Goal: Transaction & Acquisition: Download file/media

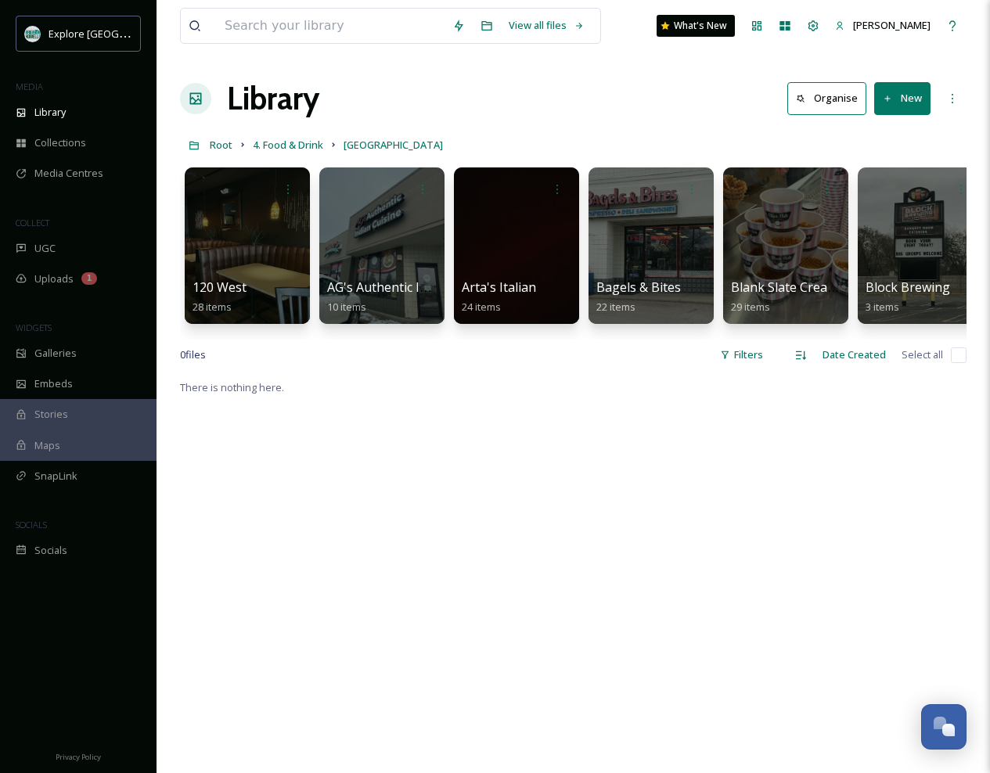
scroll to position [0, 5542]
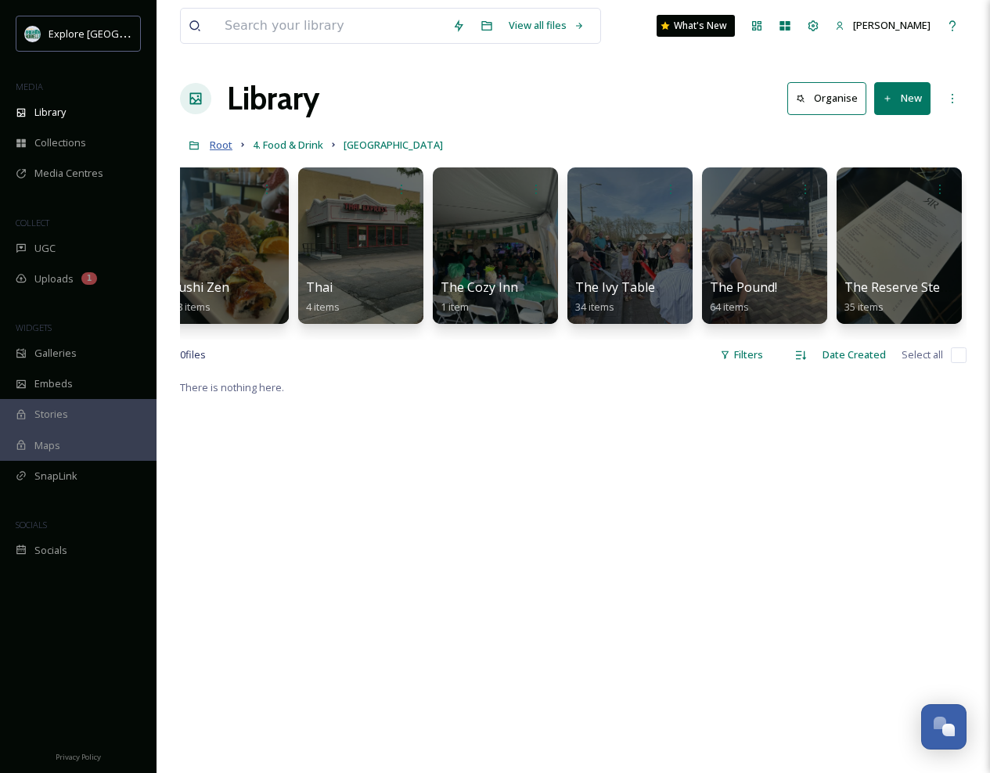
click at [221, 147] on span "Root" at bounding box center [221, 145] width 23 height 14
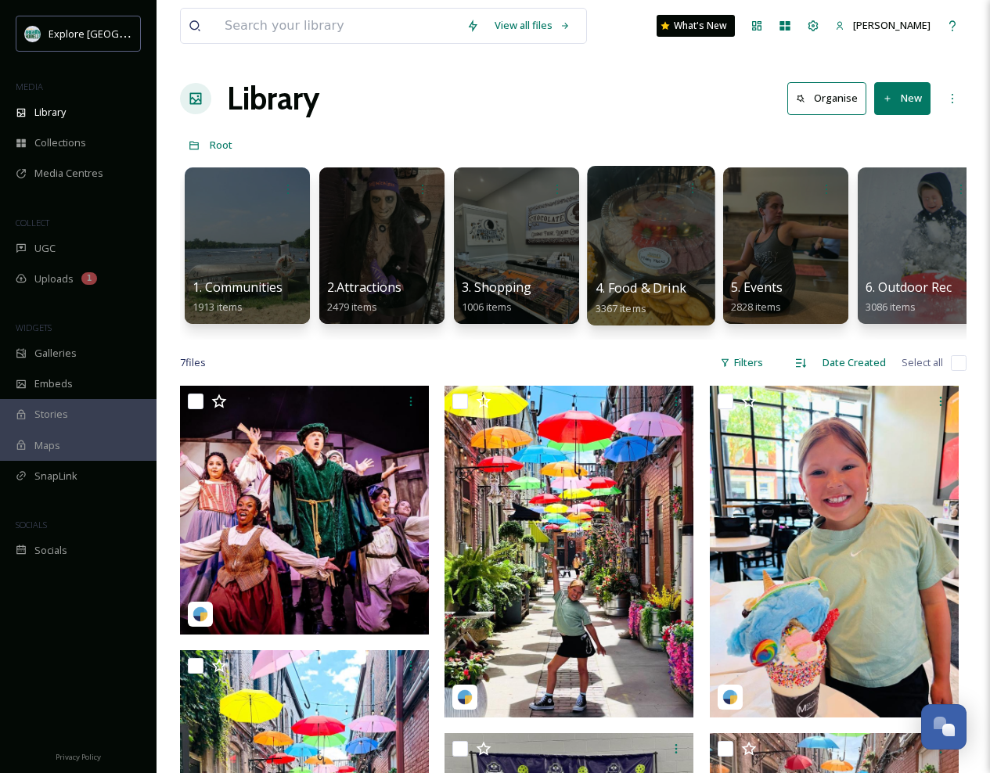
click at [636, 245] on div at bounding box center [651, 246] width 128 height 160
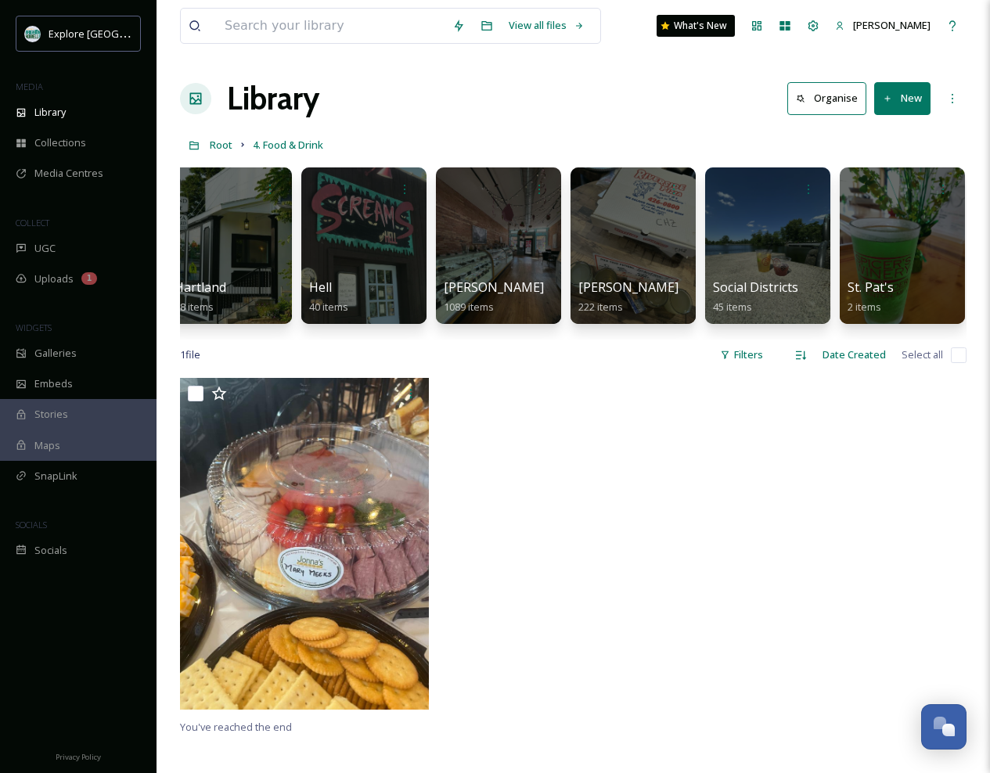
scroll to position [0, 716]
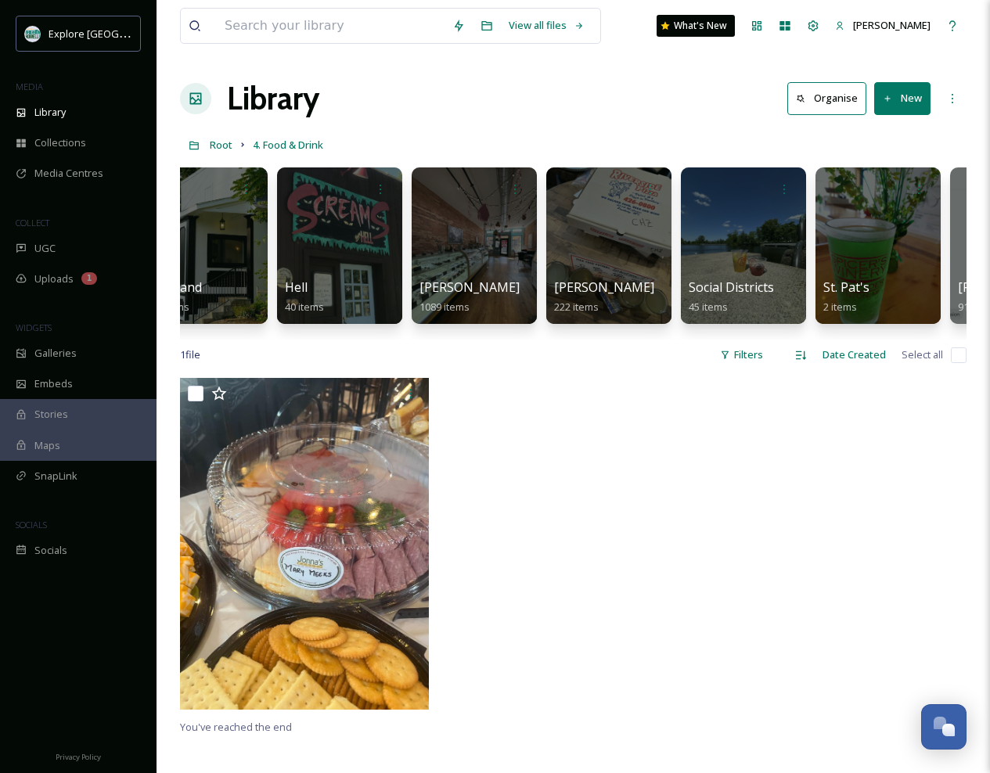
click at [636, 245] on div at bounding box center [608, 246] width 125 height 157
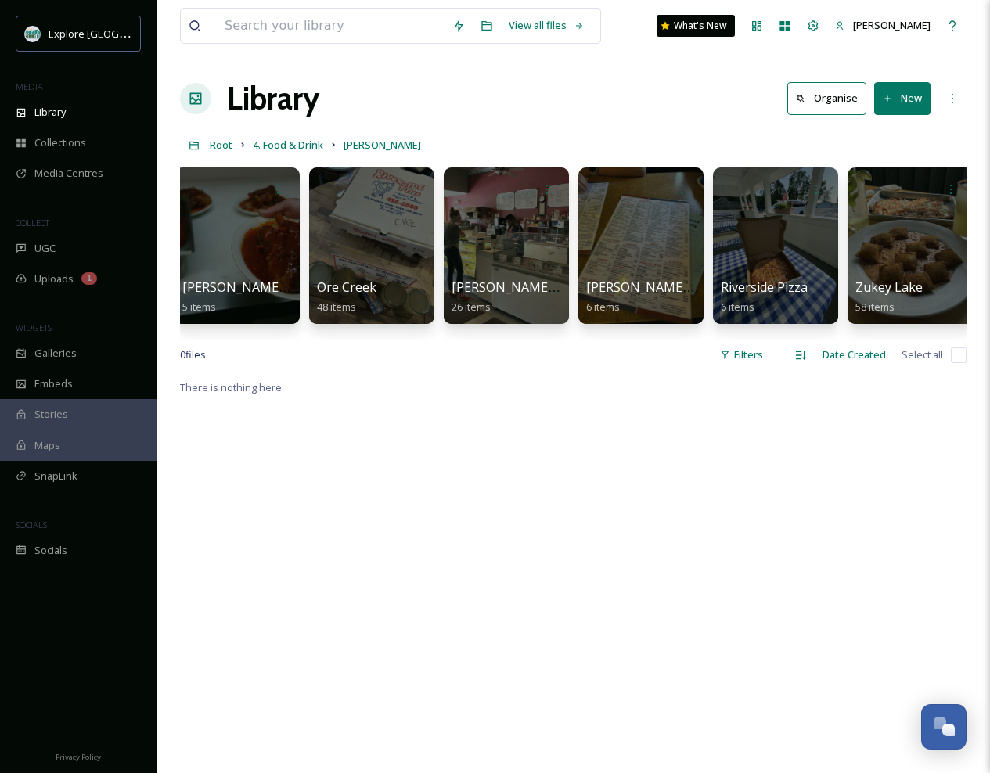
scroll to position [0, 560]
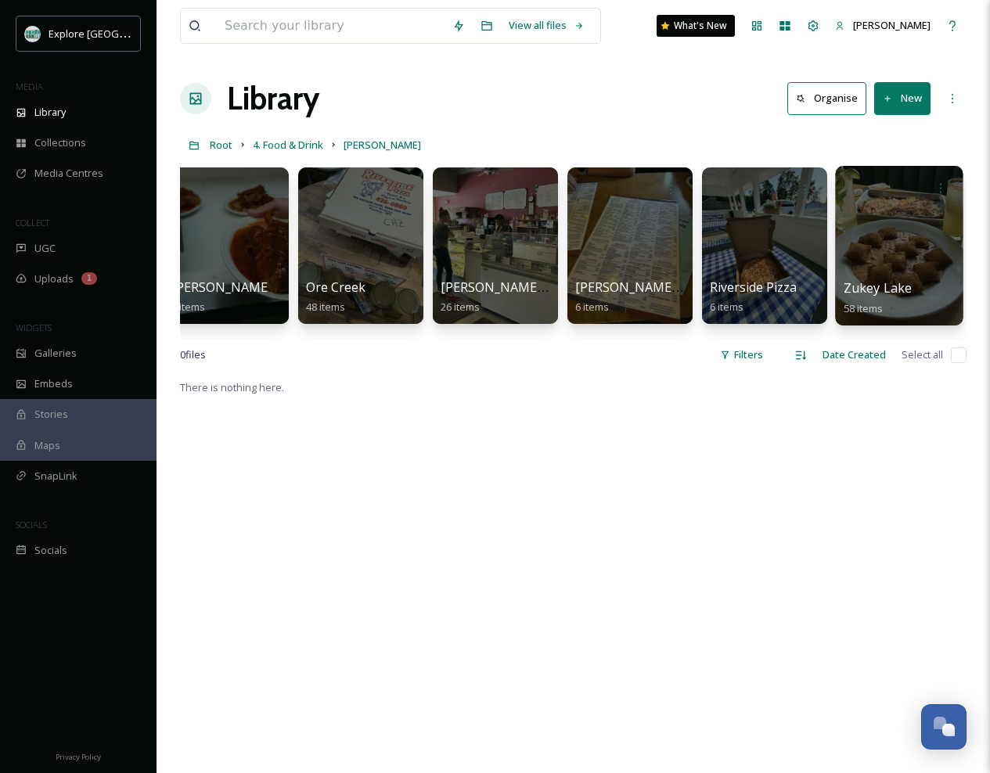
click at [868, 254] on div at bounding box center [899, 246] width 128 height 160
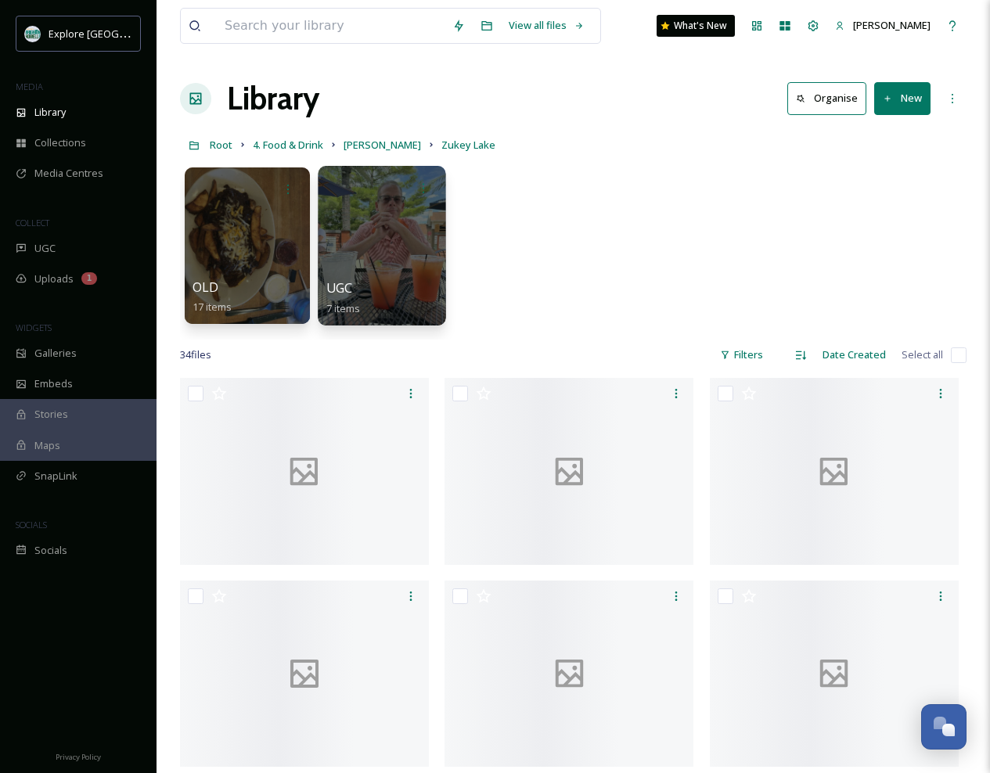
click at [399, 251] on div at bounding box center [382, 246] width 128 height 160
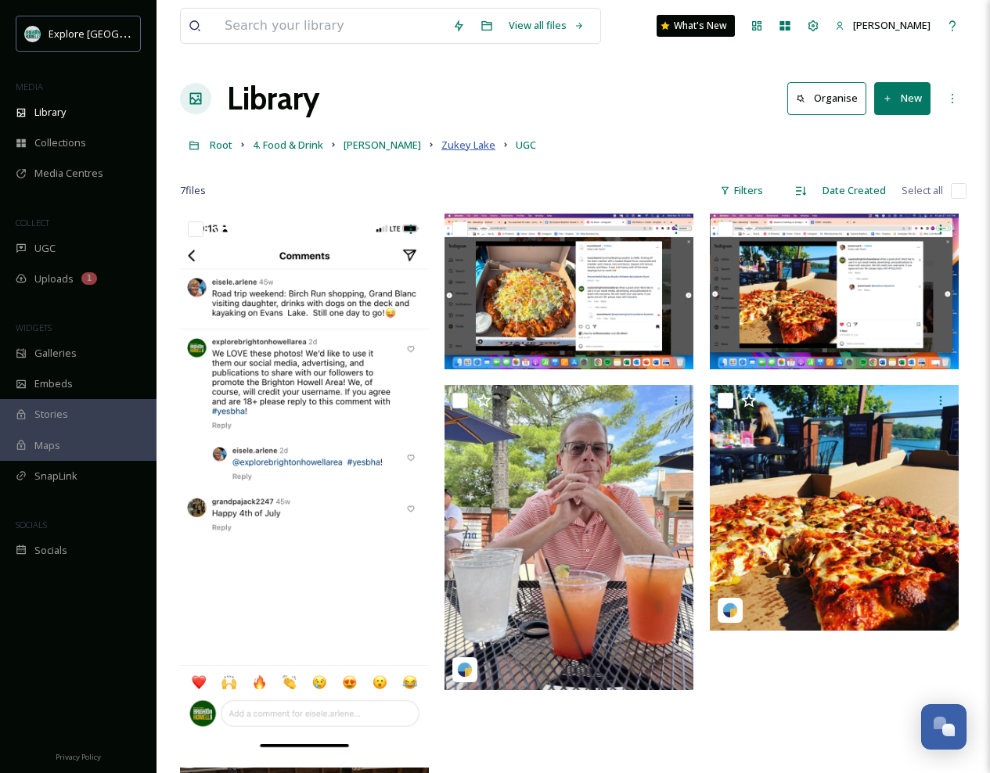
click at [442, 148] on span "Zukey Lake" at bounding box center [469, 145] width 54 height 14
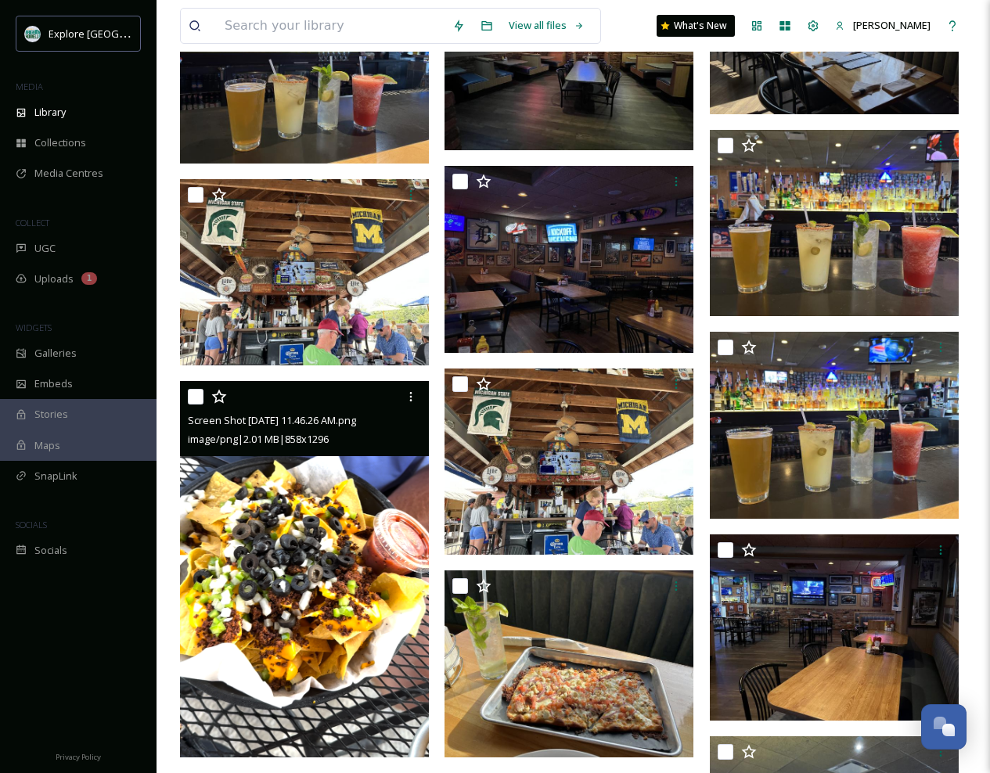
scroll to position [1422, 0]
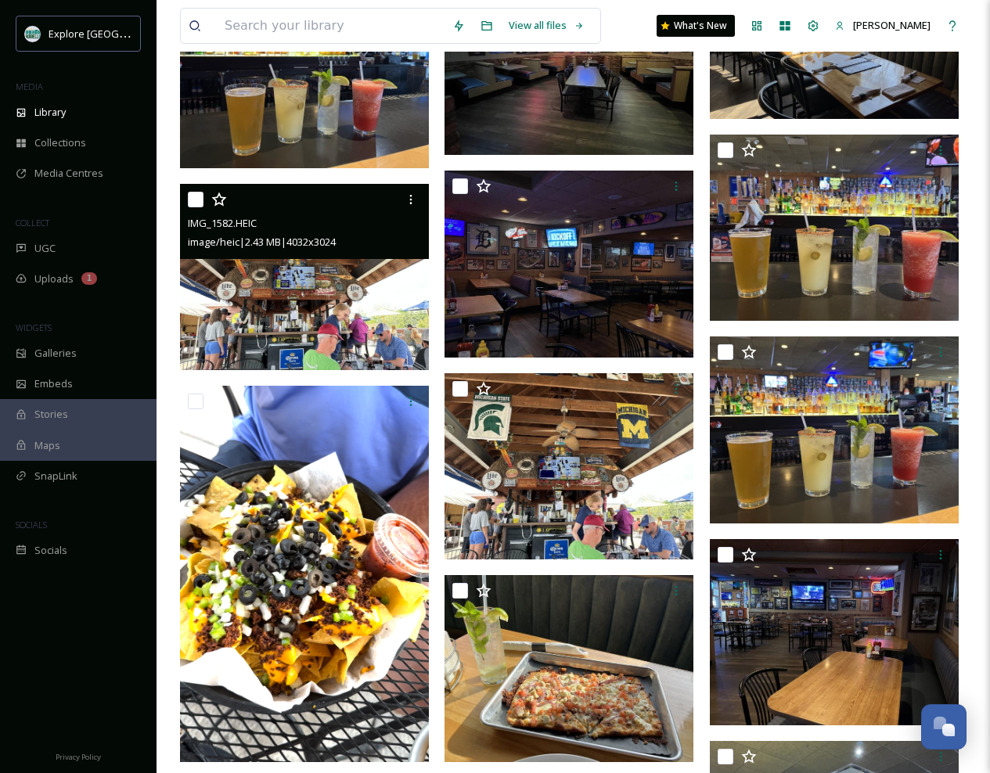
click at [334, 319] on img at bounding box center [304, 277] width 249 height 187
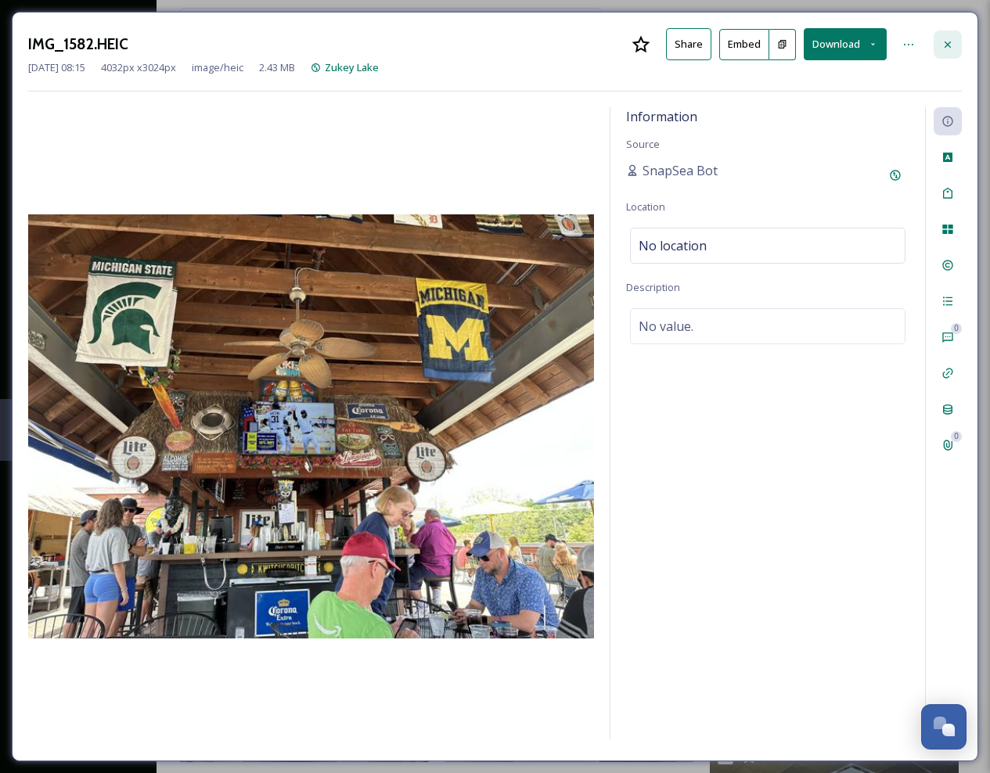
click at [946, 41] on icon at bounding box center [948, 44] width 6 height 6
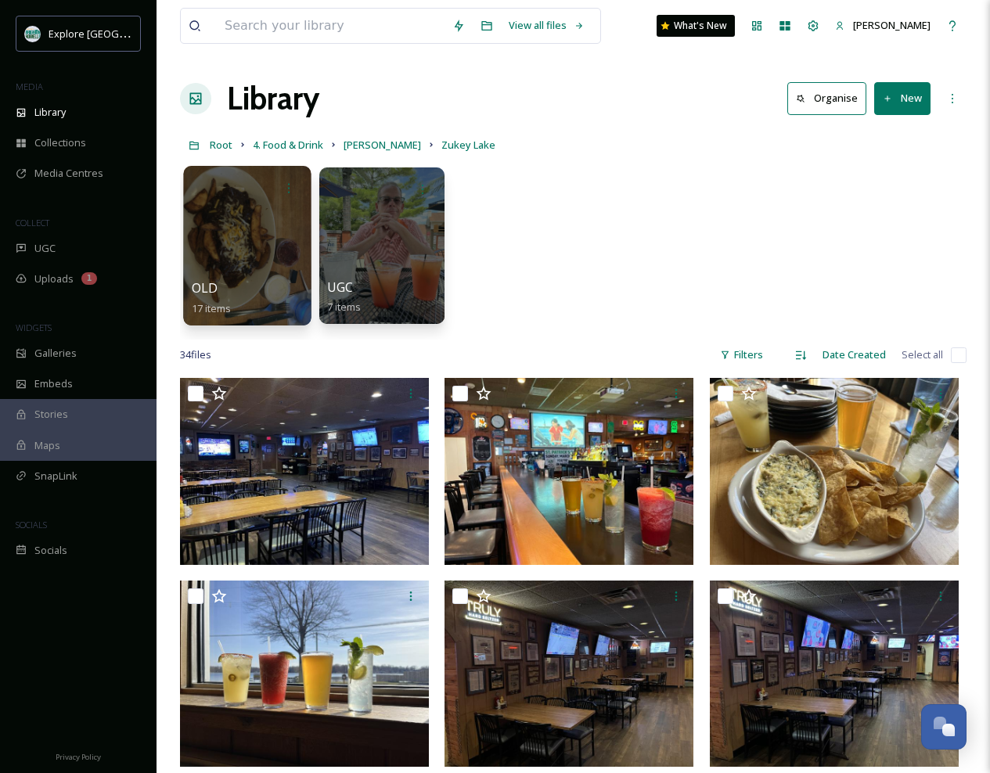
click at [250, 259] on div at bounding box center [247, 246] width 128 height 160
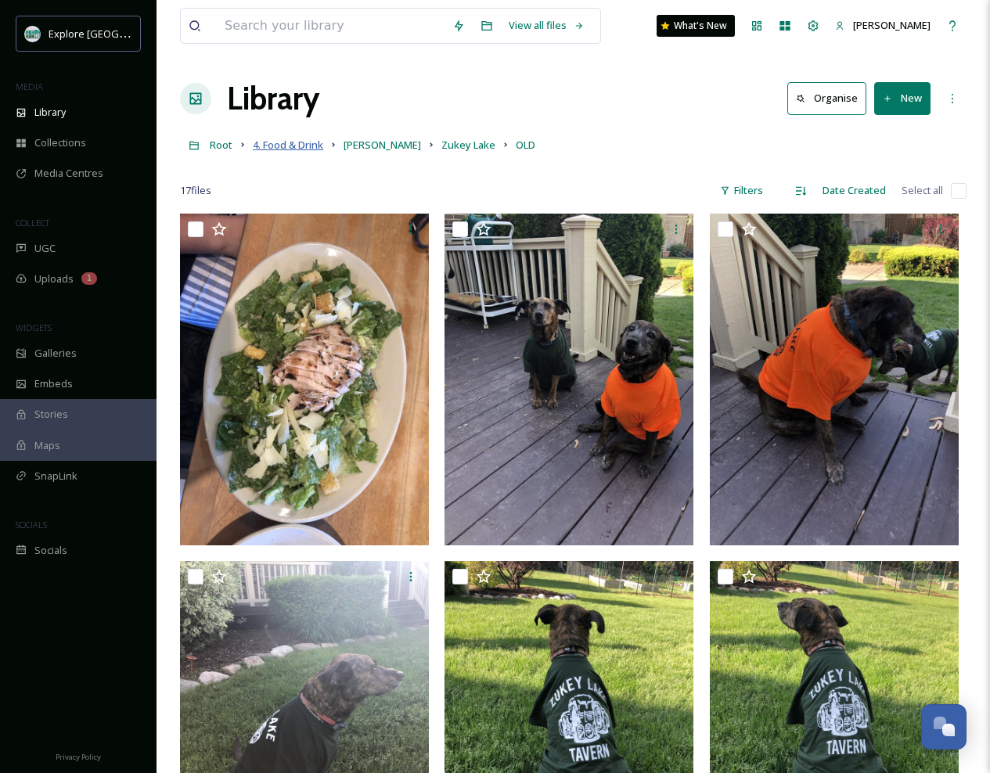
click at [302, 149] on span "4. Food & Drink" at bounding box center [288, 145] width 70 height 14
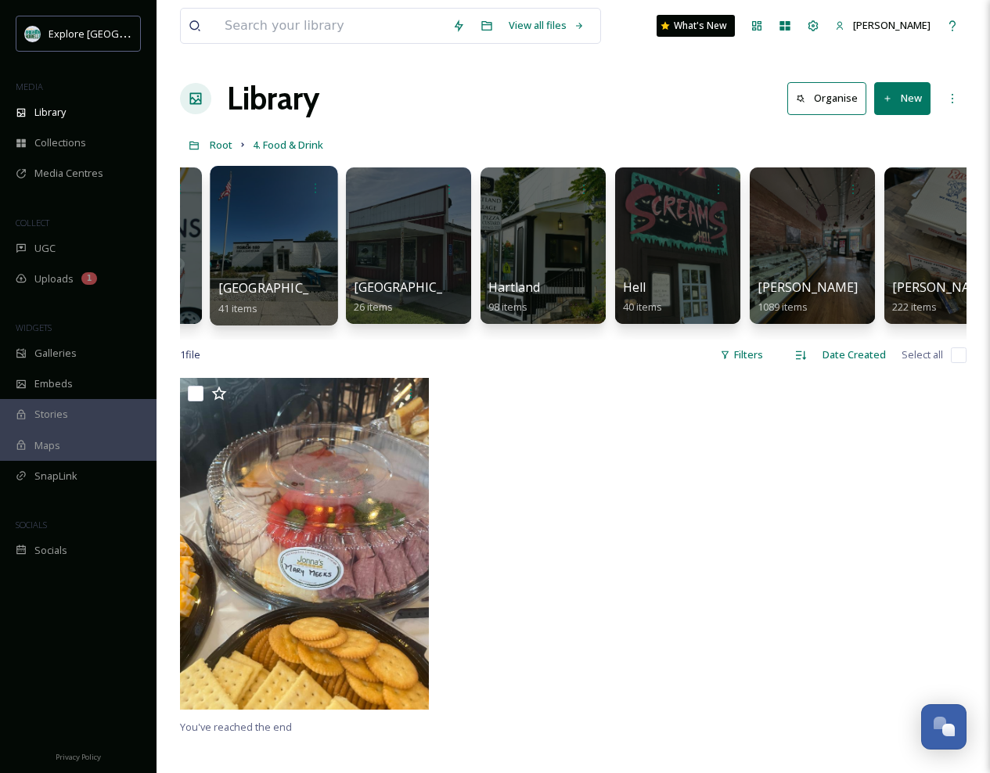
scroll to position [0, 829]
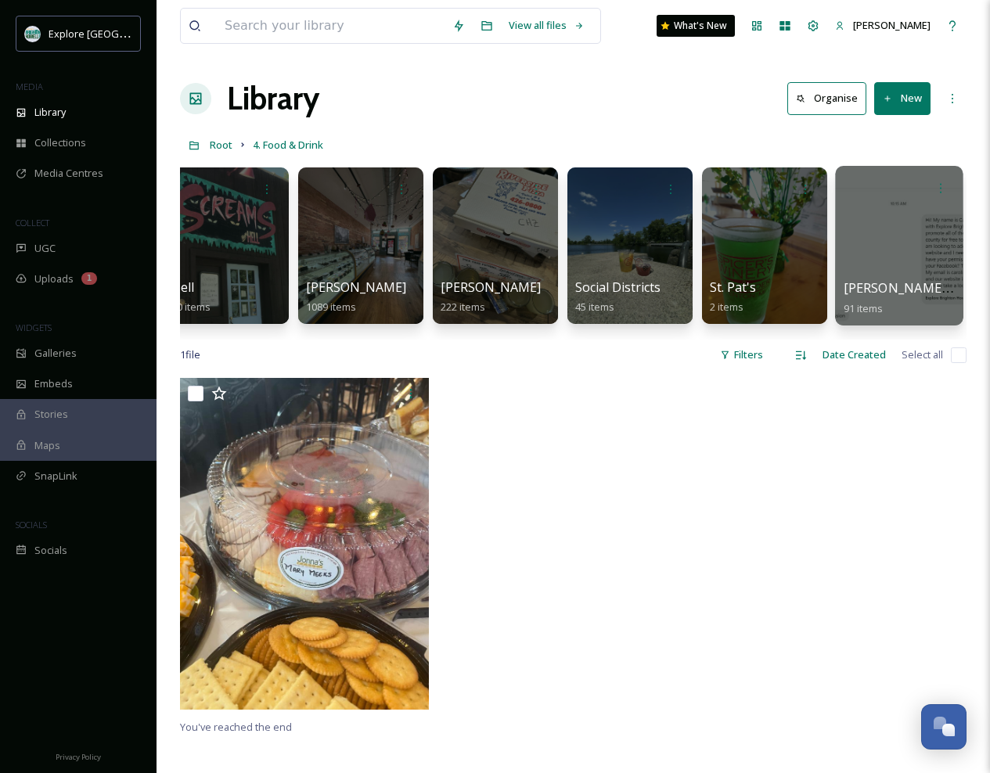
click at [913, 232] on div at bounding box center [899, 246] width 128 height 160
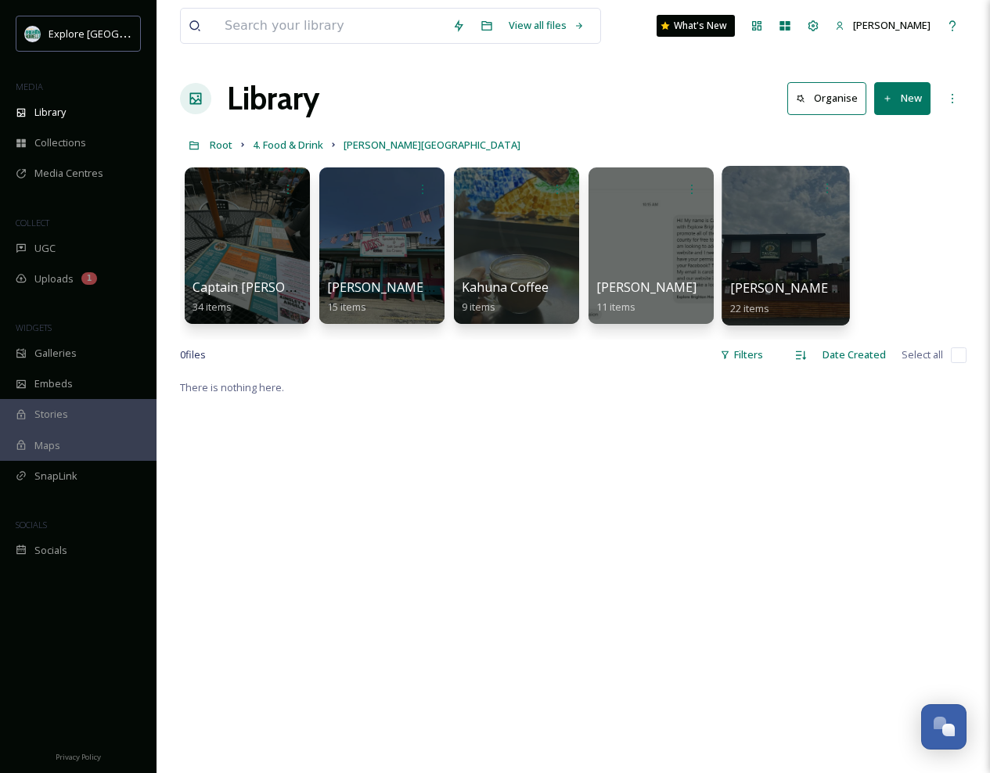
click at [754, 236] on div at bounding box center [786, 246] width 128 height 160
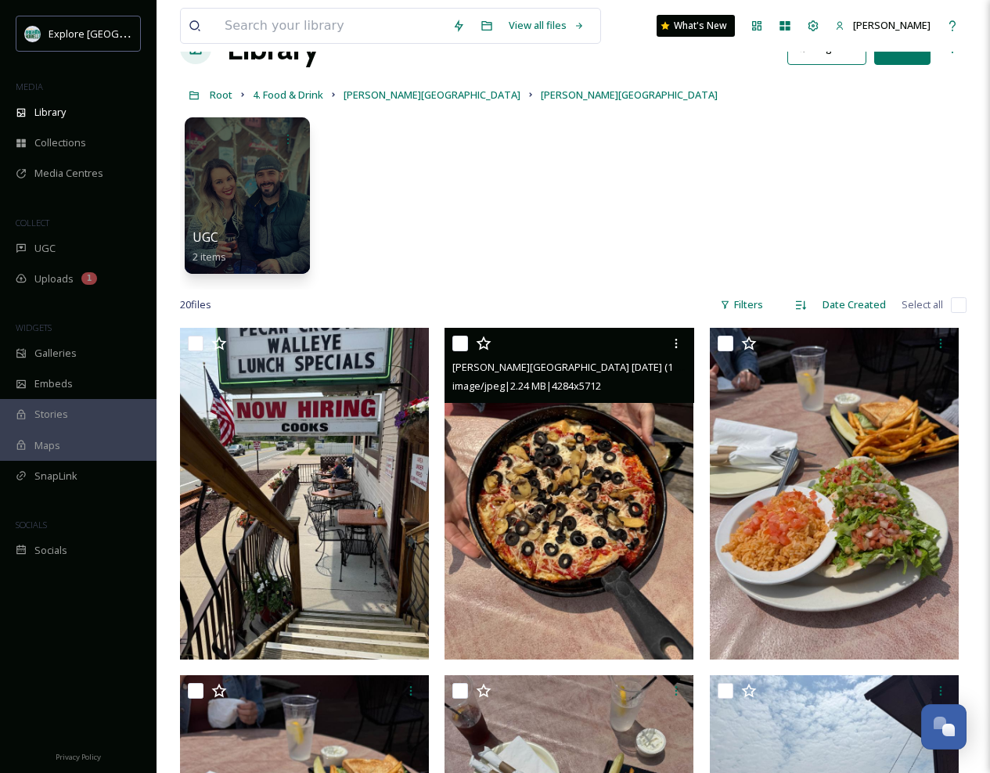
scroll to position [18, 0]
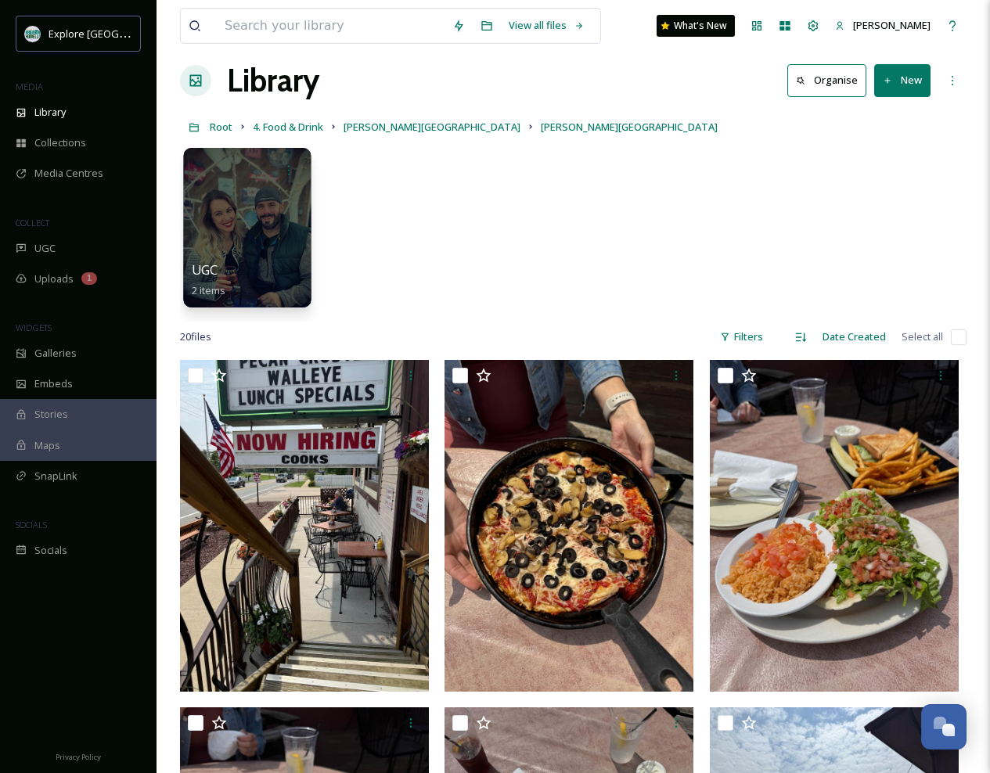
click at [261, 219] on div at bounding box center [247, 228] width 128 height 160
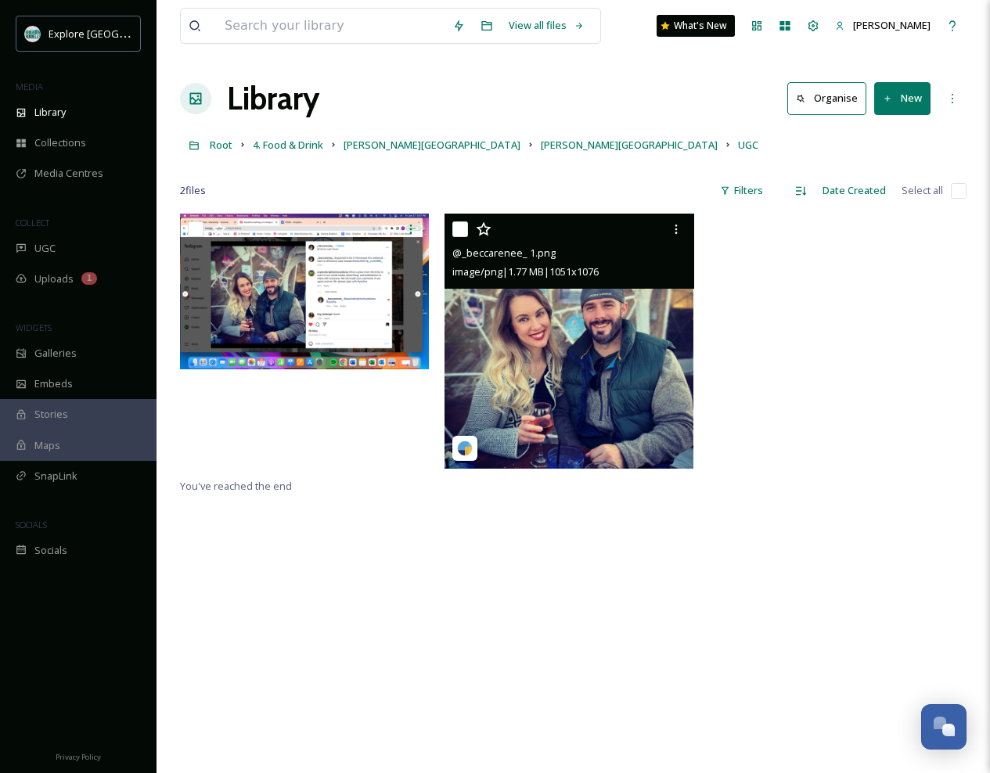
click at [540, 329] on img at bounding box center [569, 341] width 249 height 255
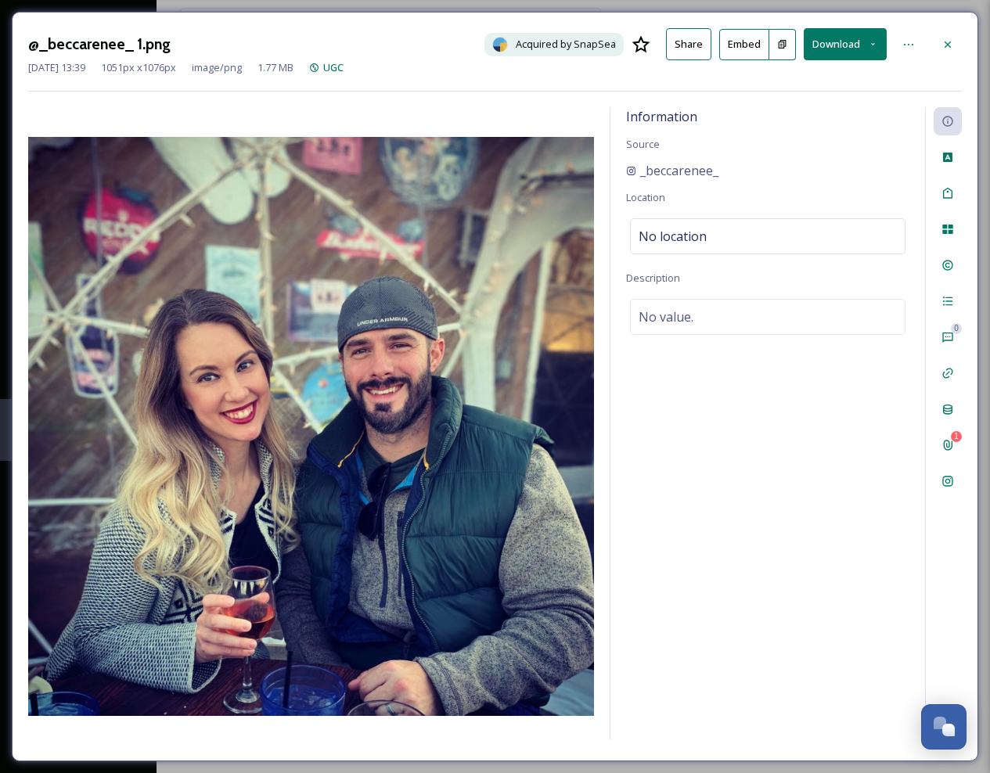
click at [826, 39] on button "Download" at bounding box center [845, 44] width 83 height 32
click at [810, 79] on span "Download Original (1051 x 1076)" at bounding box center [804, 80] width 148 height 15
click at [945, 43] on icon at bounding box center [948, 44] width 13 height 13
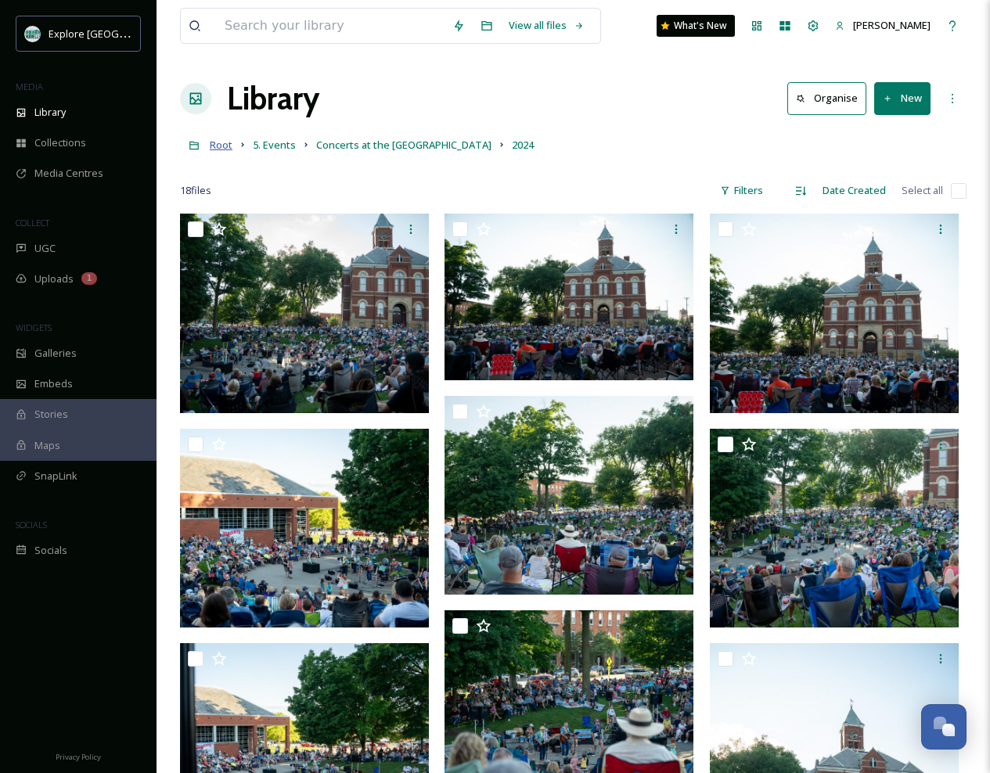
click at [225, 147] on span "Root" at bounding box center [221, 145] width 23 height 14
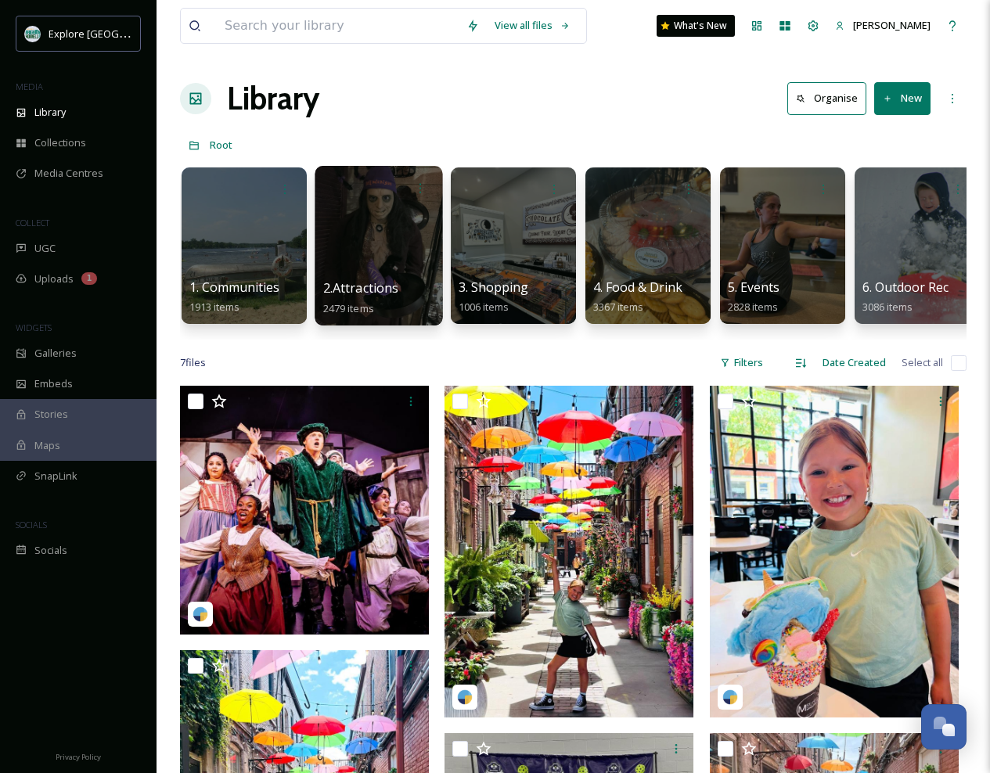
scroll to position [0, 10]
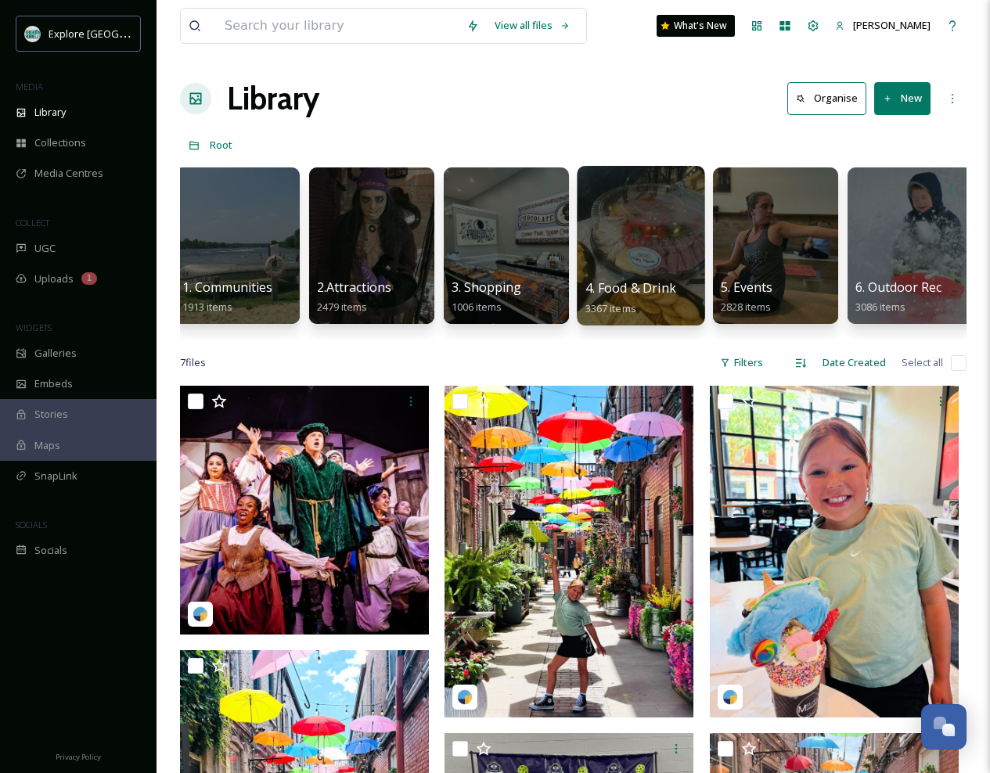
click at [640, 227] on div at bounding box center [641, 246] width 128 height 160
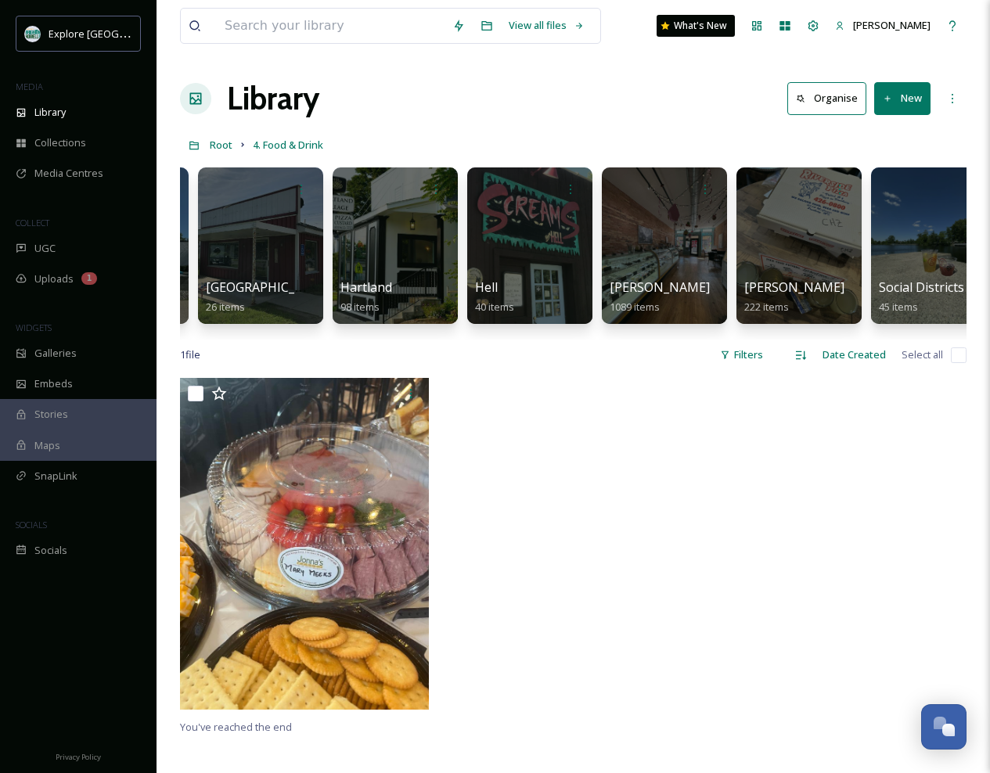
scroll to position [0, 543]
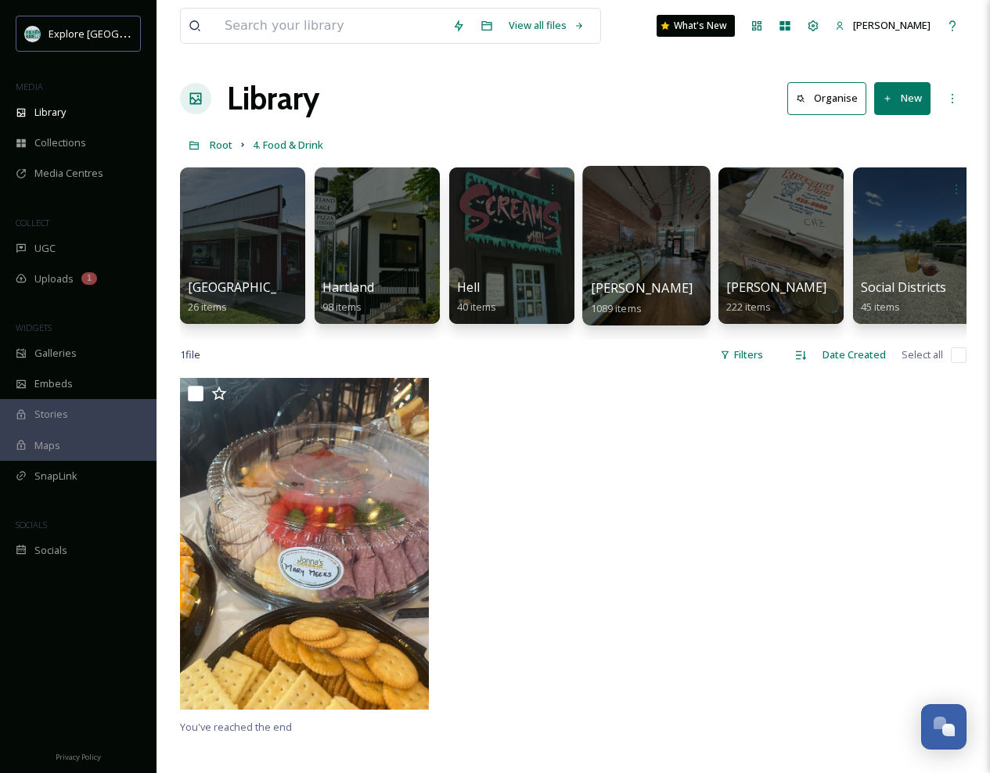
click at [632, 244] on div at bounding box center [646, 246] width 128 height 160
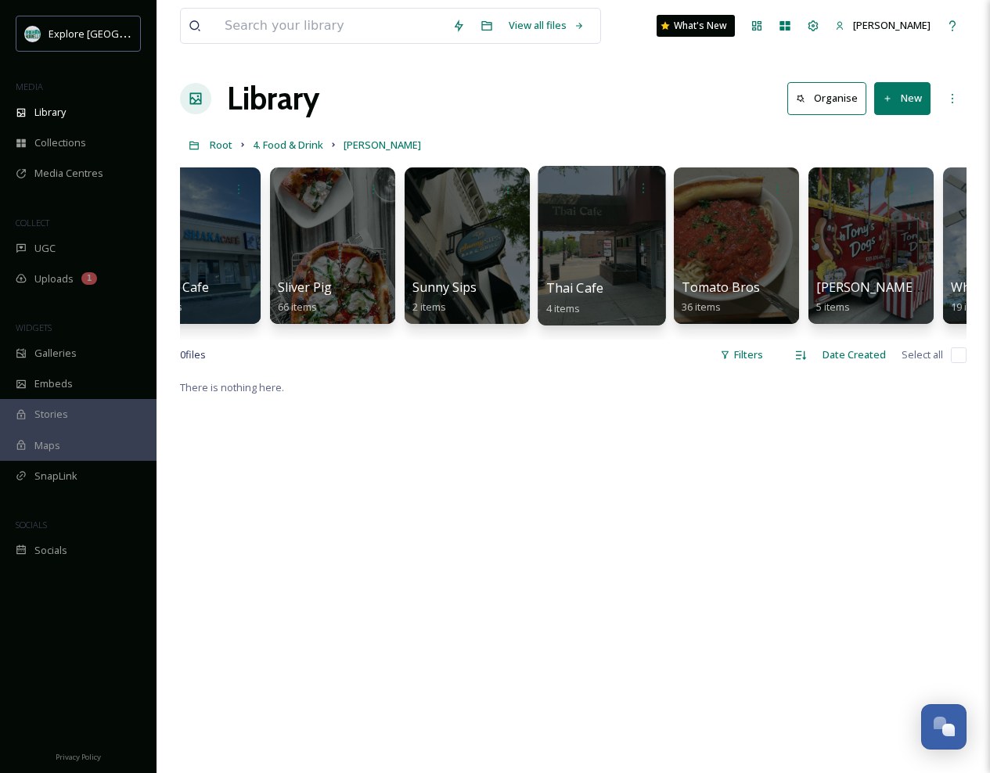
scroll to position [0, 4469]
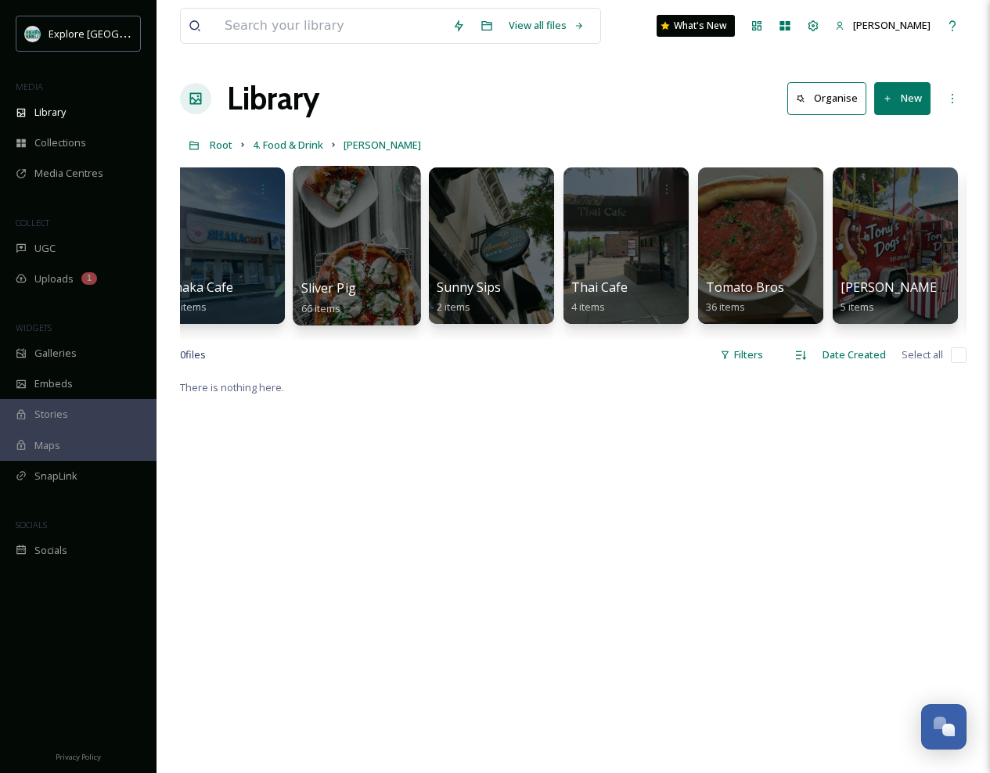
click at [354, 254] on div at bounding box center [357, 246] width 128 height 160
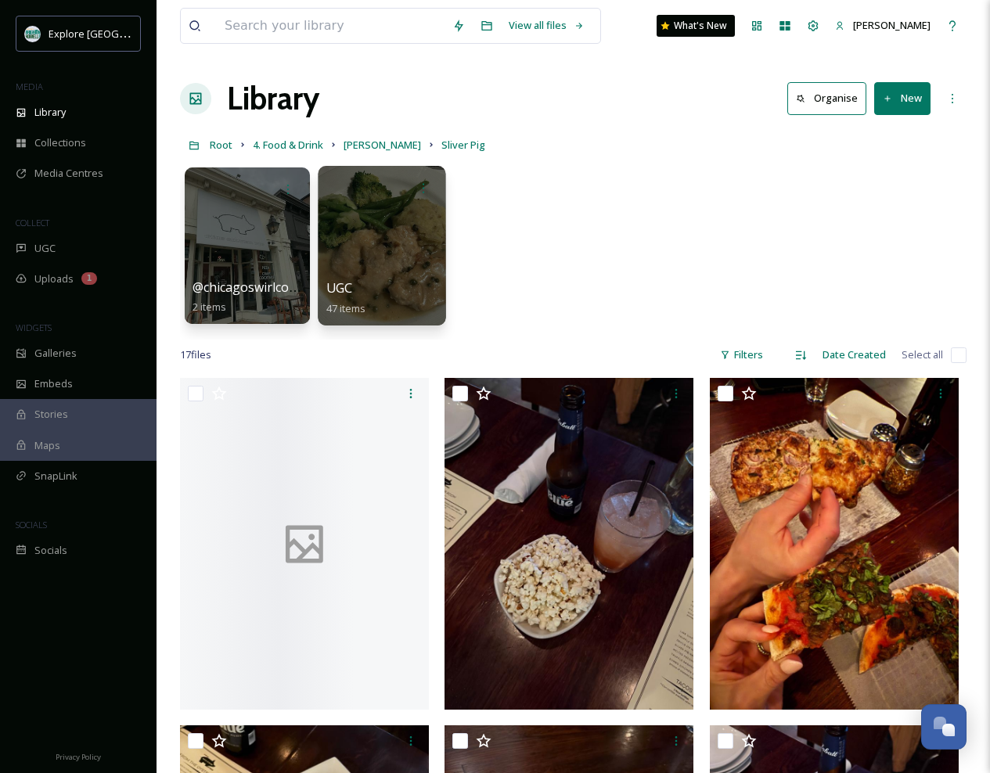
click at [356, 253] on div at bounding box center [382, 246] width 128 height 160
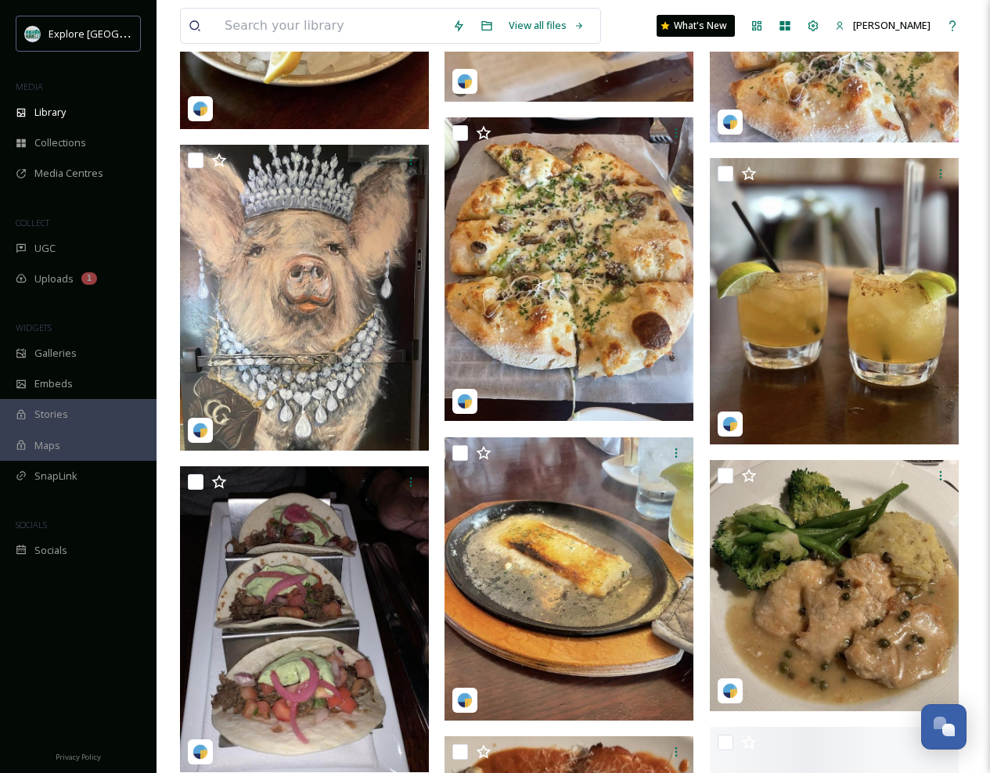
scroll to position [2426, 0]
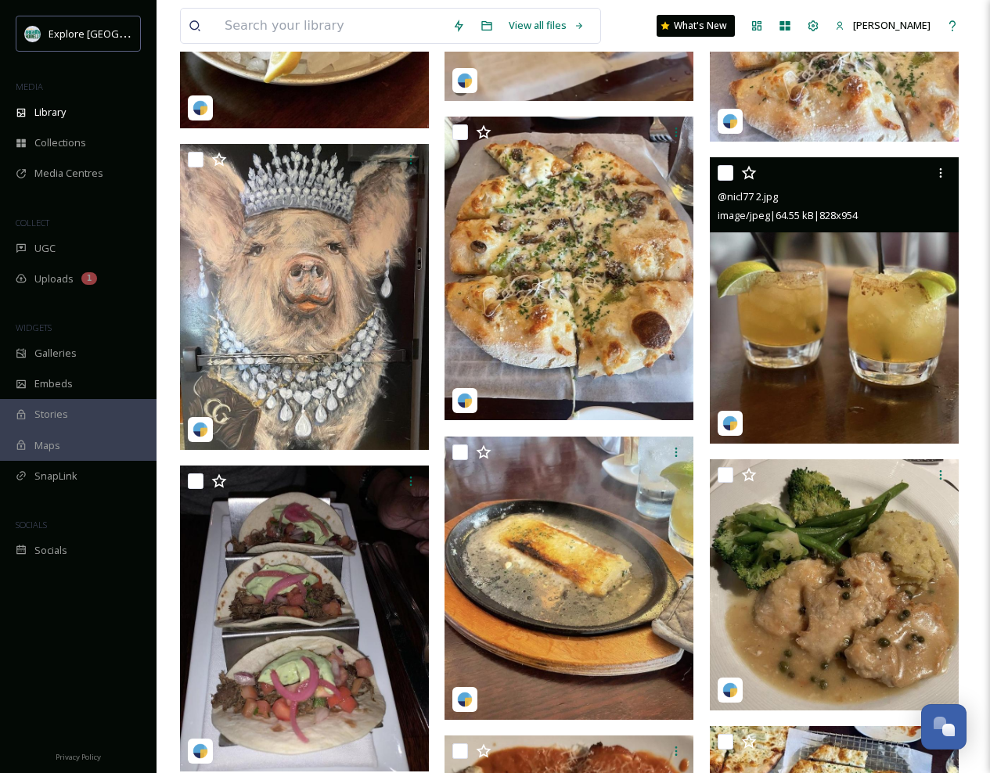
click at [805, 309] on img at bounding box center [834, 300] width 249 height 287
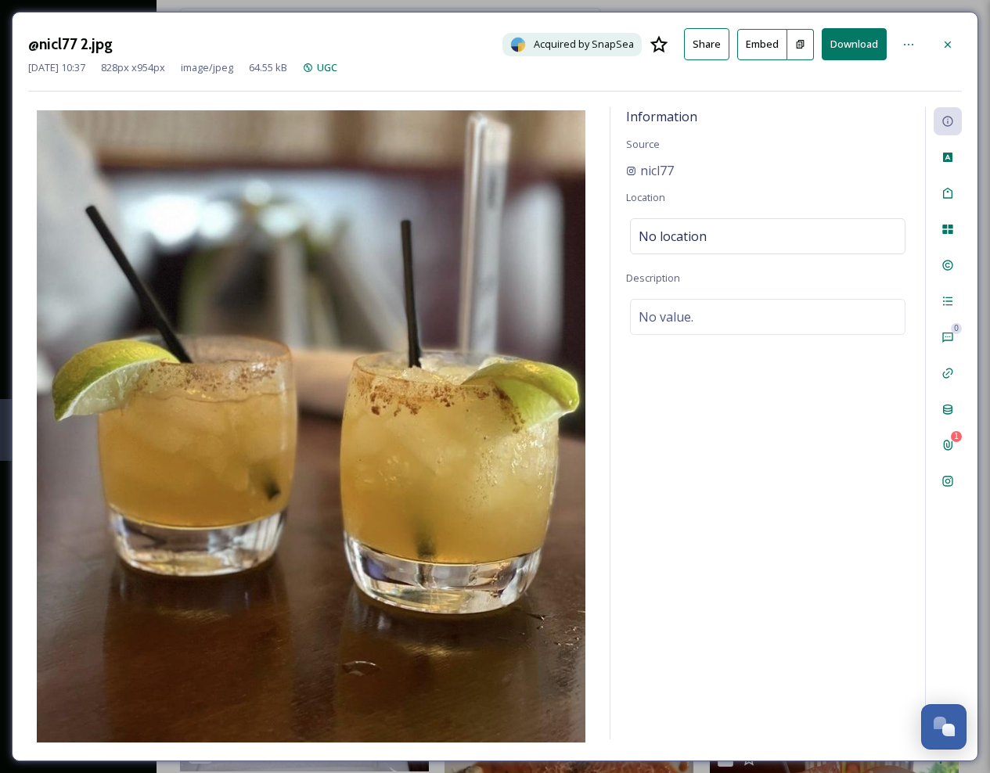
click at [856, 43] on button "Download" at bounding box center [854, 44] width 65 height 32
click at [942, 42] on icon at bounding box center [948, 44] width 13 height 13
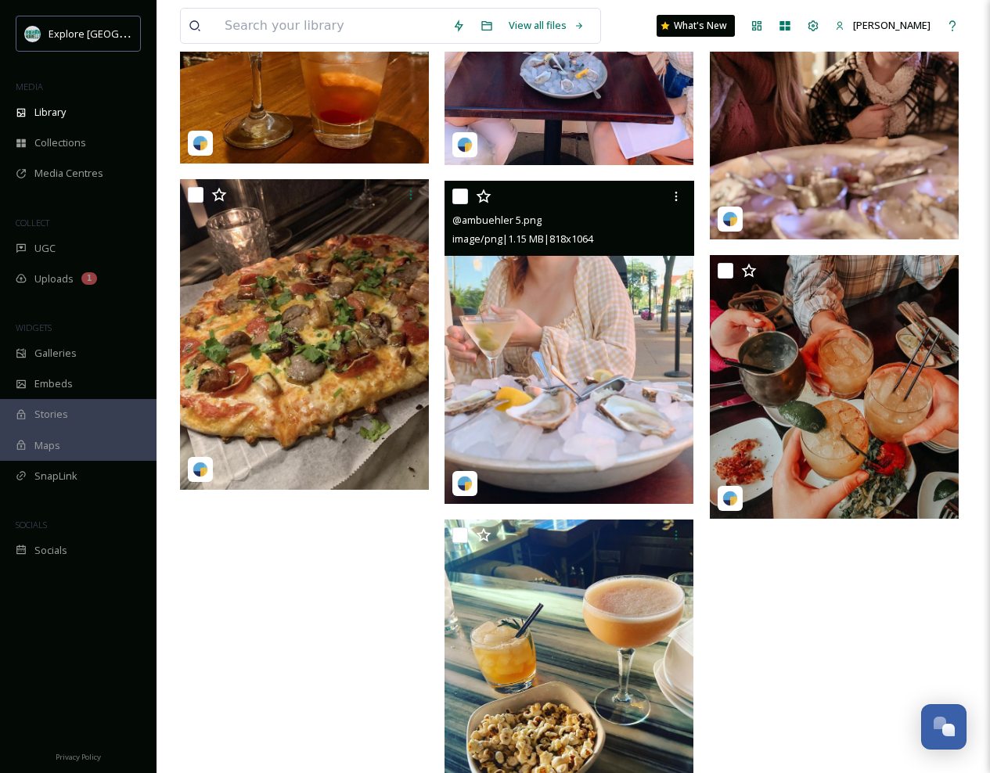
scroll to position [4531, 0]
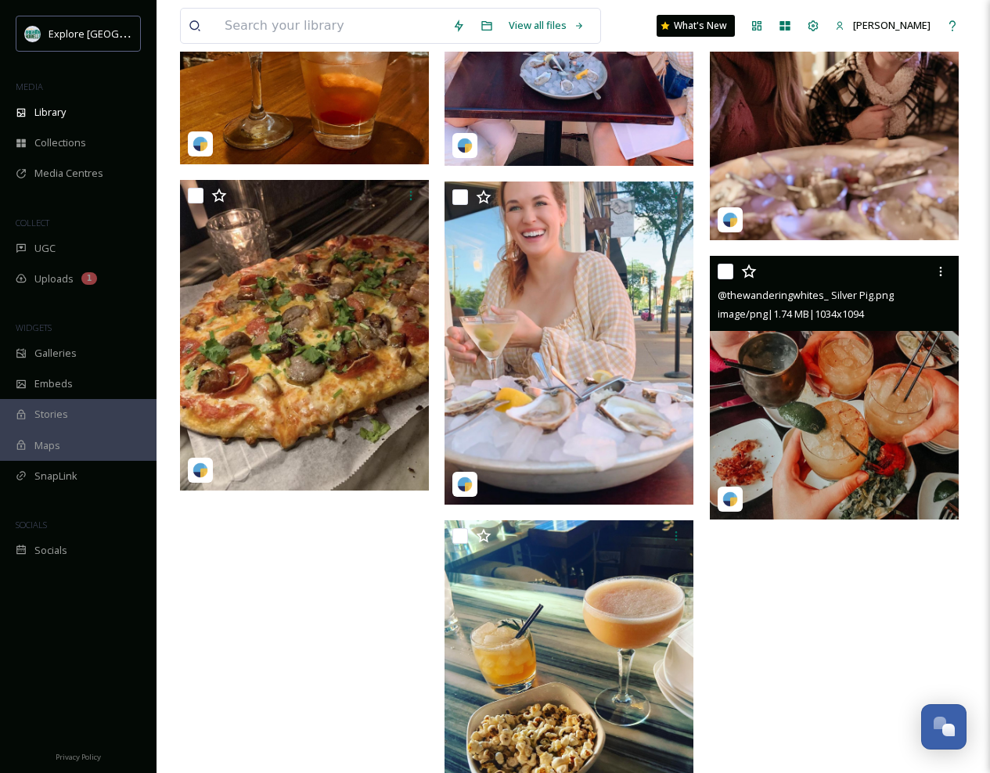
click at [821, 415] on img at bounding box center [834, 388] width 249 height 264
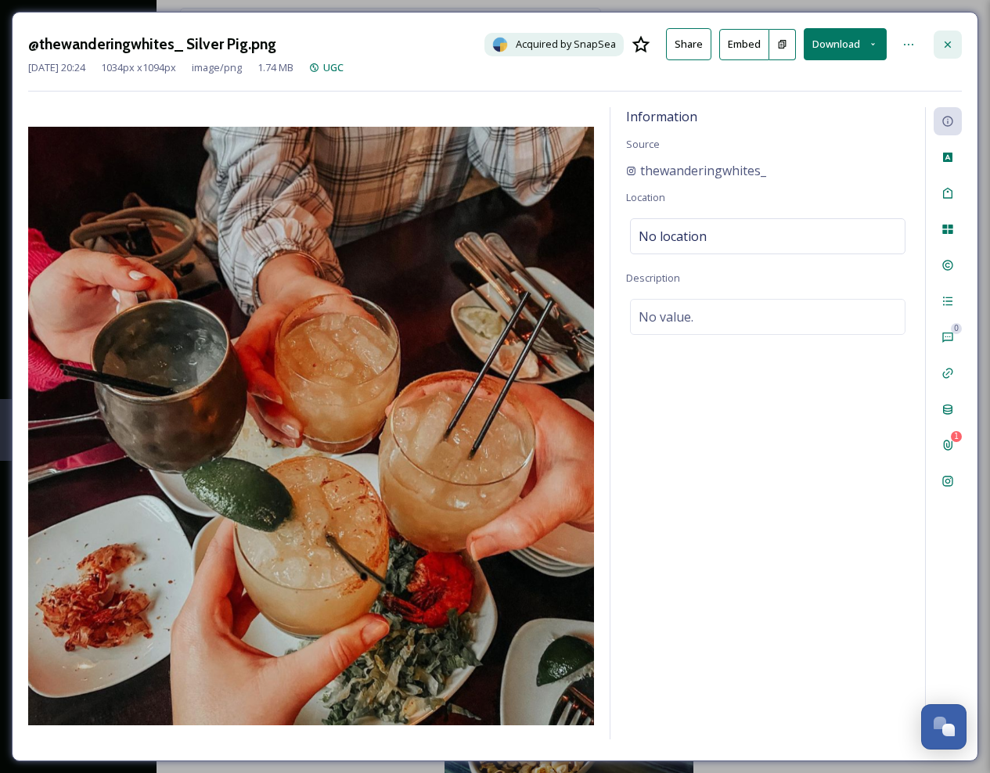
click at [945, 47] on icon at bounding box center [948, 44] width 6 height 6
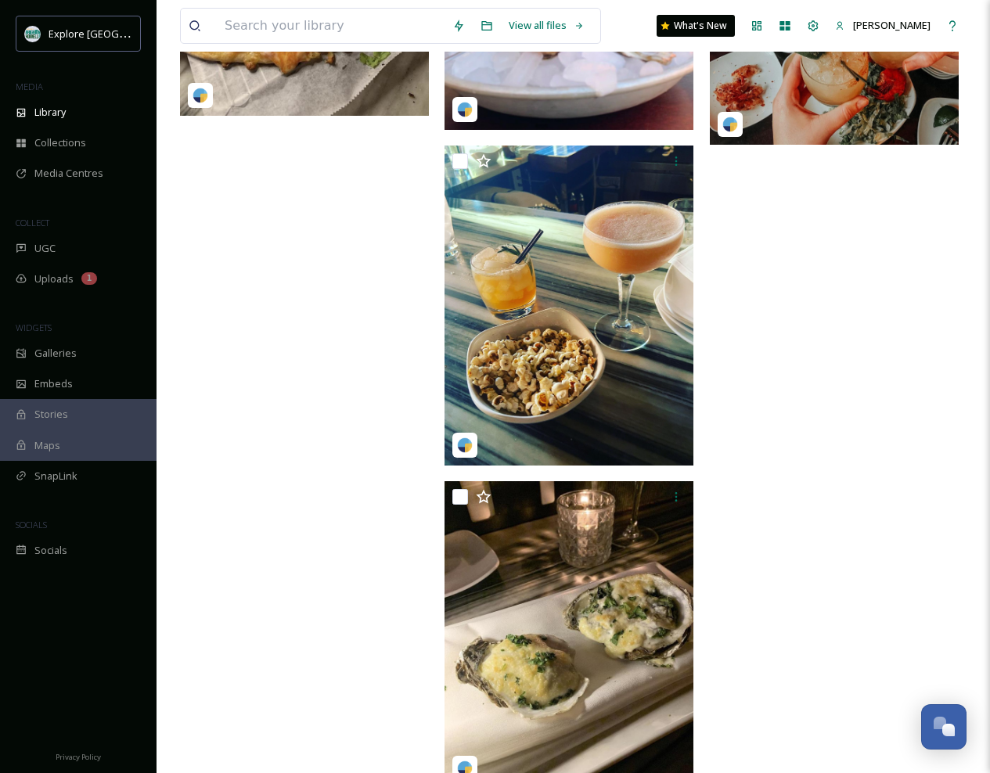
scroll to position [4948, 0]
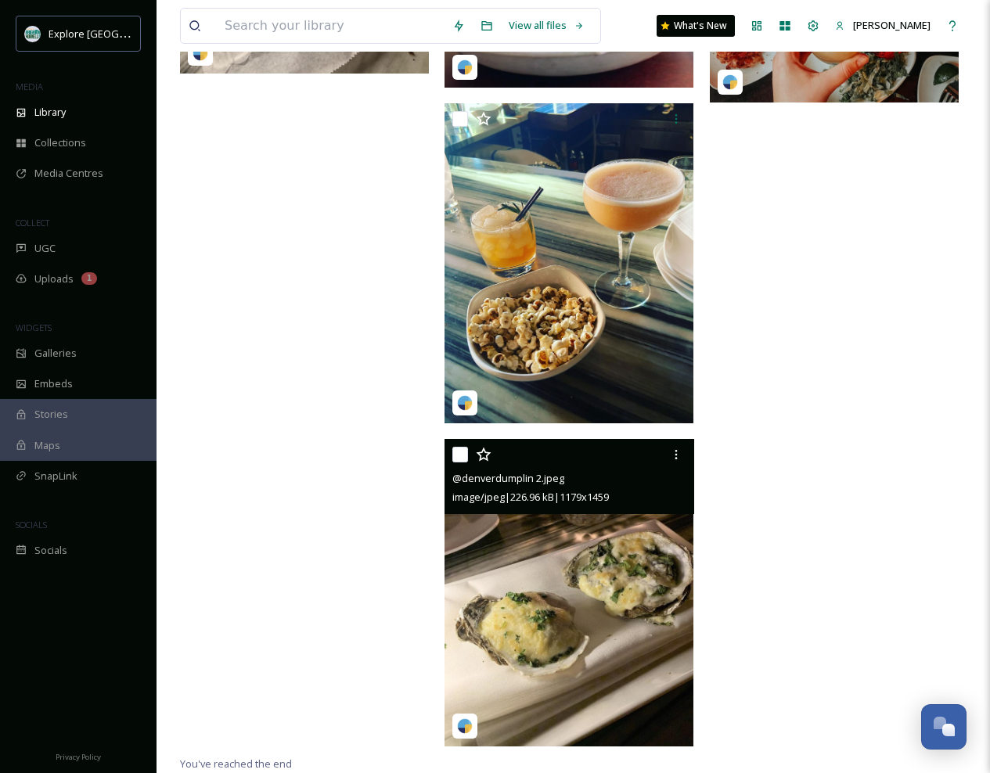
click at [561, 602] on img at bounding box center [569, 593] width 249 height 308
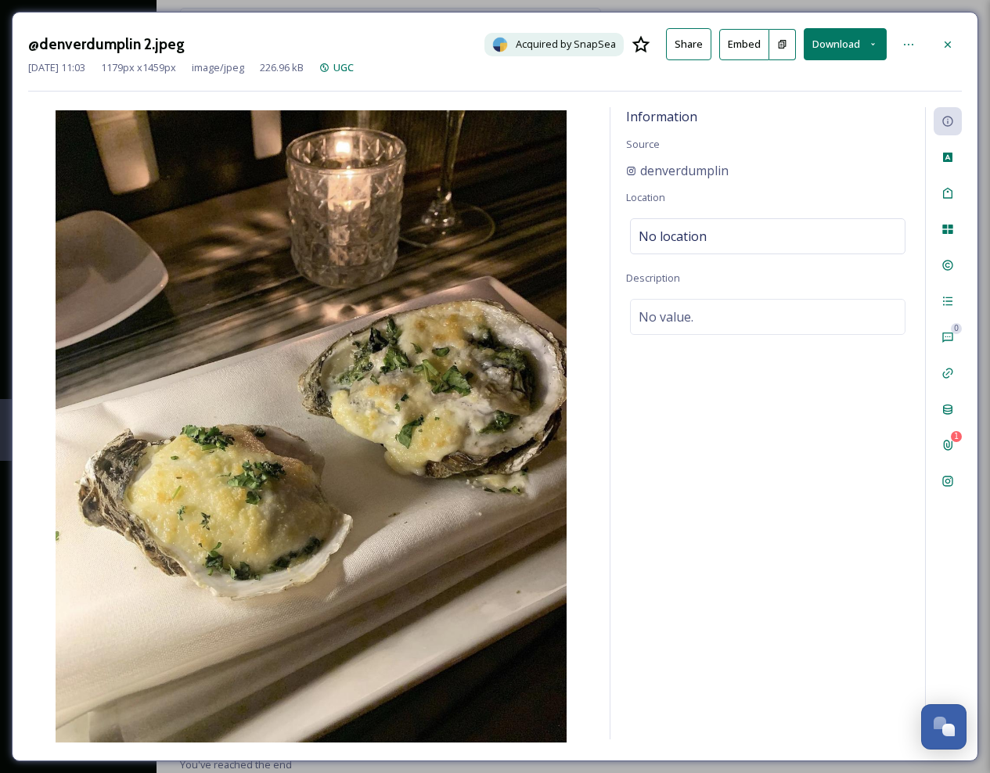
click at [830, 41] on button "Download" at bounding box center [845, 44] width 83 height 32
click at [810, 74] on span "Download Original (1179 x 1459)" at bounding box center [804, 80] width 148 height 15
click at [949, 41] on icon at bounding box center [948, 44] width 6 height 6
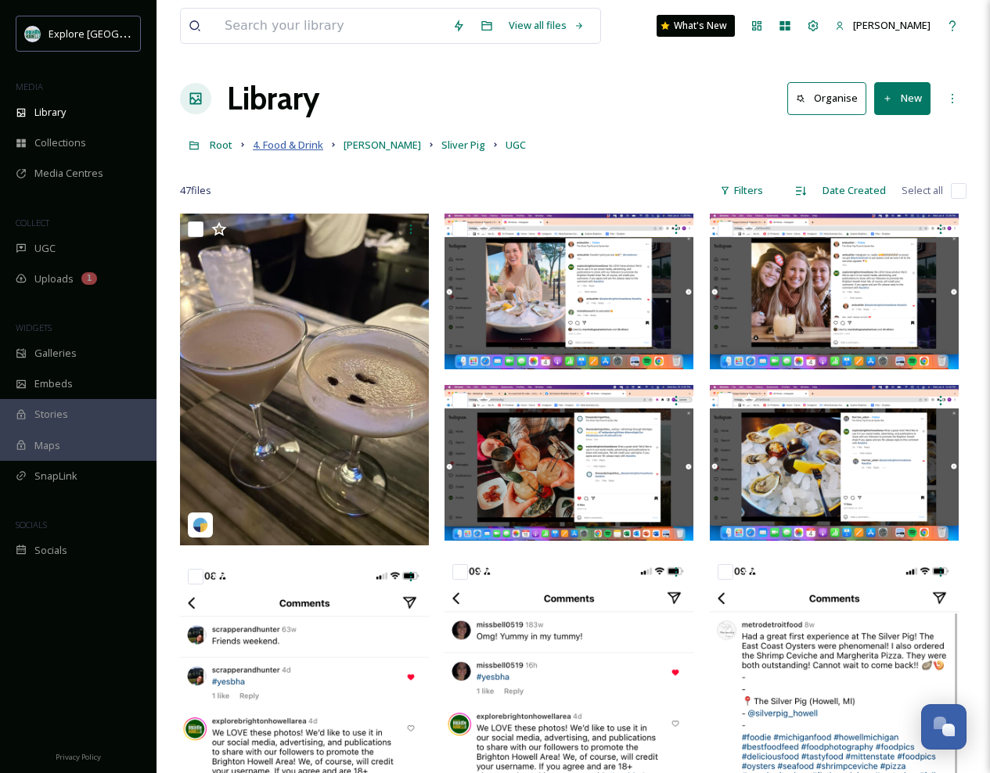
click at [301, 147] on span "4. Food & Drink" at bounding box center [288, 145] width 70 height 14
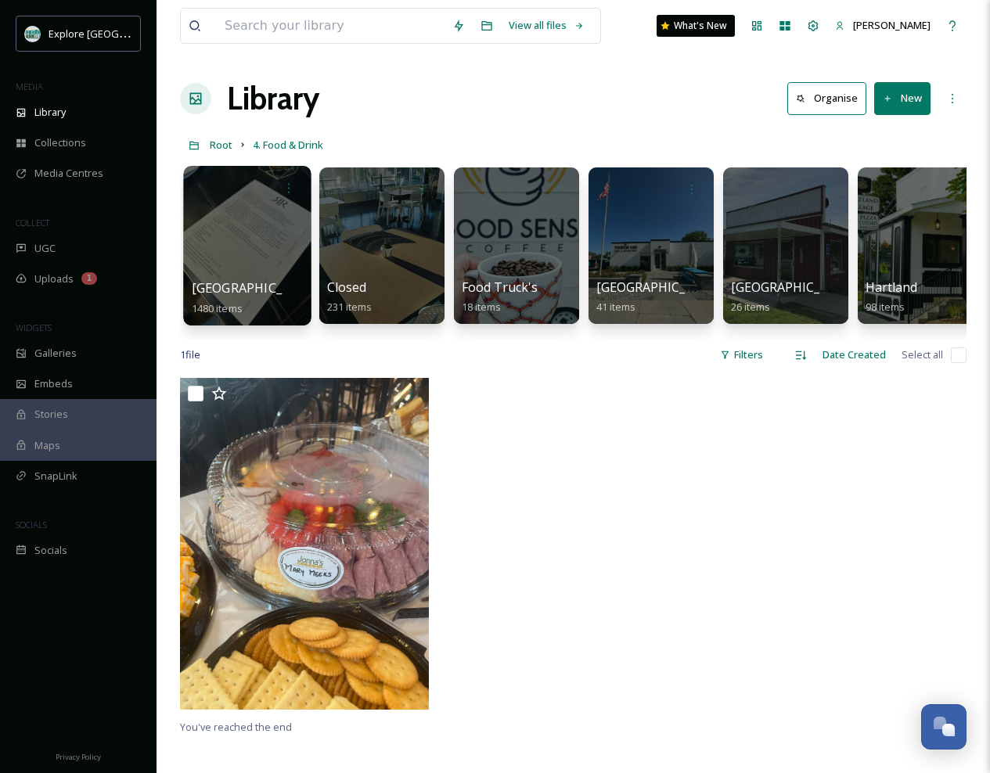
click at [274, 233] on div at bounding box center [247, 246] width 128 height 160
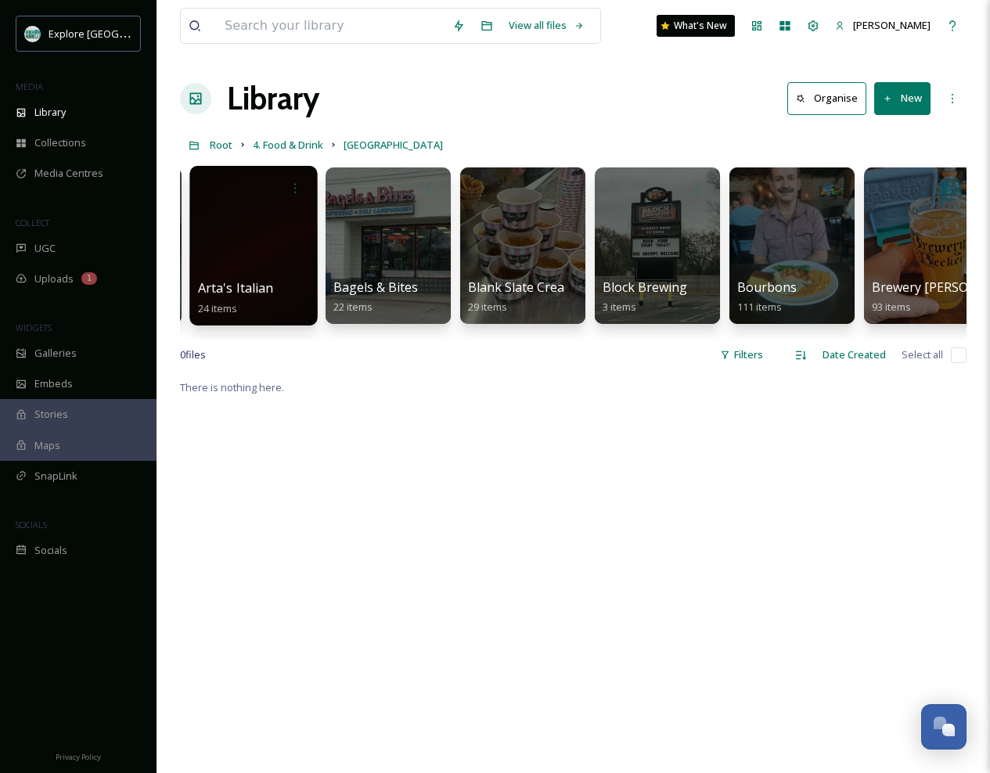
scroll to position [0, 275]
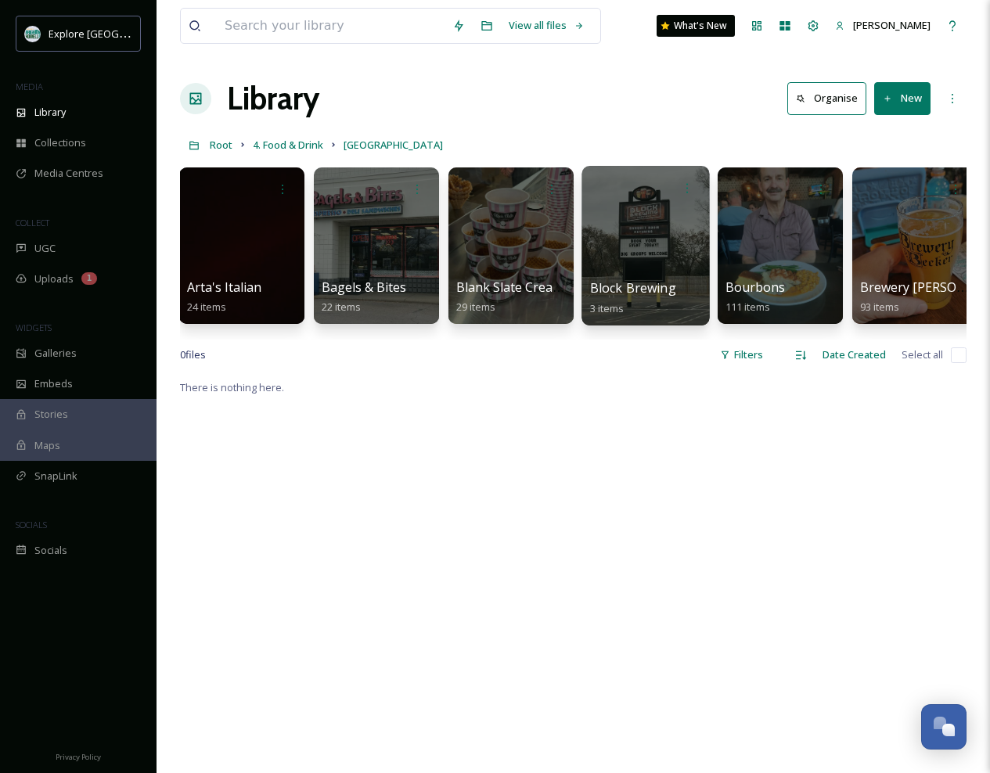
click at [636, 229] on div at bounding box center [646, 246] width 128 height 160
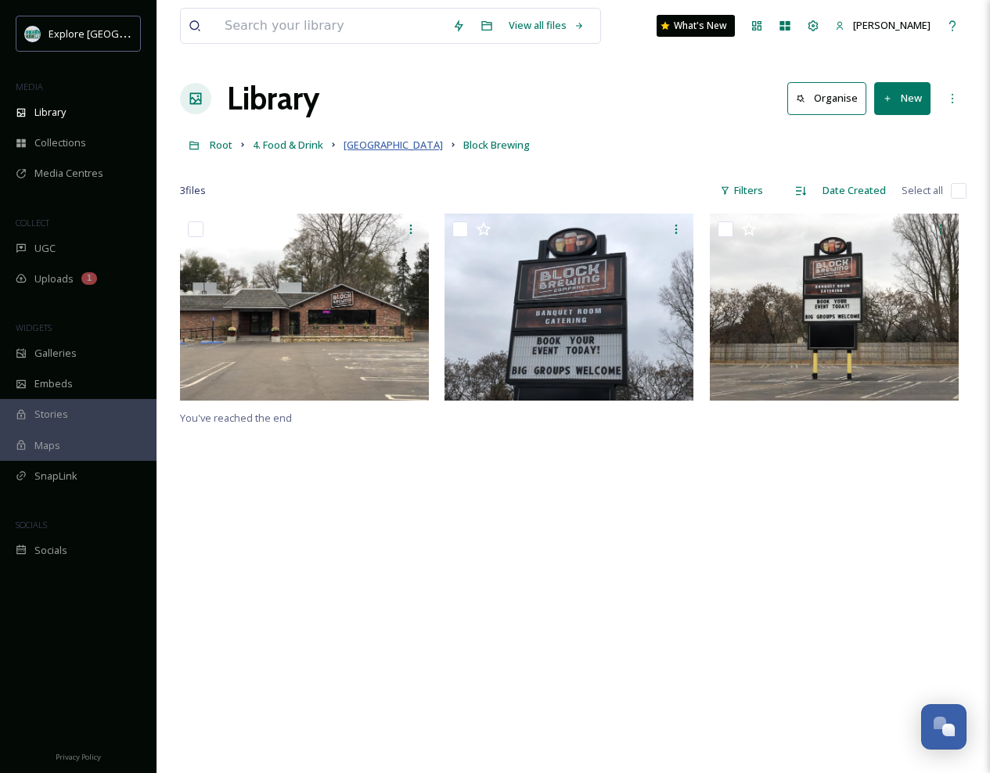
click at [360, 146] on span "[GEOGRAPHIC_DATA]" at bounding box center [393, 145] width 99 height 14
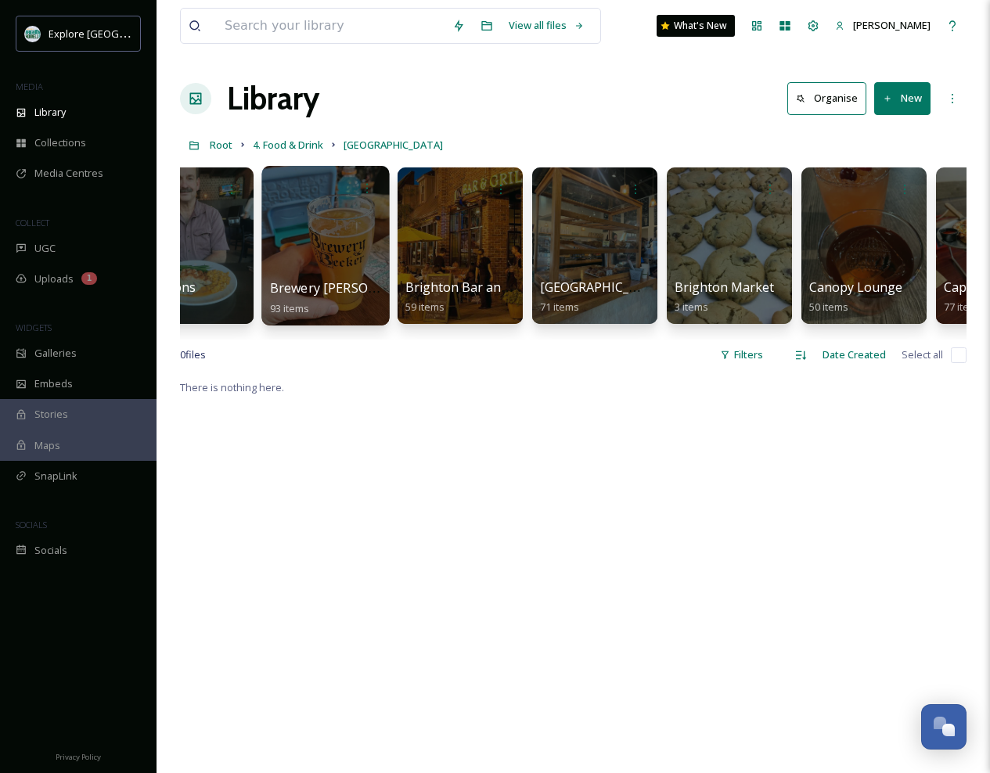
scroll to position [0, 868]
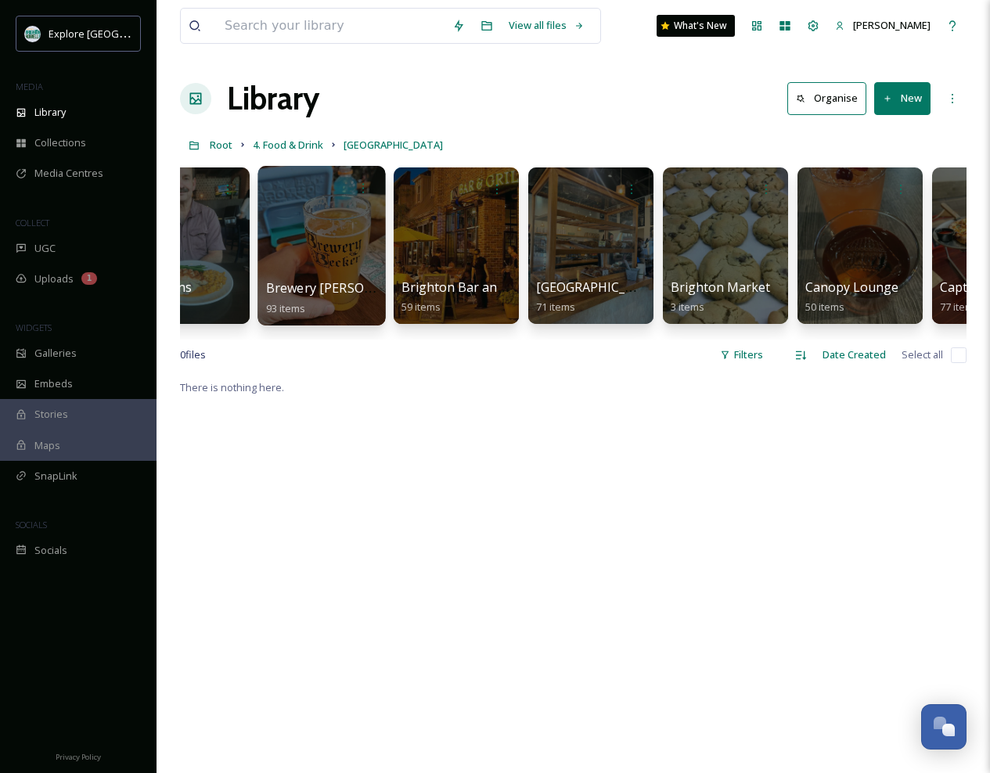
click at [465, 201] on div at bounding box center [457, 189] width 110 height 28
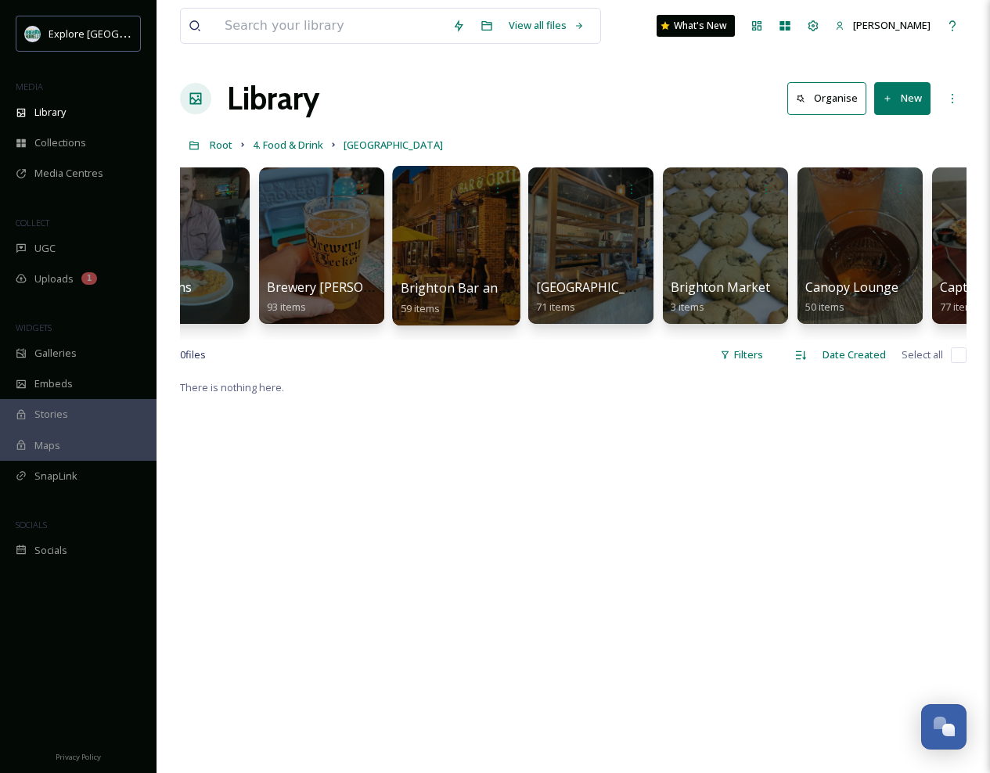
click at [465, 213] on div at bounding box center [456, 246] width 128 height 160
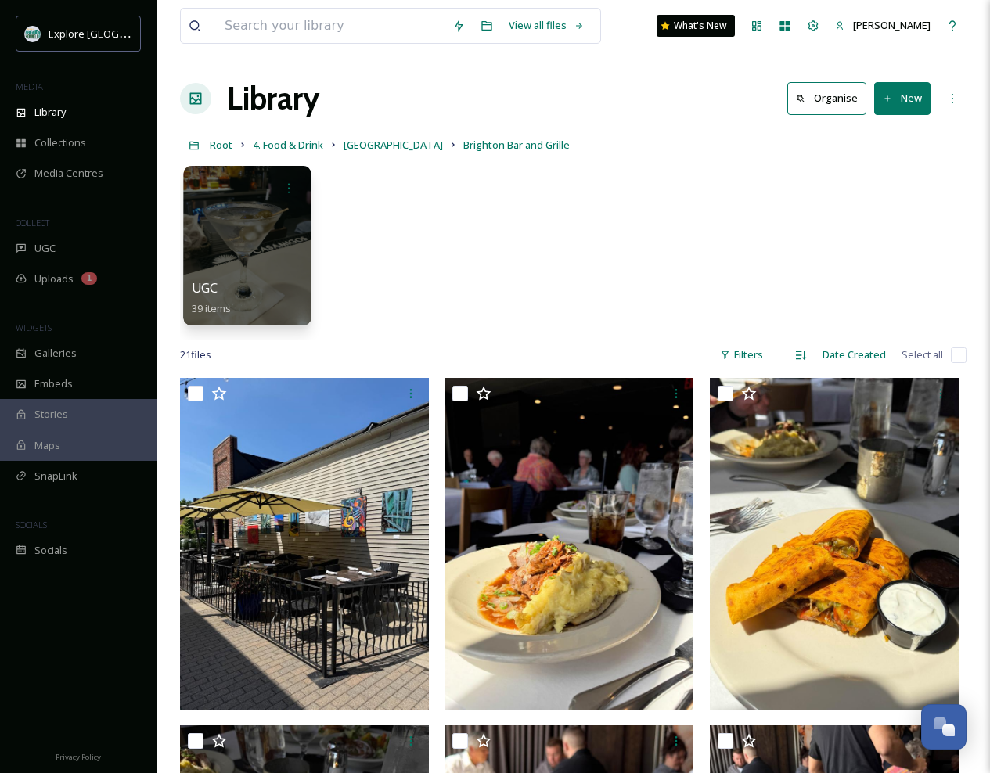
click at [275, 234] on div at bounding box center [247, 246] width 128 height 160
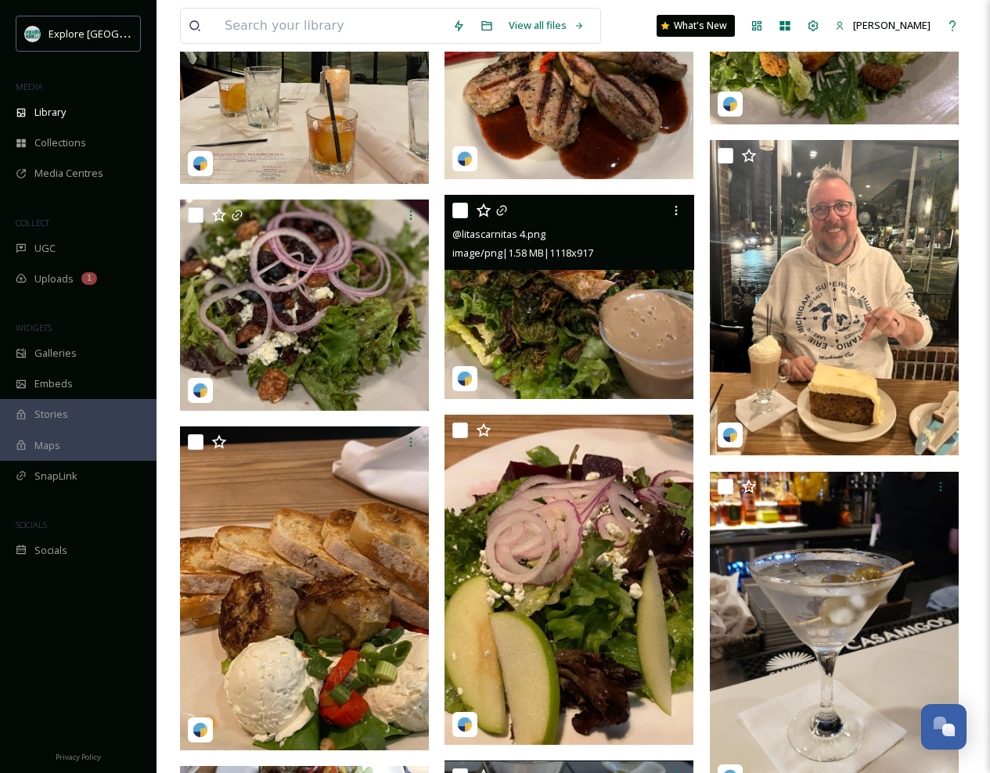
scroll to position [1637, 0]
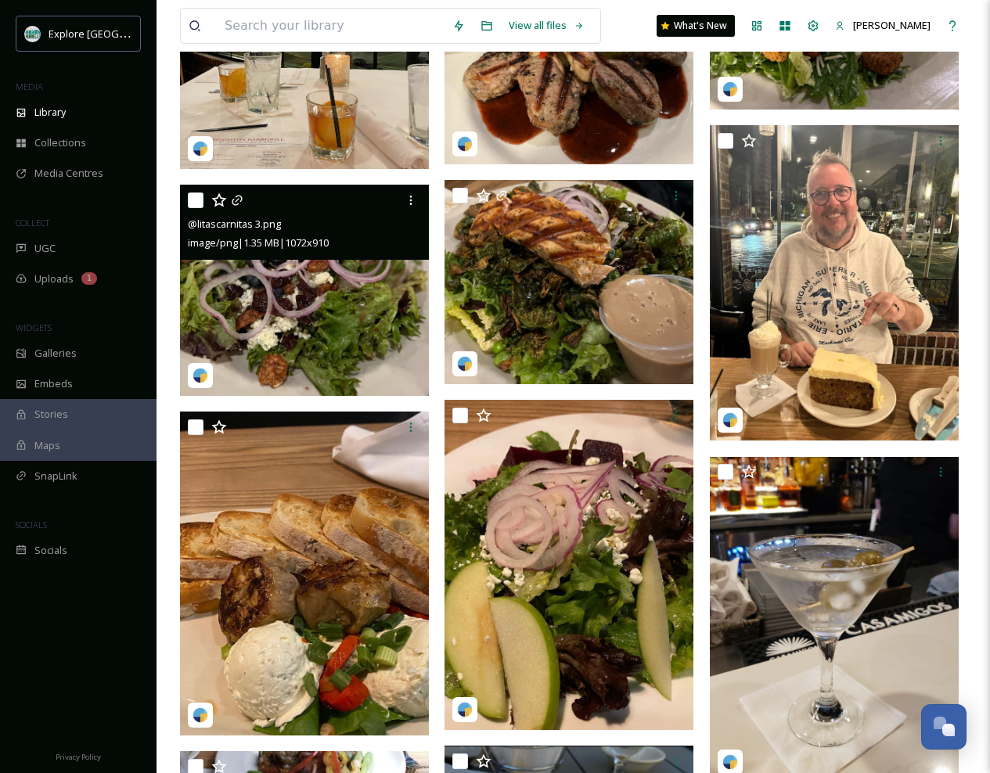
click at [350, 312] on img at bounding box center [304, 290] width 249 height 211
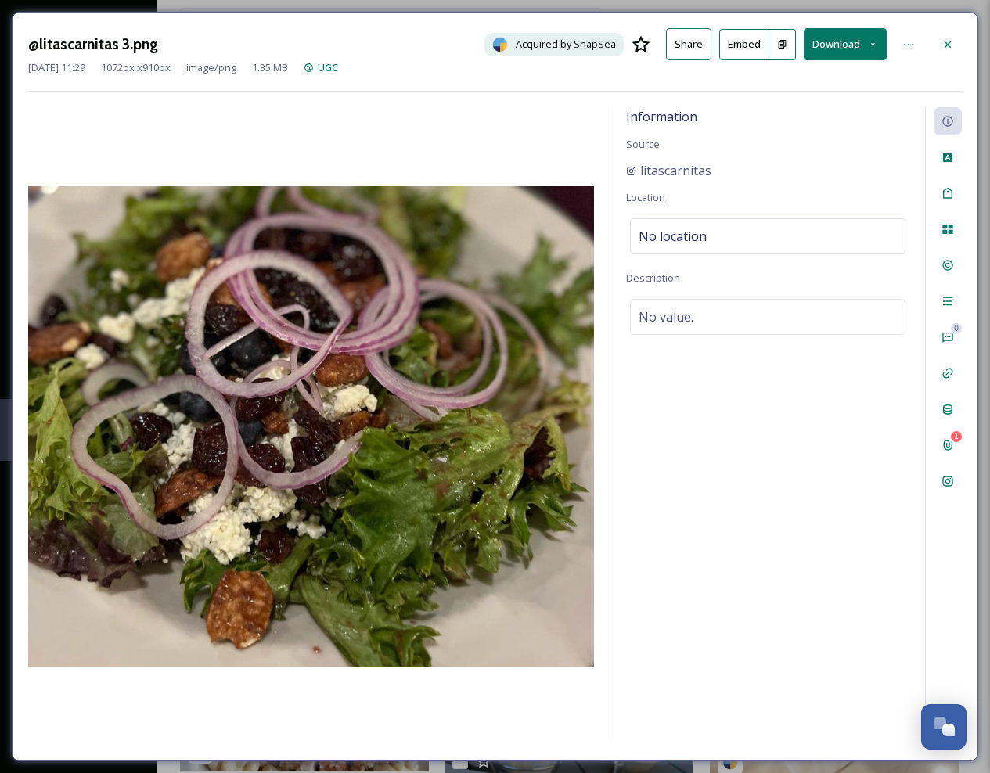
click at [840, 49] on button "Download" at bounding box center [845, 44] width 83 height 32
click at [826, 81] on span "Download Original (1072 x 910)" at bounding box center [807, 80] width 142 height 15
click at [947, 41] on icon at bounding box center [948, 44] width 6 height 6
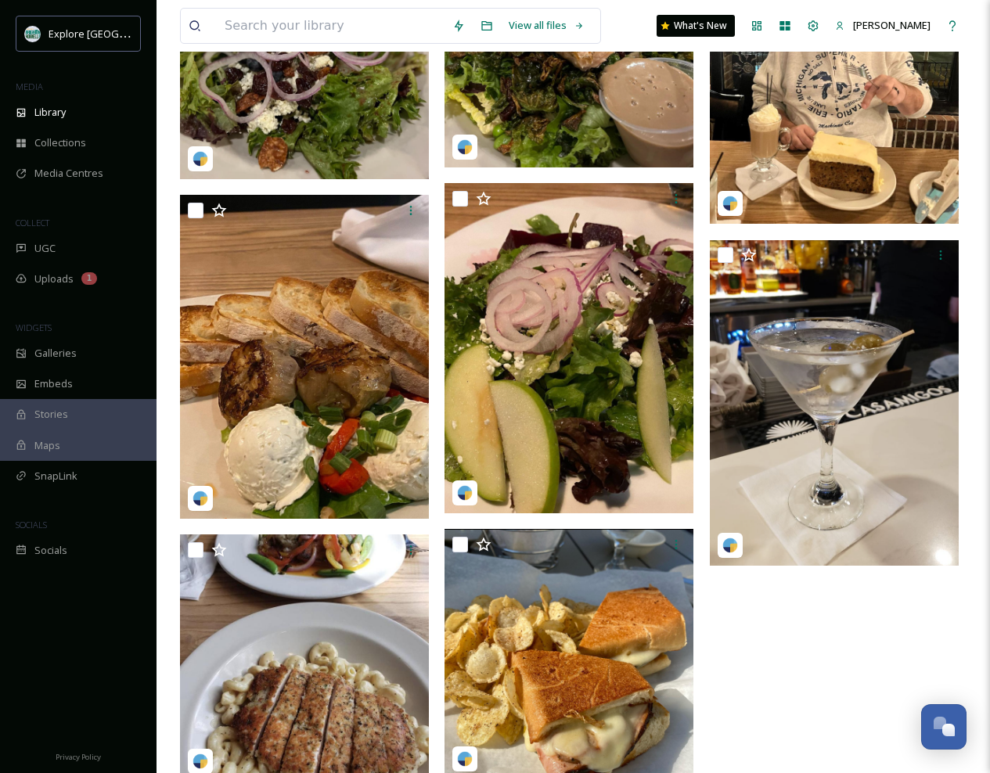
scroll to position [1859, 0]
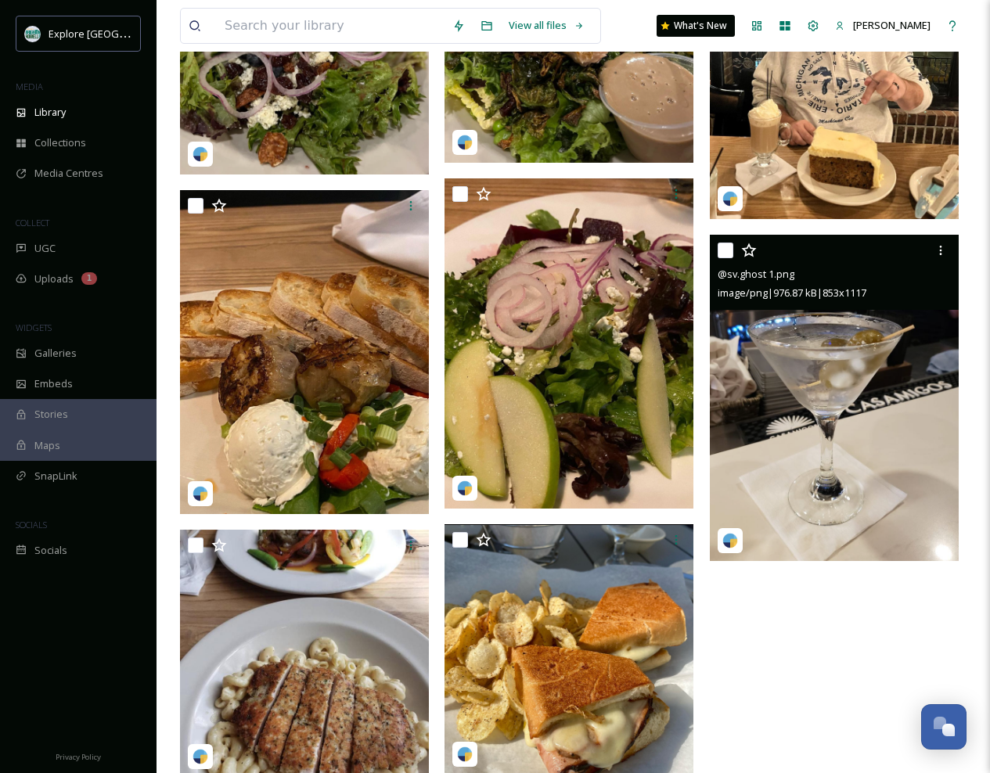
click at [864, 418] on img at bounding box center [834, 399] width 249 height 326
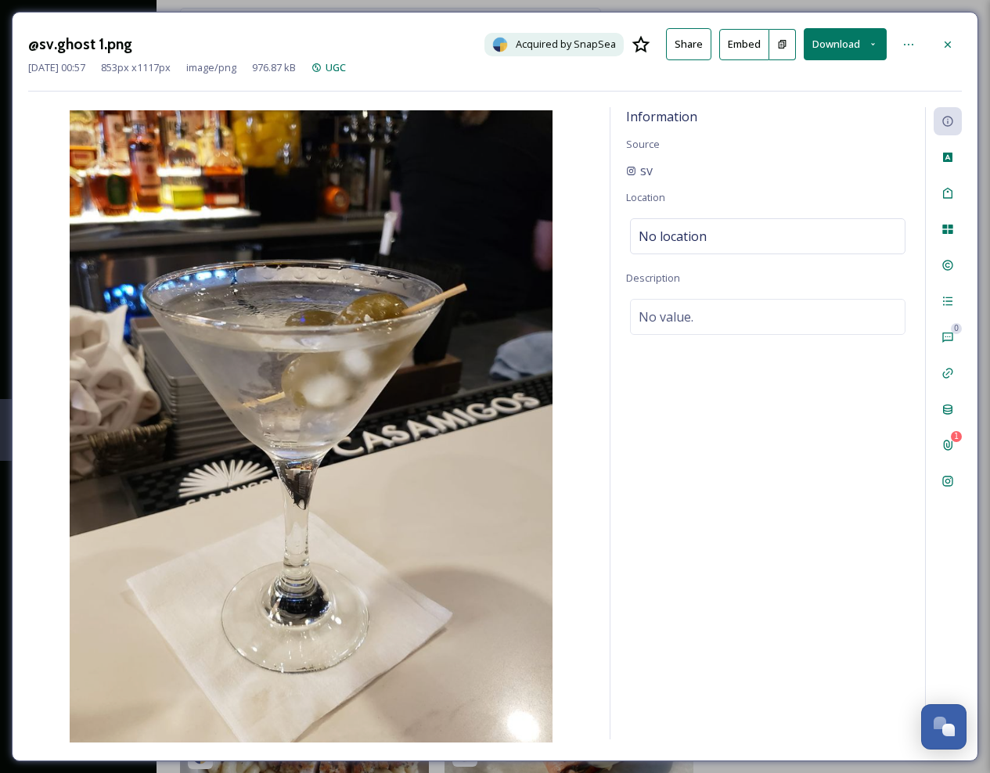
click at [834, 35] on button "Download" at bounding box center [845, 44] width 83 height 32
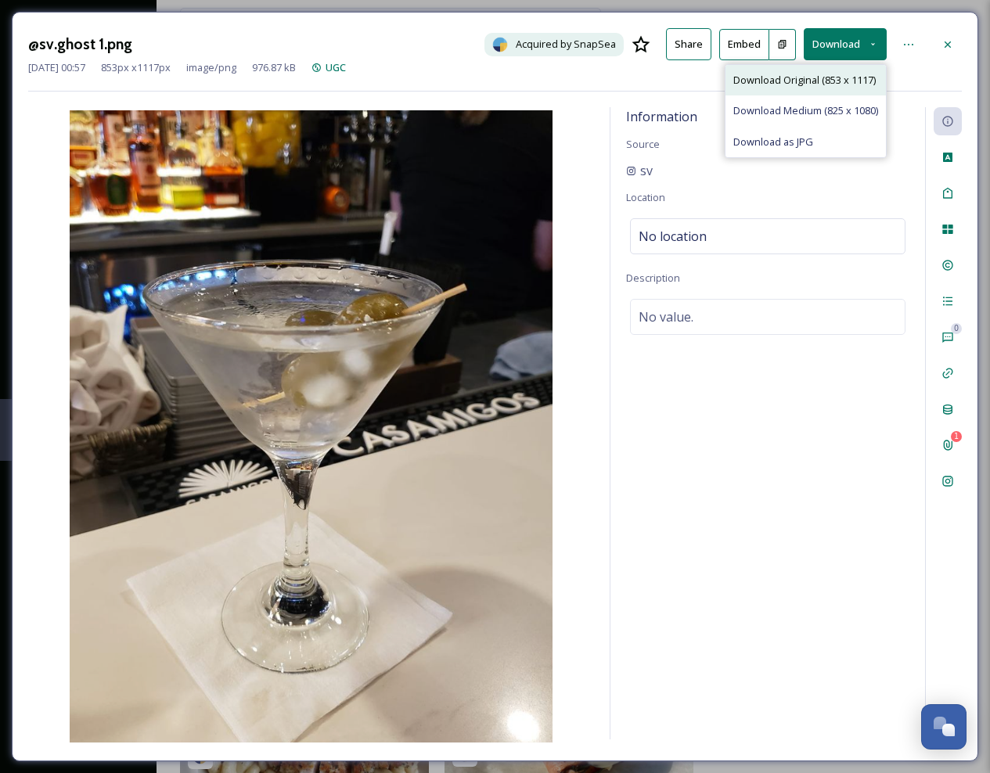
click at [806, 78] on span "Download Original (853 x 1117)" at bounding box center [805, 80] width 142 height 15
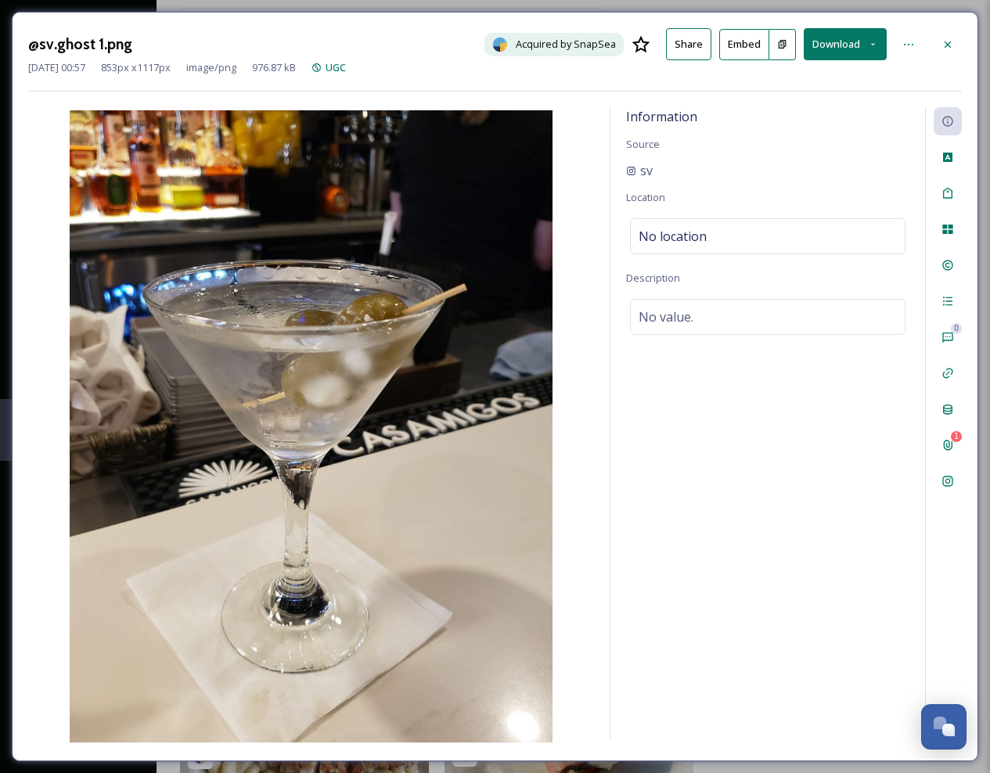
click at [888, 409] on div "Information Source sv Location No location Description No value." at bounding box center [768, 423] width 315 height 633
click at [950, 42] on icon at bounding box center [948, 44] width 13 height 13
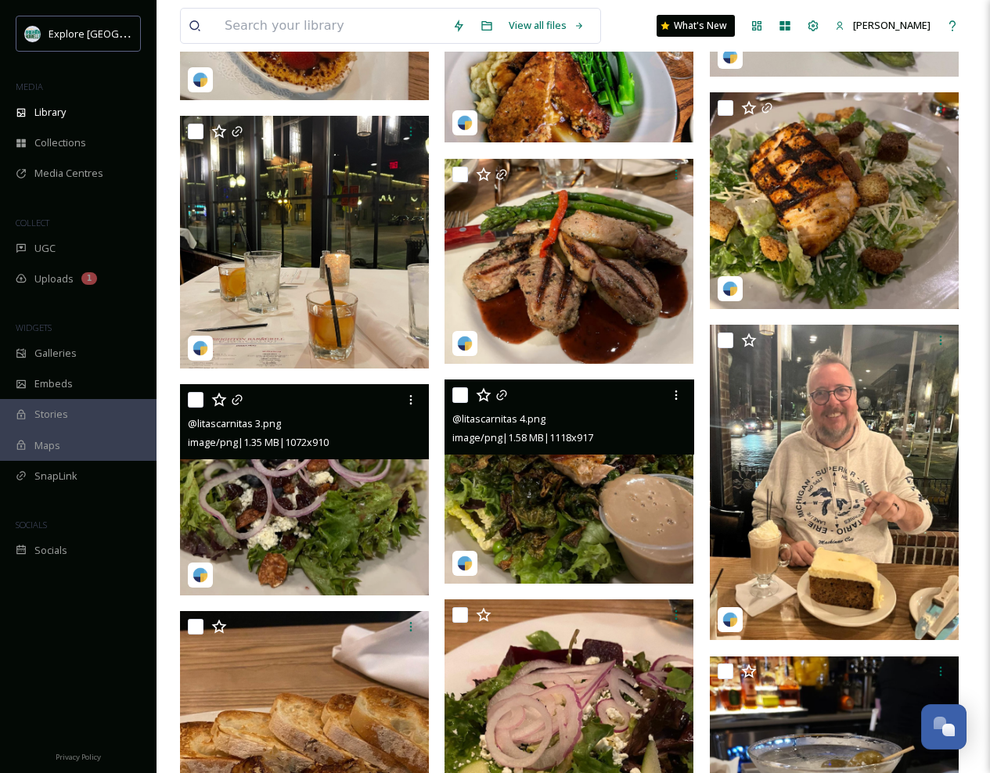
scroll to position [1415, 0]
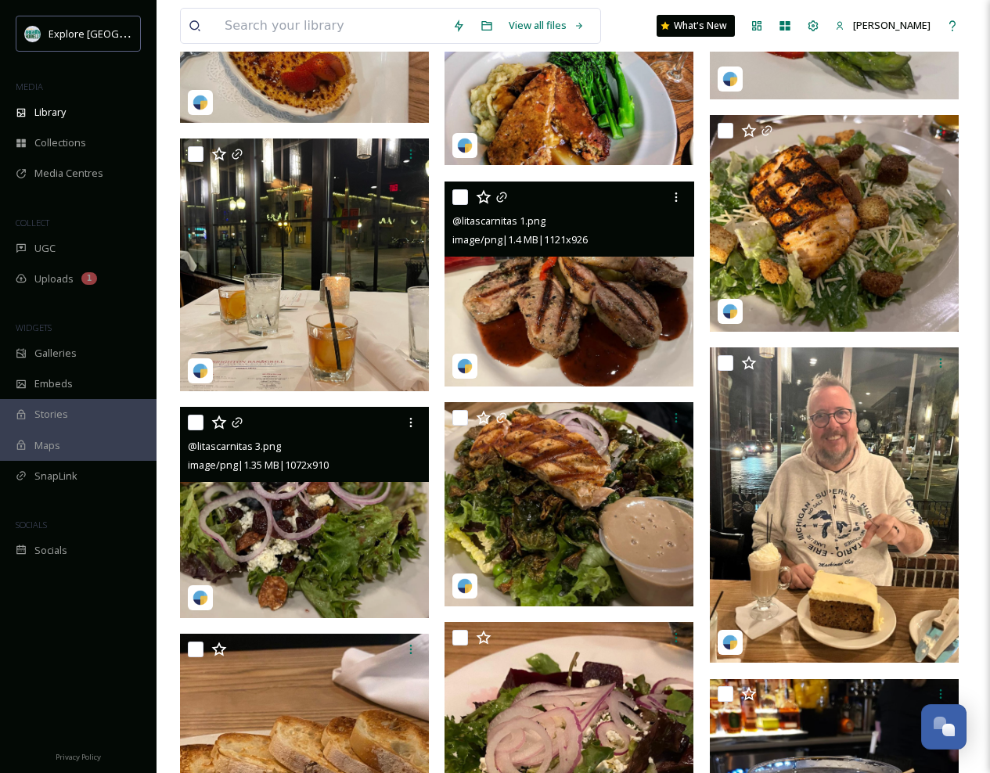
click at [564, 328] on img at bounding box center [569, 285] width 249 height 206
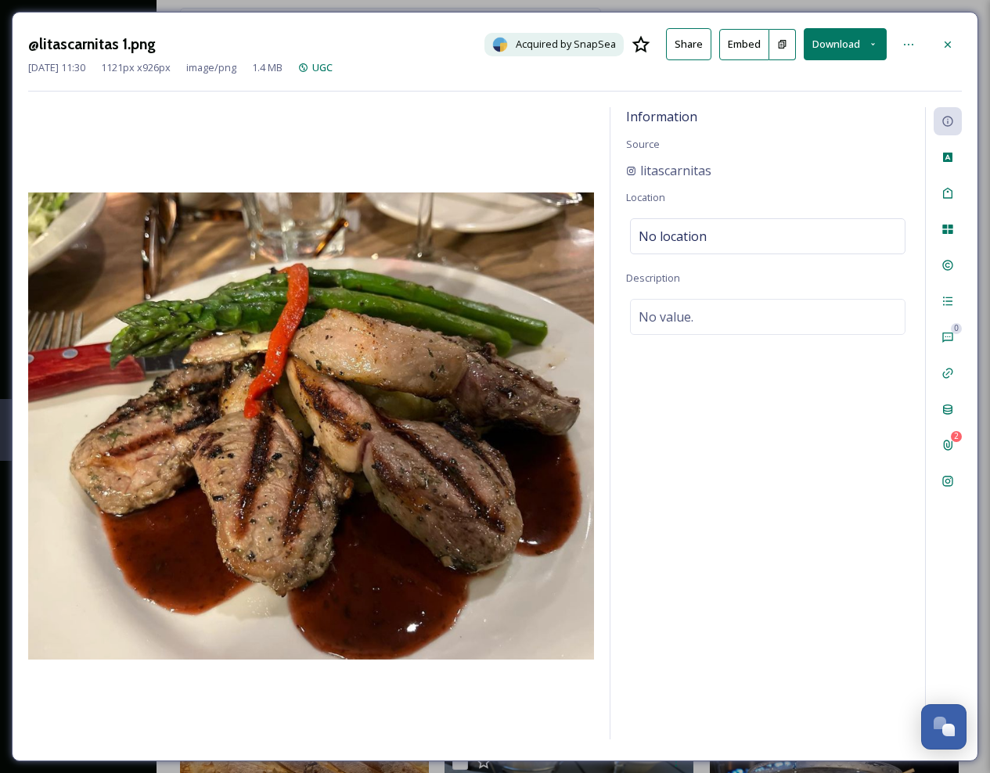
click at [838, 40] on button "Download" at bounding box center [845, 44] width 83 height 32
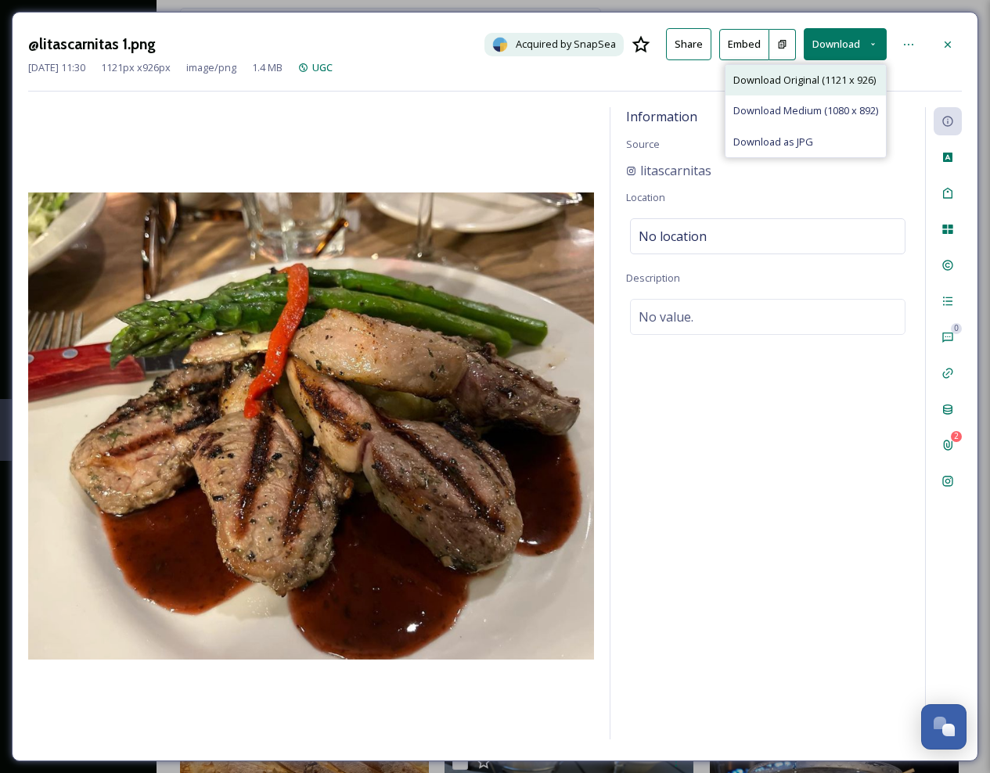
click at [802, 83] on span "Download Original (1121 x 926)" at bounding box center [805, 80] width 142 height 15
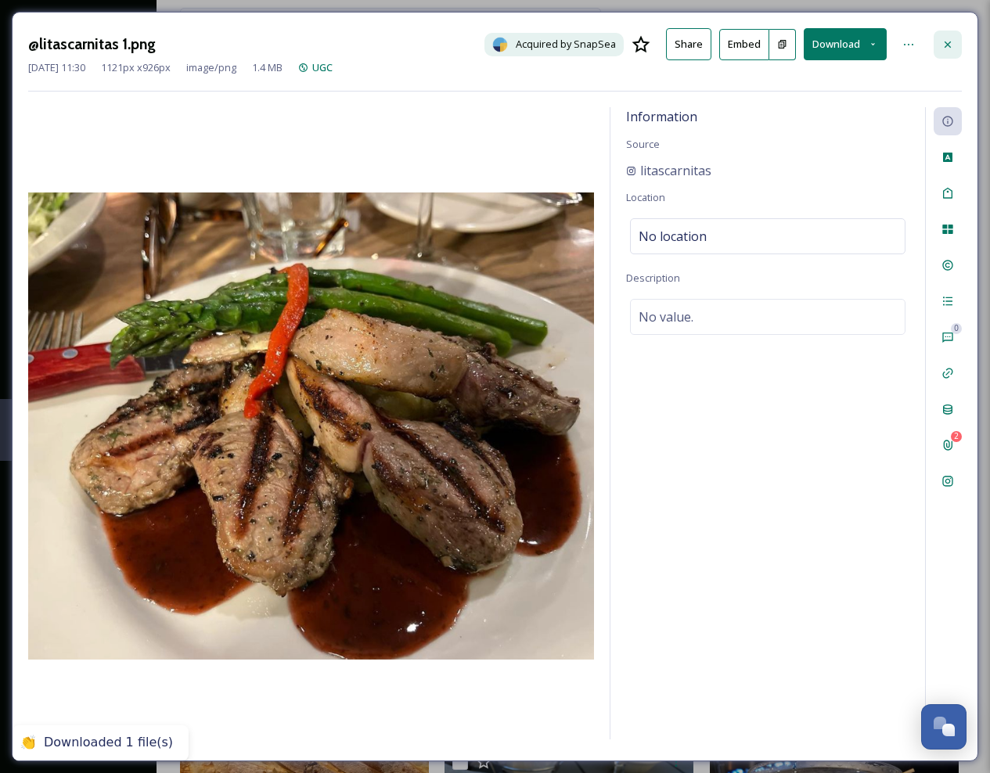
click at [944, 41] on icon at bounding box center [948, 44] width 13 height 13
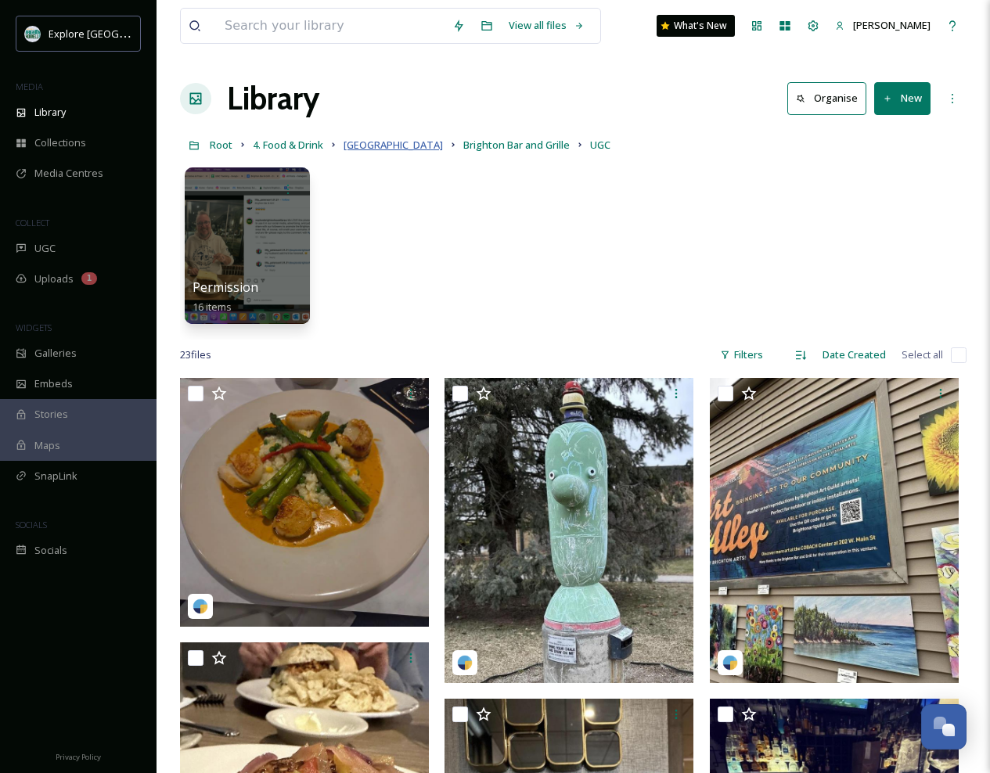
click at [358, 146] on span "[GEOGRAPHIC_DATA]" at bounding box center [393, 145] width 99 height 14
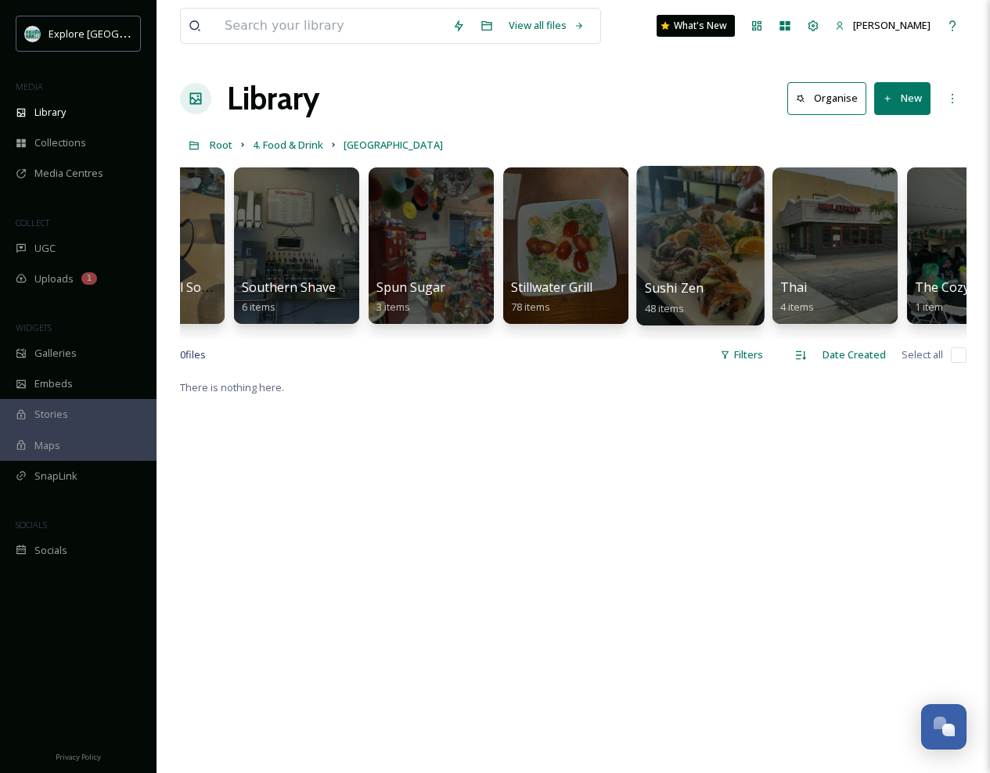
scroll to position [0, 5093]
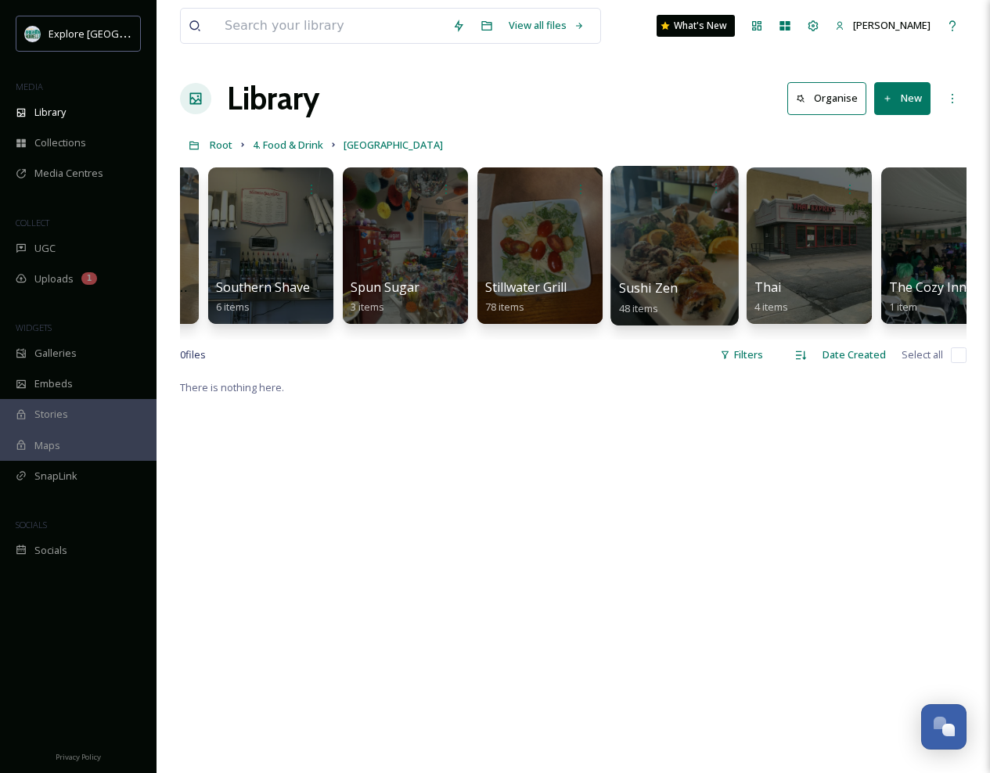
click at [683, 268] on div at bounding box center [675, 246] width 128 height 160
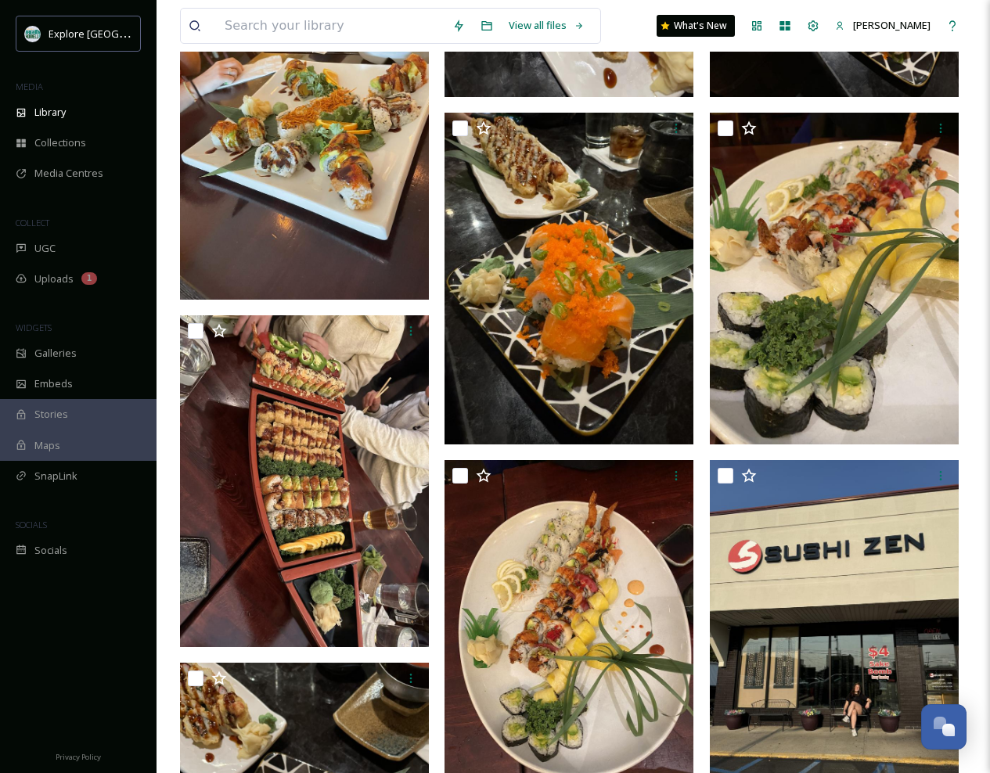
scroll to position [2354, 0]
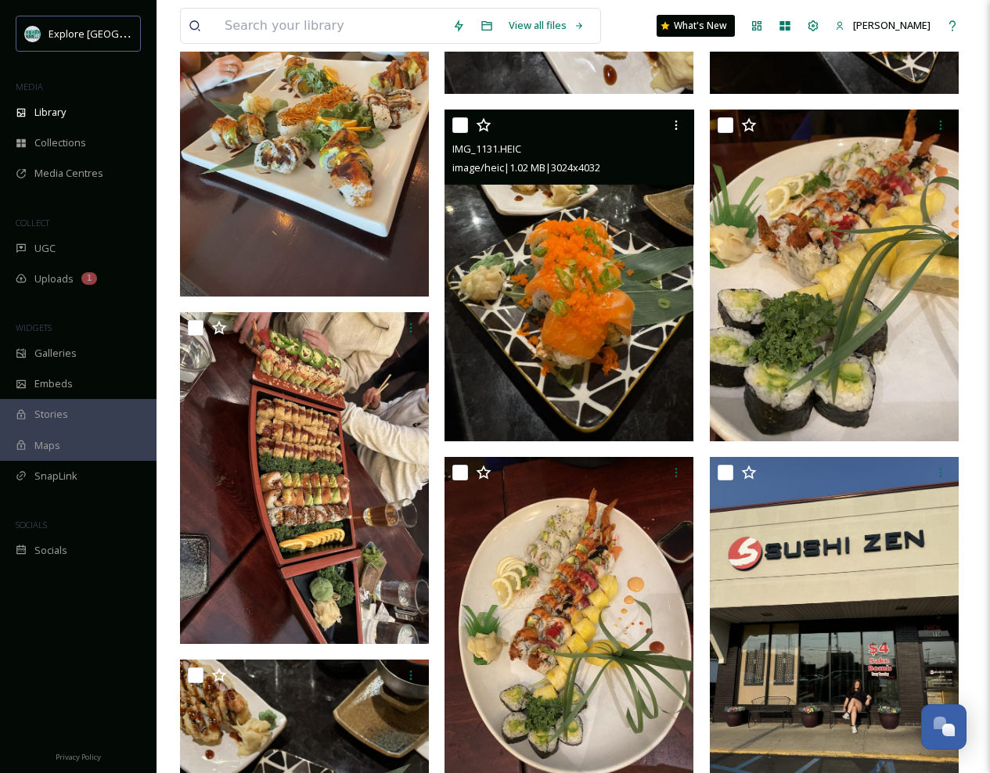
click at [582, 280] on img at bounding box center [569, 276] width 249 height 332
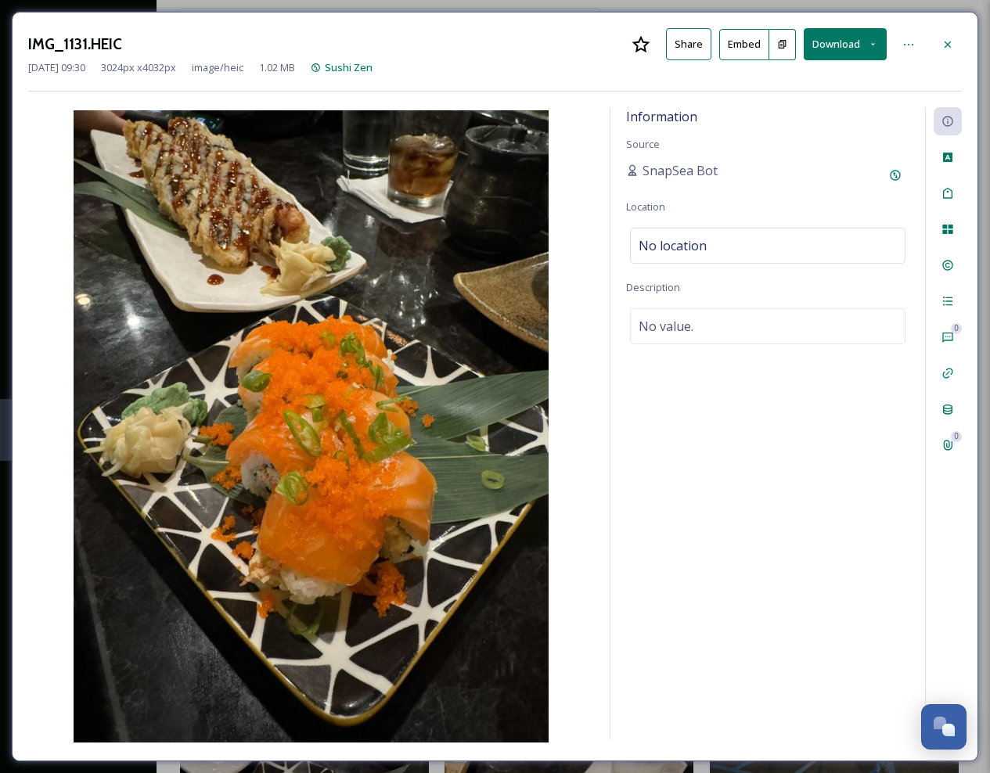
click at [846, 45] on button "Download" at bounding box center [845, 44] width 83 height 32
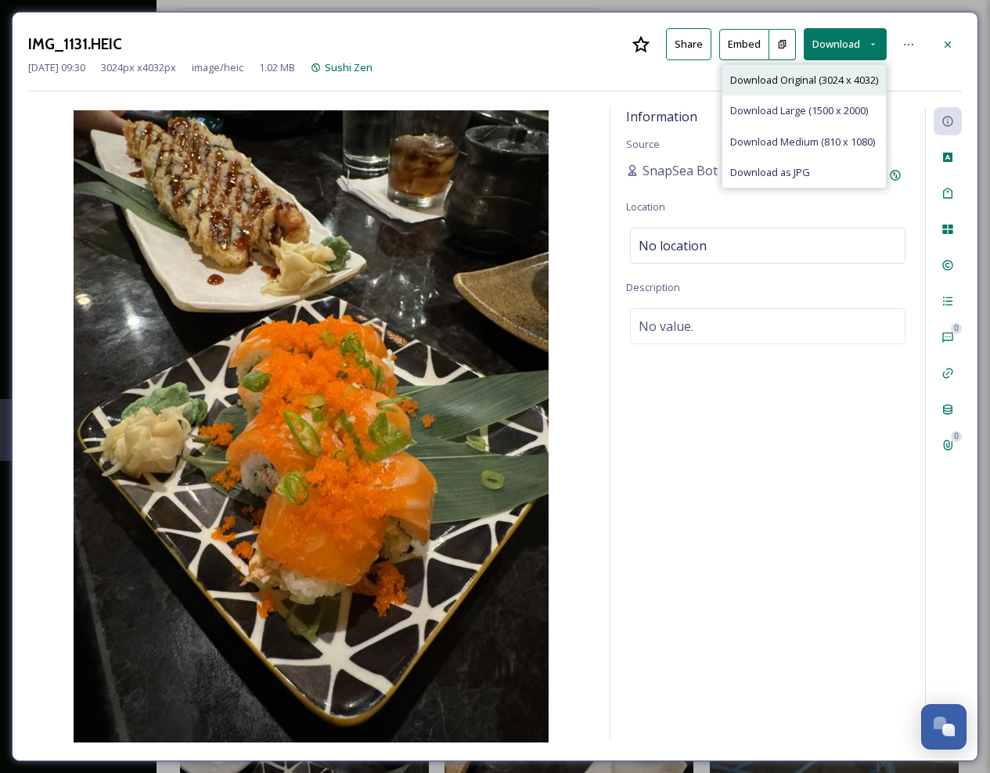
click at [831, 78] on span "Download Original (3024 x 4032)" at bounding box center [804, 80] width 148 height 15
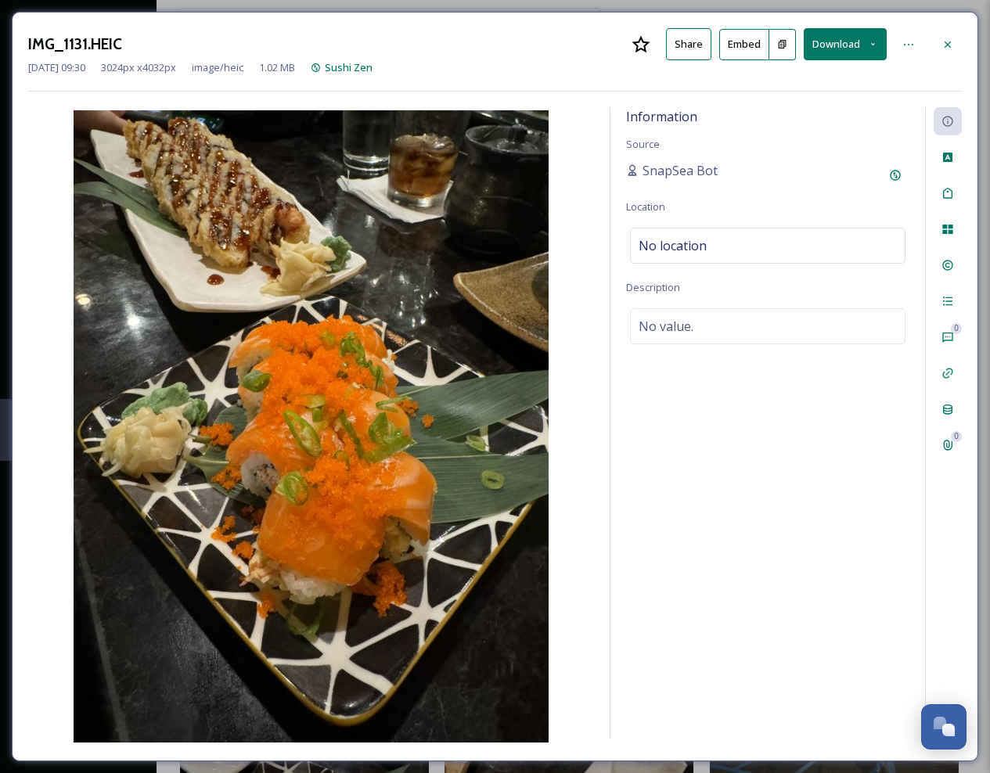
click at [946, 42] on icon at bounding box center [948, 44] width 13 height 13
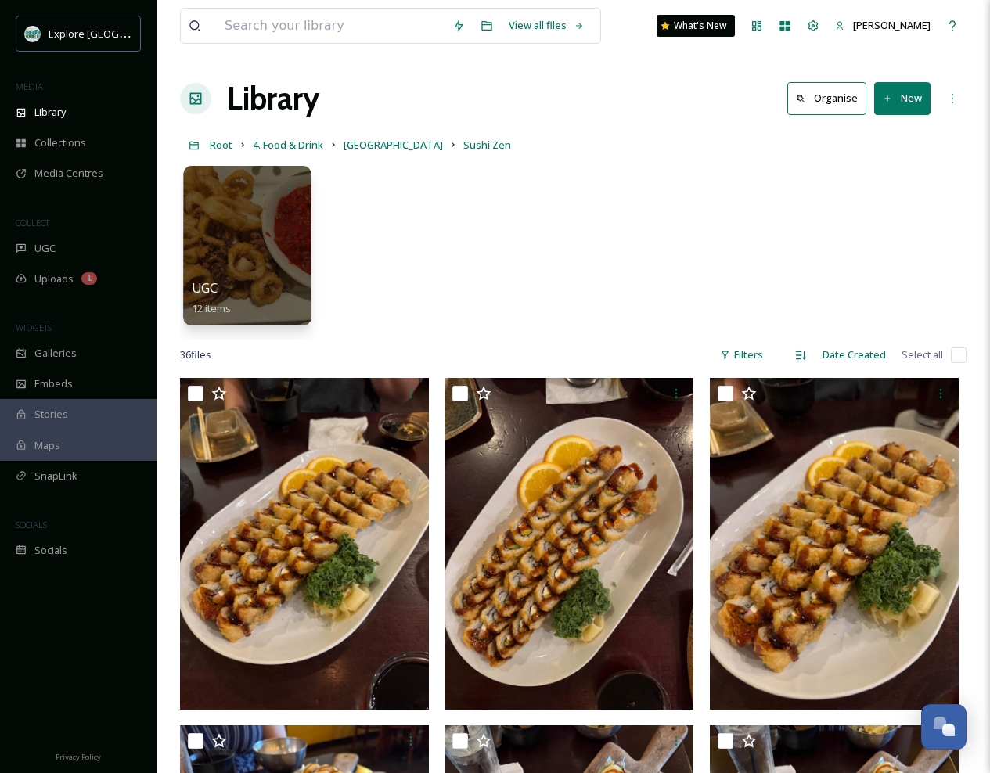
click at [240, 236] on div at bounding box center [247, 246] width 128 height 160
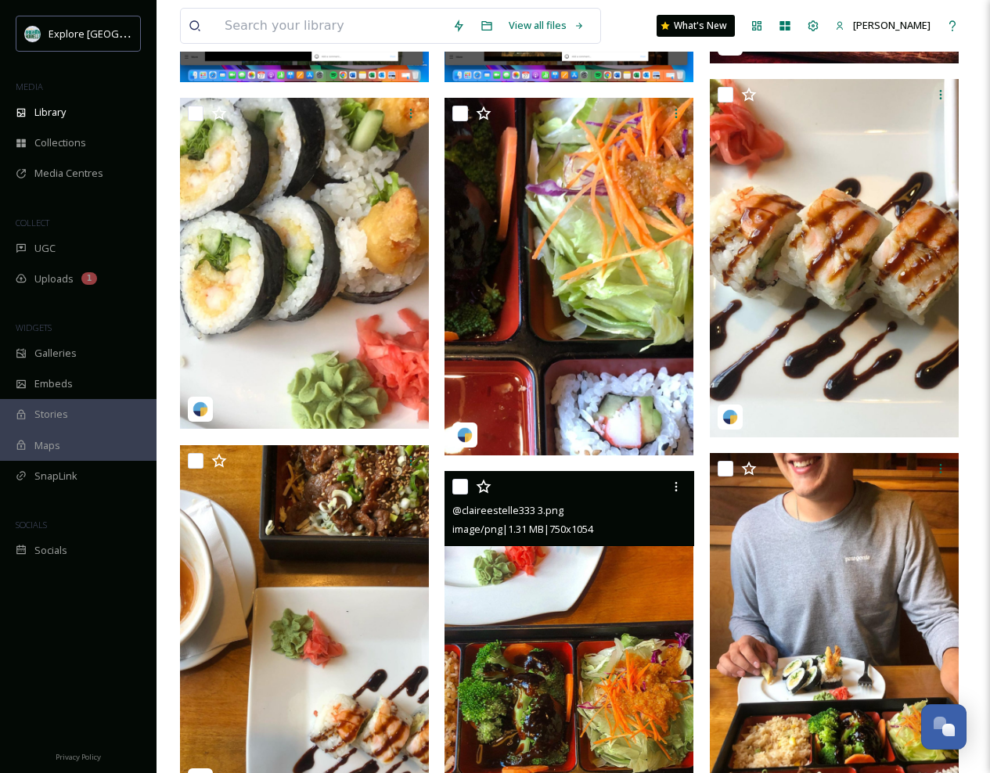
scroll to position [289, 0]
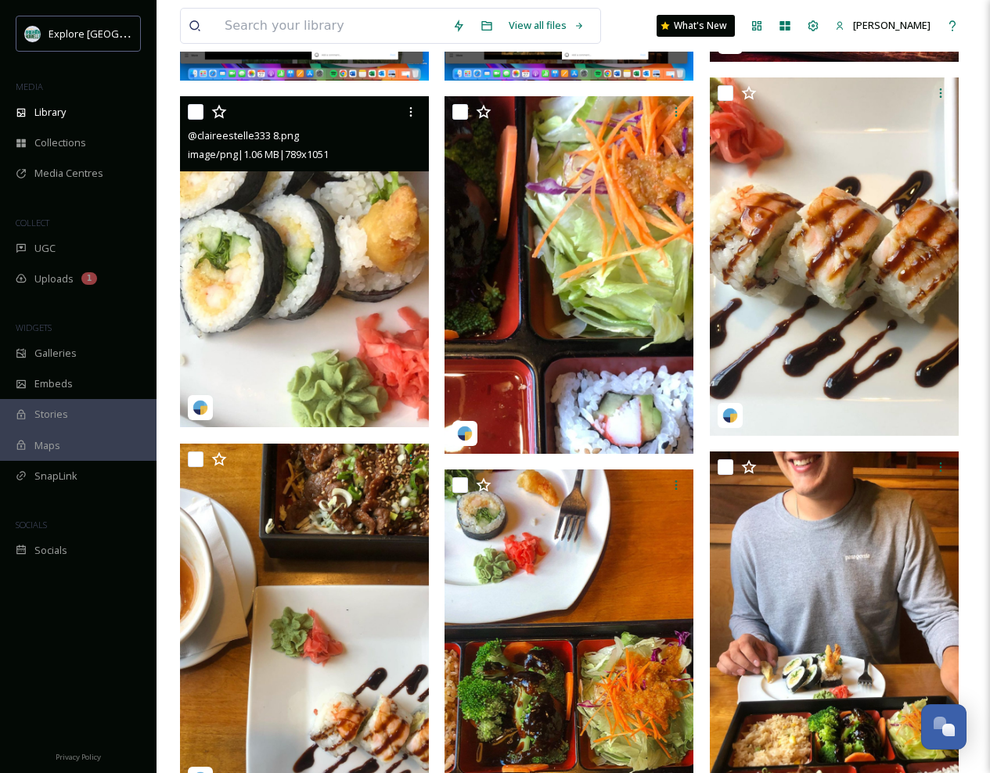
click at [335, 297] on img at bounding box center [304, 261] width 249 height 331
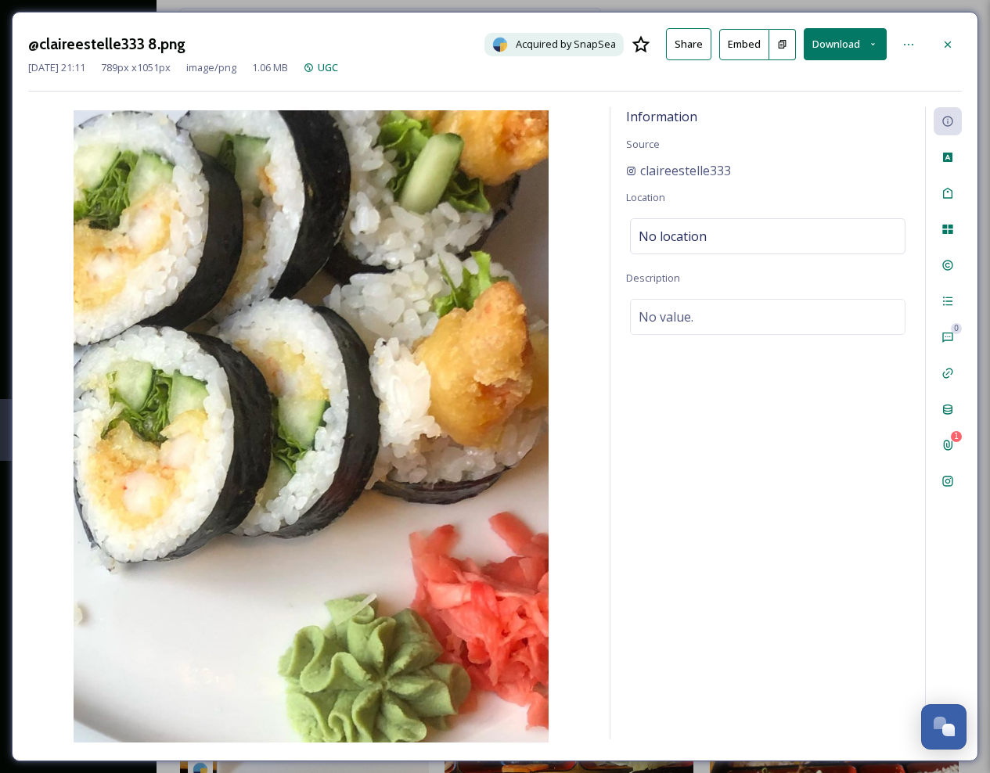
click at [842, 37] on button "Download" at bounding box center [845, 44] width 83 height 32
click at [814, 78] on span "Download Original (789 x 1051)" at bounding box center [807, 80] width 142 height 15
click at [948, 42] on icon at bounding box center [948, 44] width 6 height 6
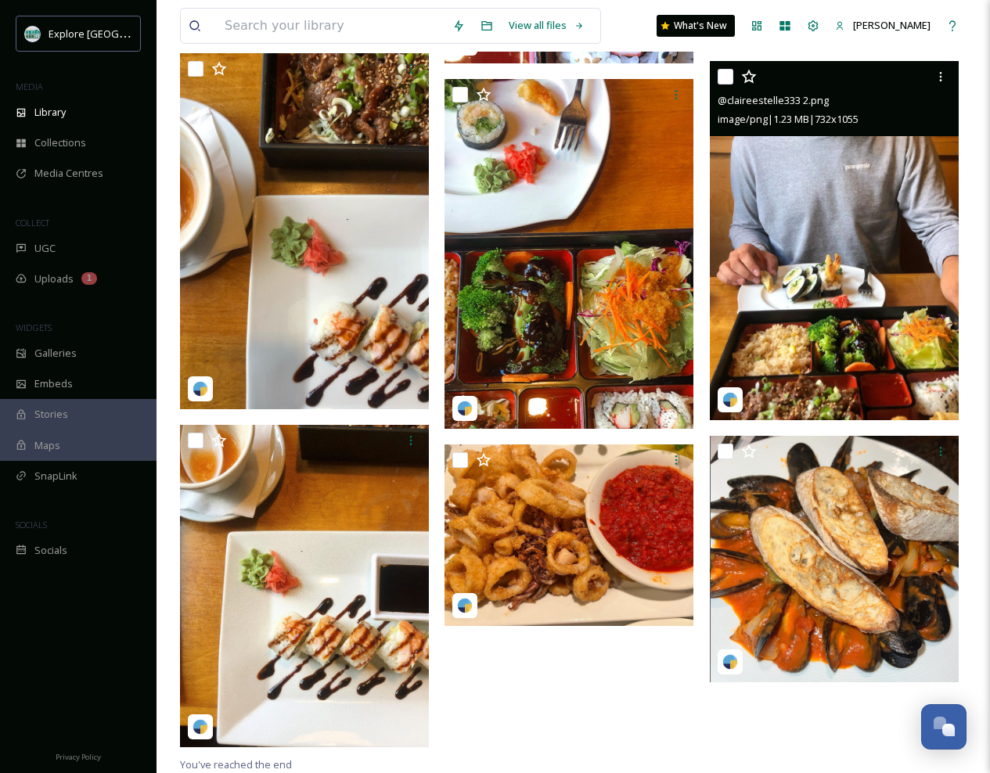
scroll to position [680, 0]
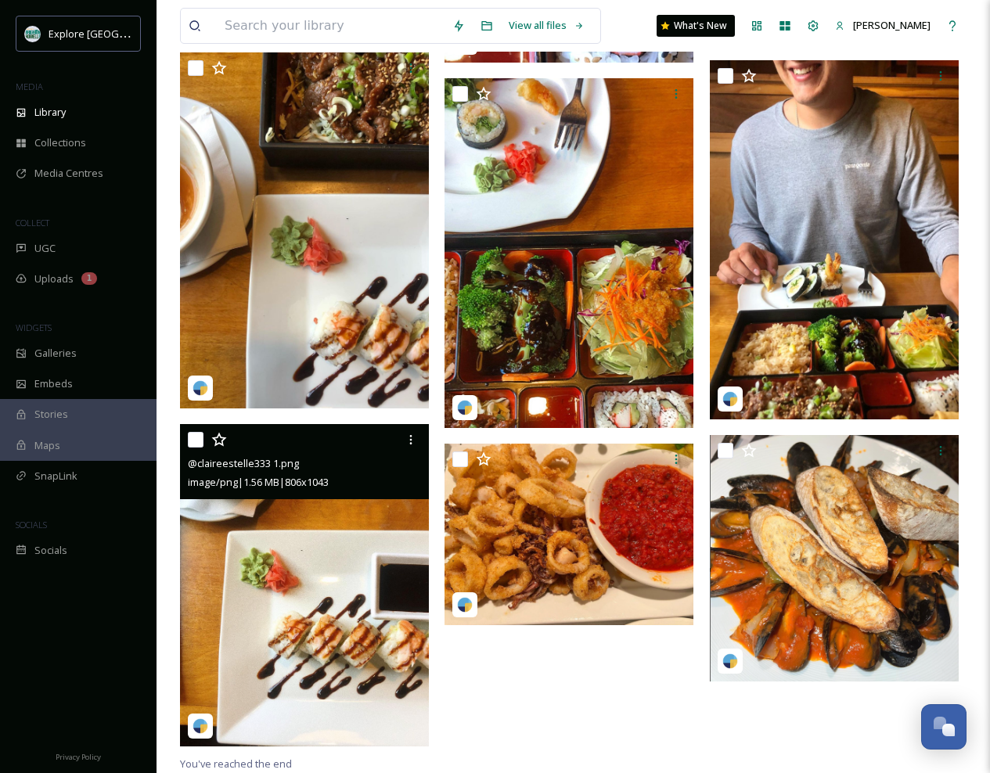
click at [349, 538] on img at bounding box center [304, 585] width 249 height 323
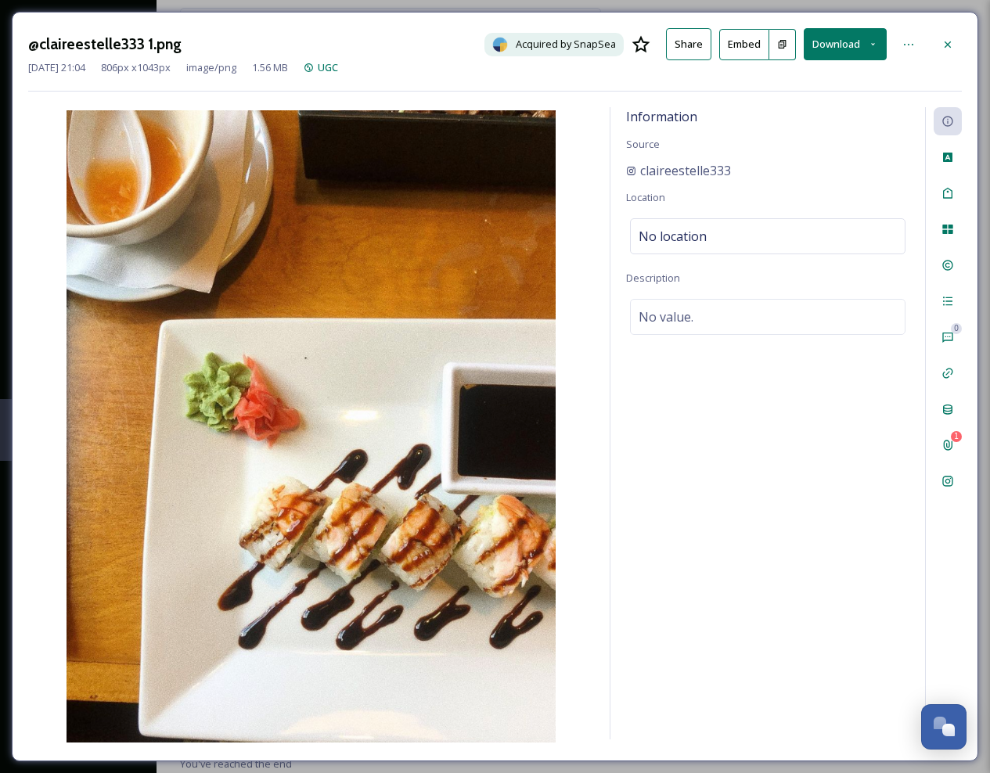
click at [842, 46] on button "Download" at bounding box center [845, 44] width 83 height 32
click at [826, 78] on span "Download Original (806 x 1043)" at bounding box center [807, 80] width 142 height 15
click at [948, 40] on icon at bounding box center [948, 44] width 13 height 13
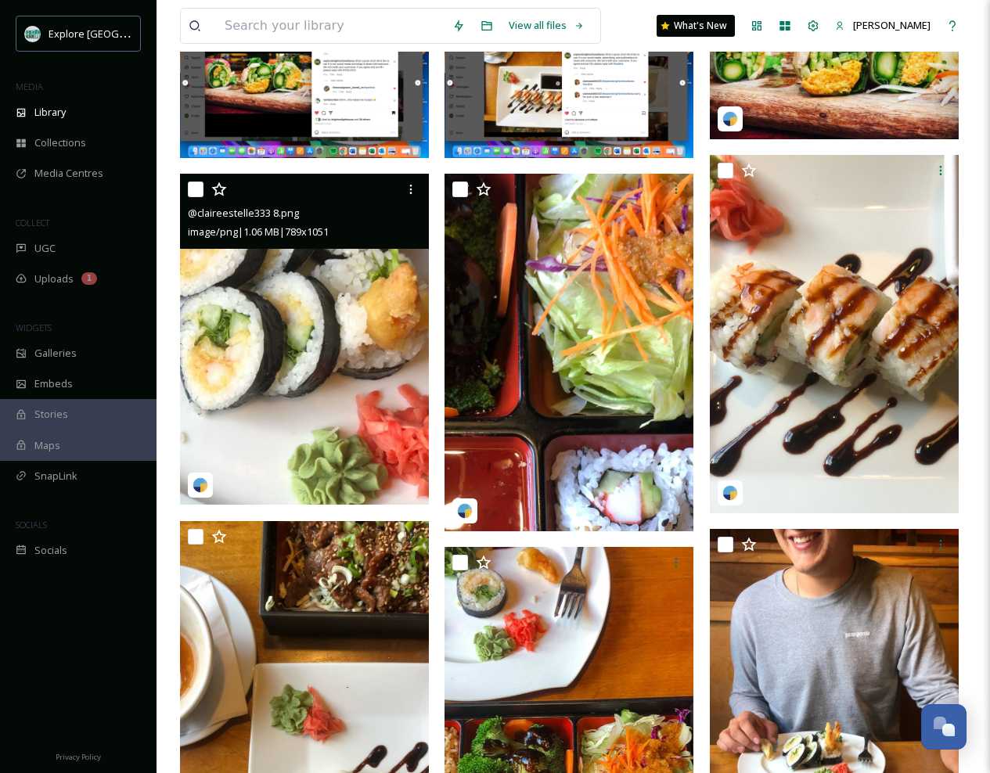
scroll to position [211, 0]
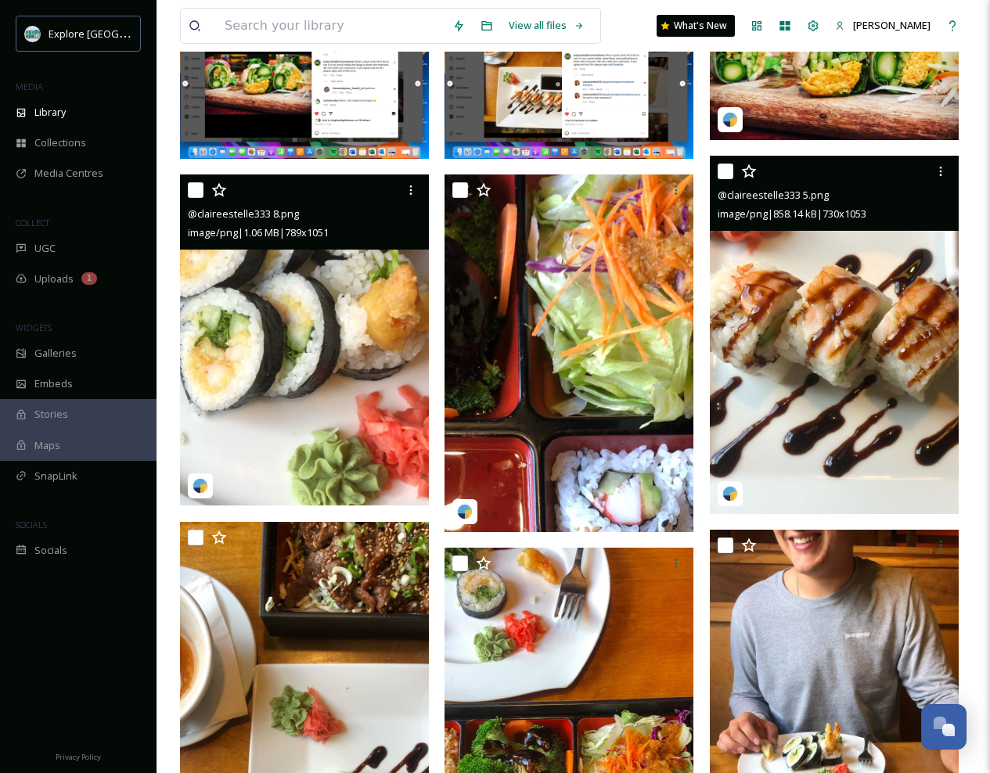
click at [858, 326] on img at bounding box center [834, 334] width 249 height 359
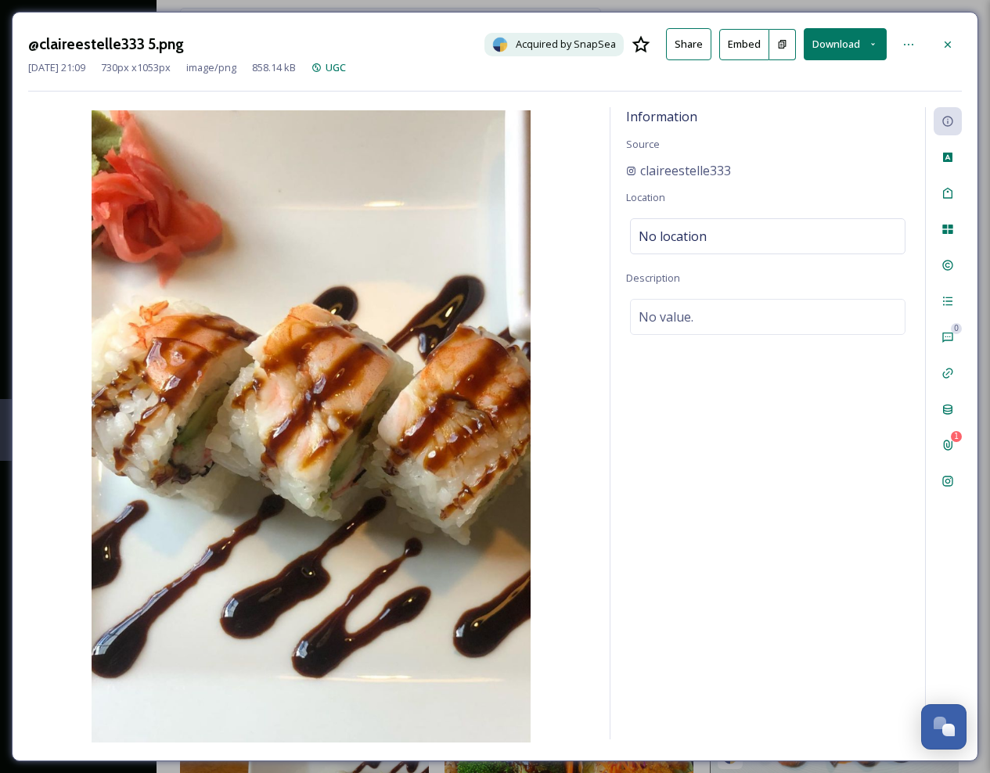
click at [846, 41] on button "Download" at bounding box center [845, 44] width 83 height 32
click at [810, 80] on span "Download Original (730 x 1053)" at bounding box center [807, 80] width 142 height 15
click at [947, 40] on icon at bounding box center [948, 44] width 13 height 13
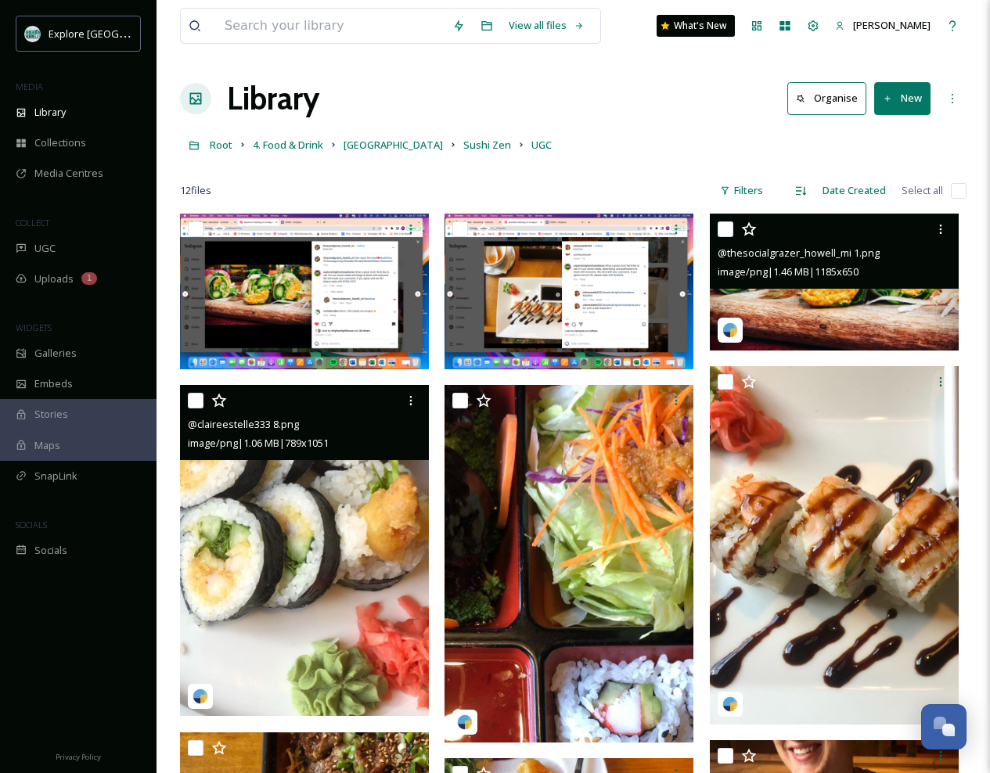
click at [867, 306] on img at bounding box center [834, 282] width 249 height 136
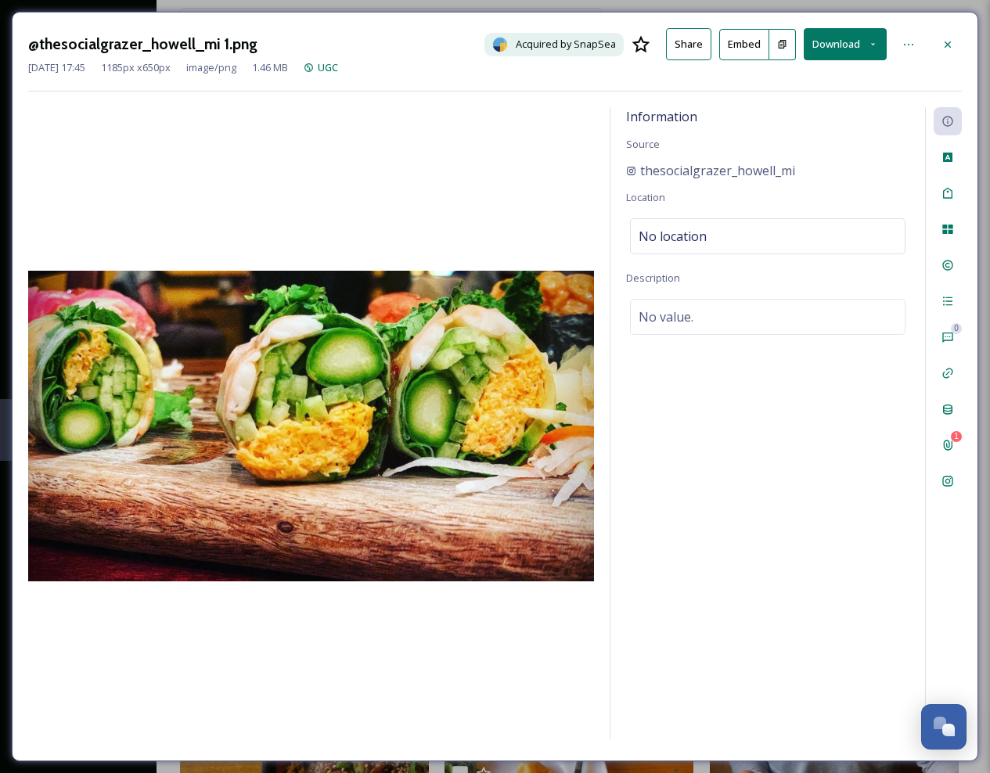
click at [841, 40] on button "Download" at bounding box center [845, 44] width 83 height 32
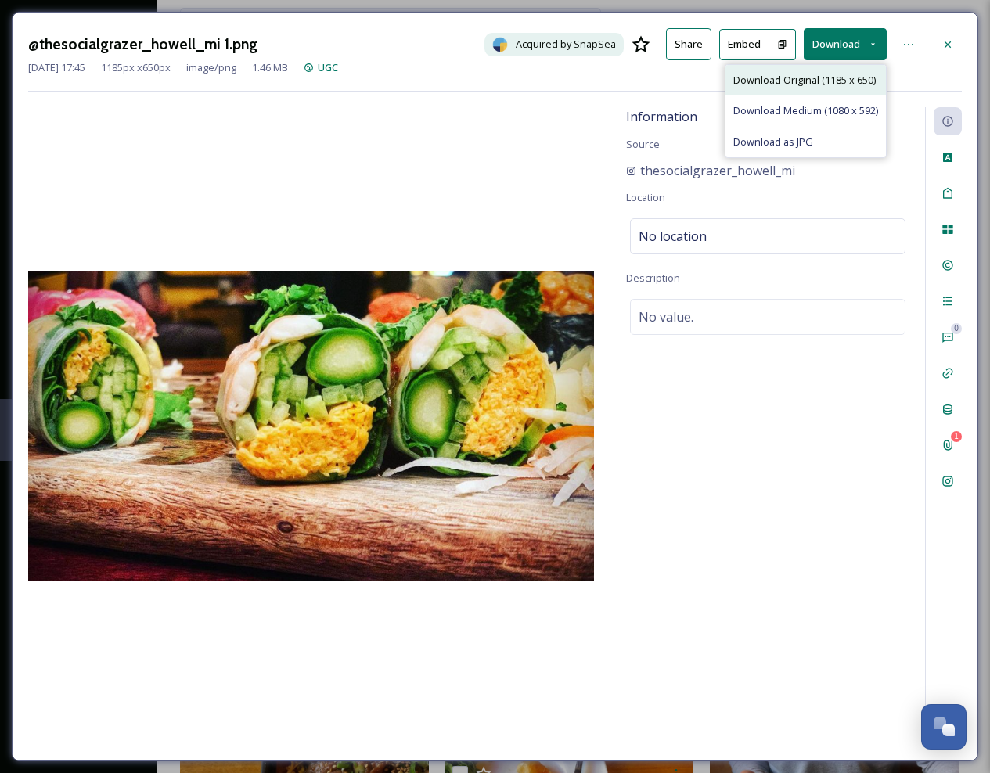
click at [802, 78] on span "Download Original (1185 x 650)" at bounding box center [805, 80] width 142 height 15
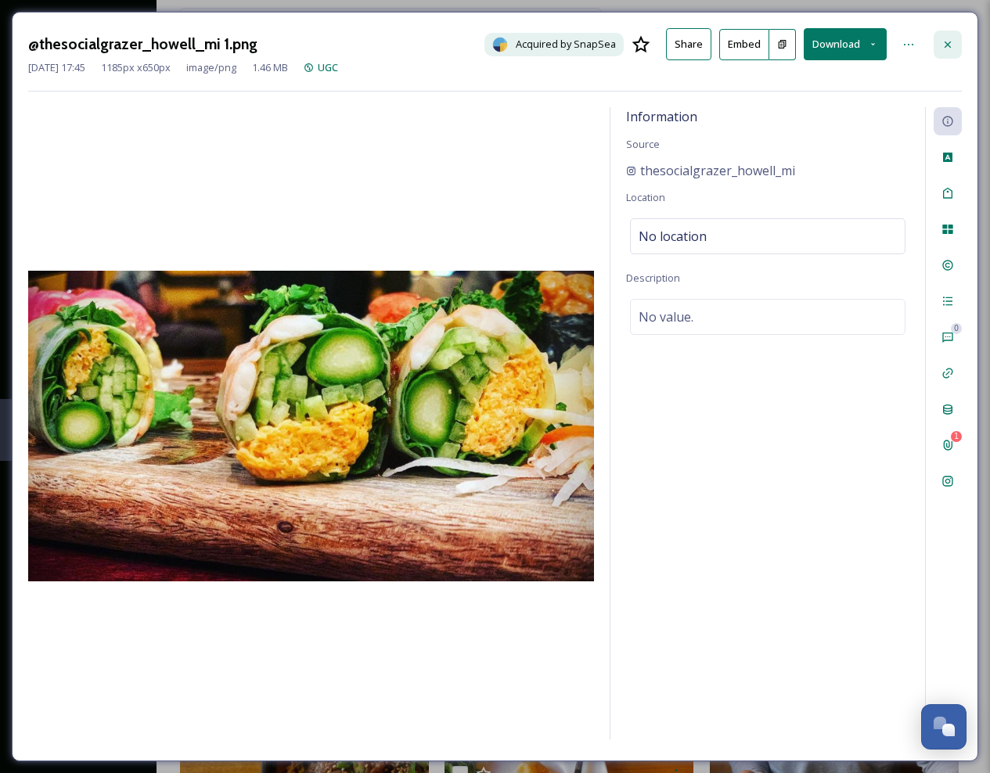
click at [947, 38] on icon at bounding box center [948, 44] width 13 height 13
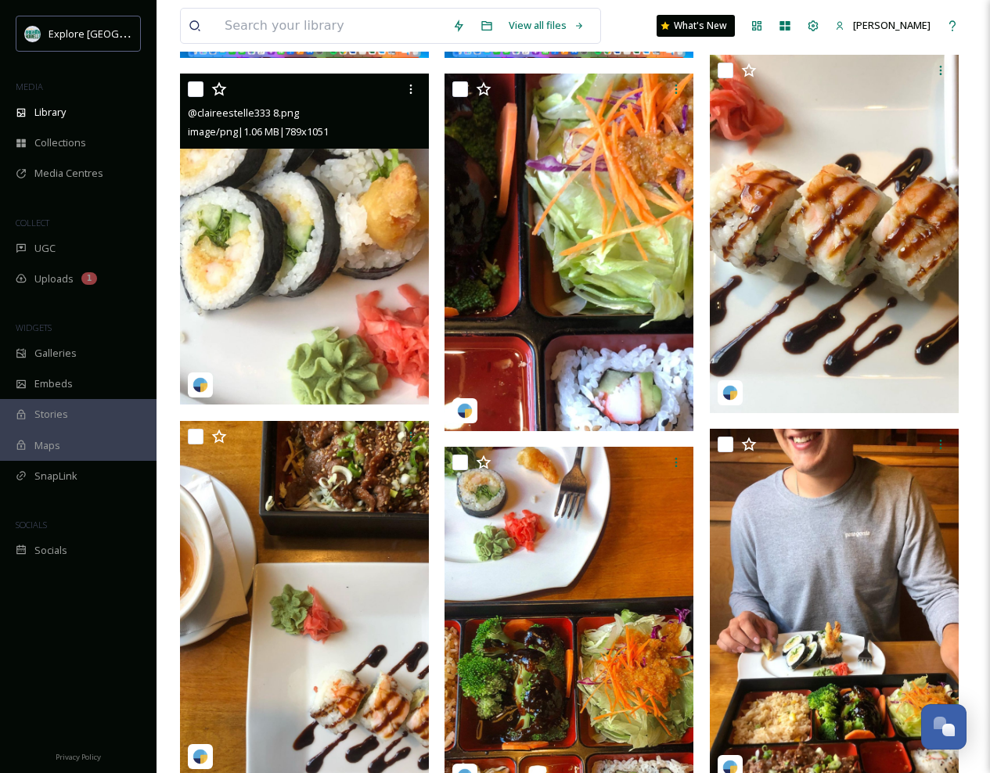
scroll to position [680, 0]
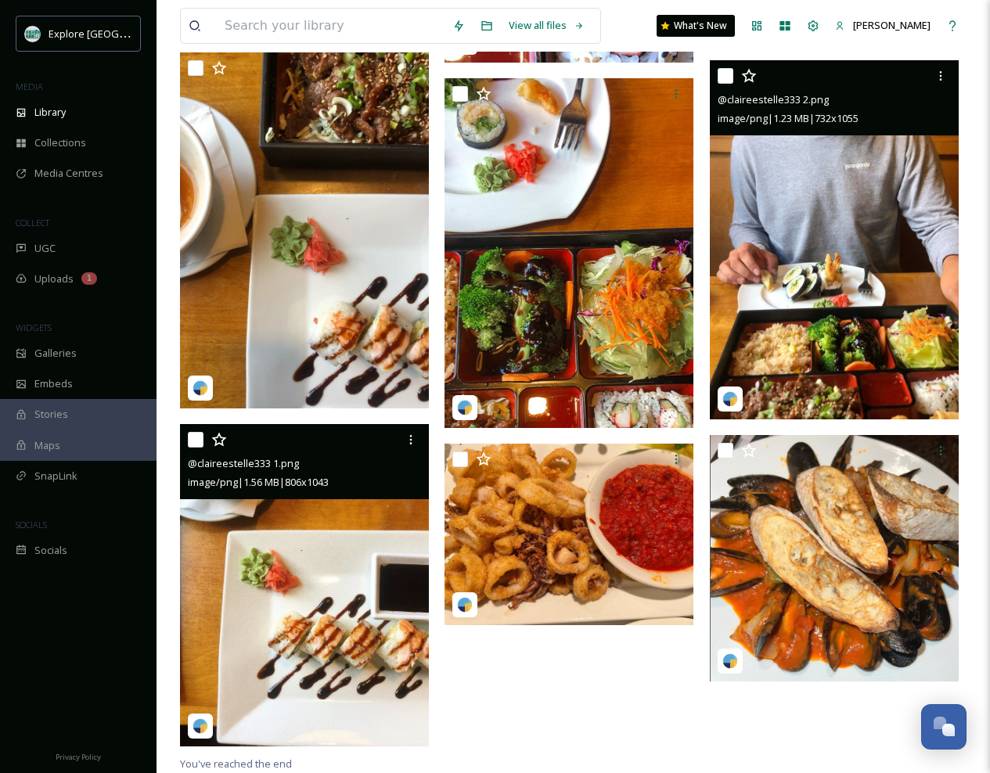
click at [803, 226] on img at bounding box center [834, 239] width 249 height 359
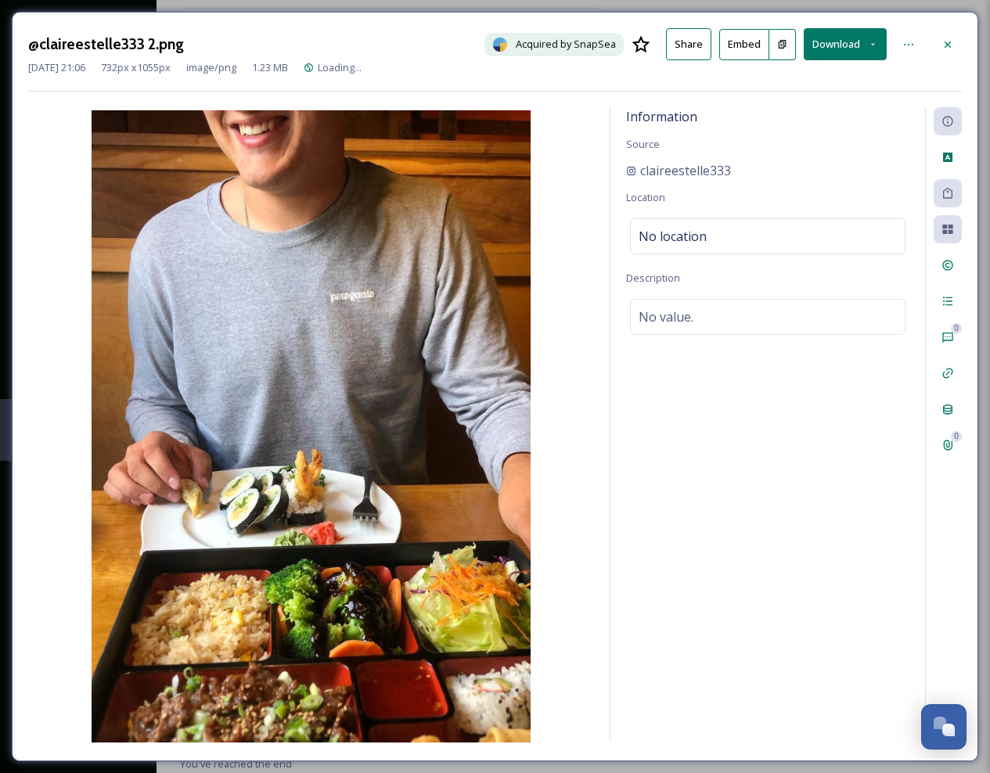
click at [835, 37] on button "Download" at bounding box center [845, 44] width 83 height 32
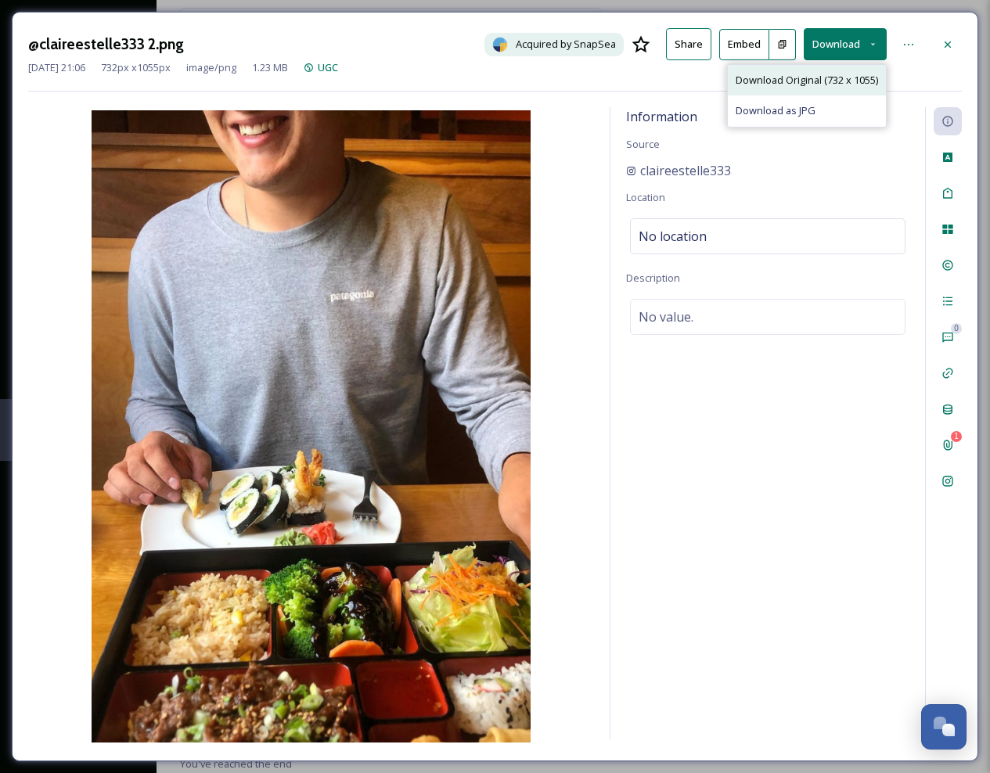
click at [819, 81] on span "Download Original (732 x 1055)" at bounding box center [807, 80] width 142 height 15
click at [948, 41] on icon at bounding box center [948, 44] width 13 height 13
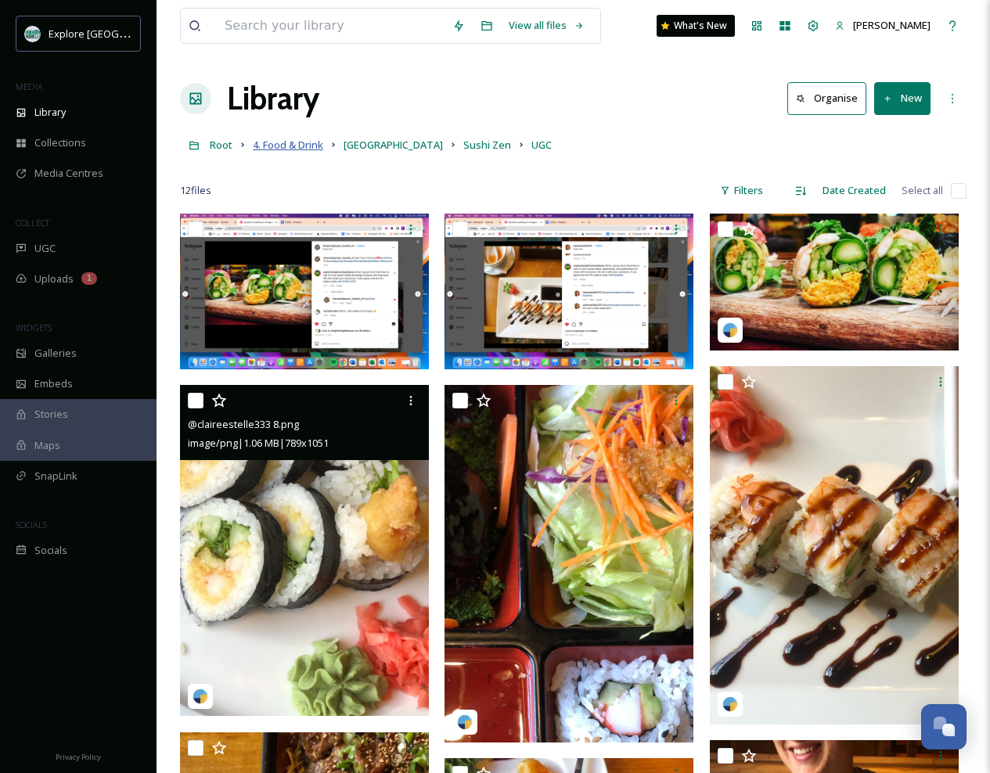
click at [309, 147] on span "4. Food & Drink" at bounding box center [288, 145] width 70 height 14
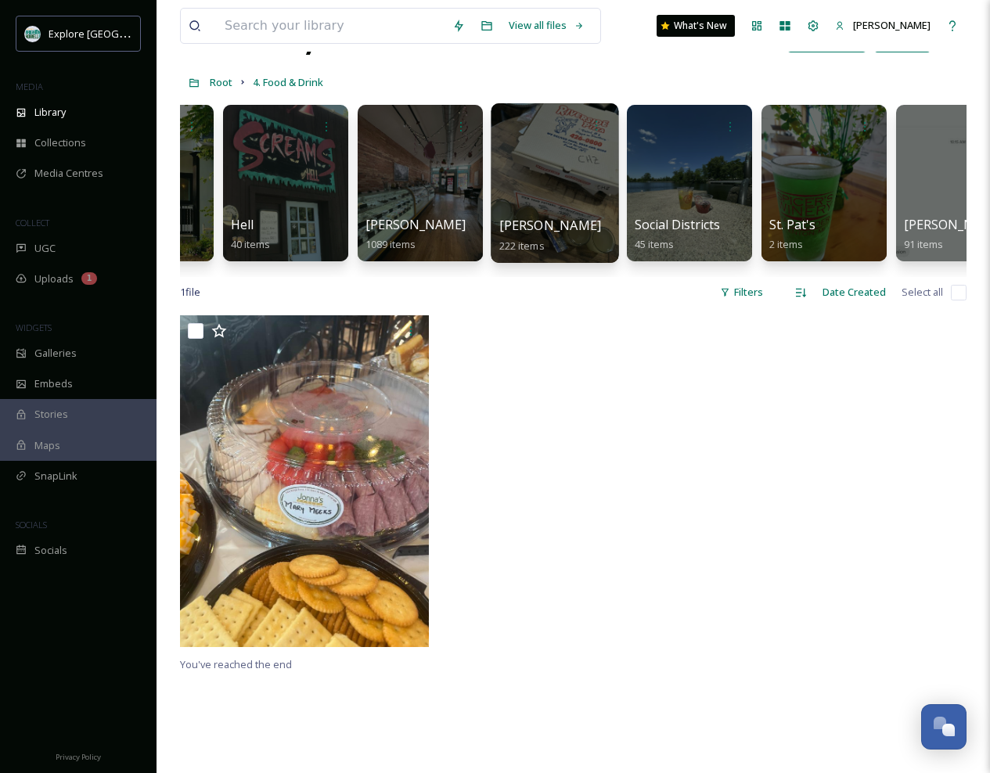
scroll to position [0, 770]
click at [571, 181] on div at bounding box center [554, 183] width 128 height 160
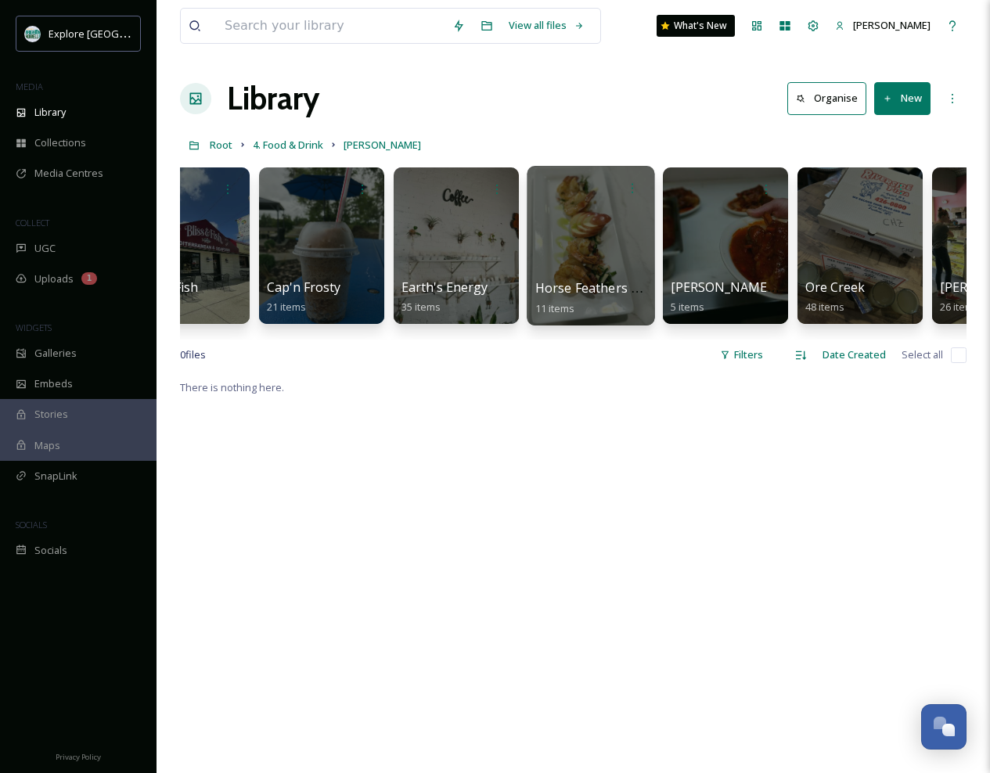
scroll to position [0, 64]
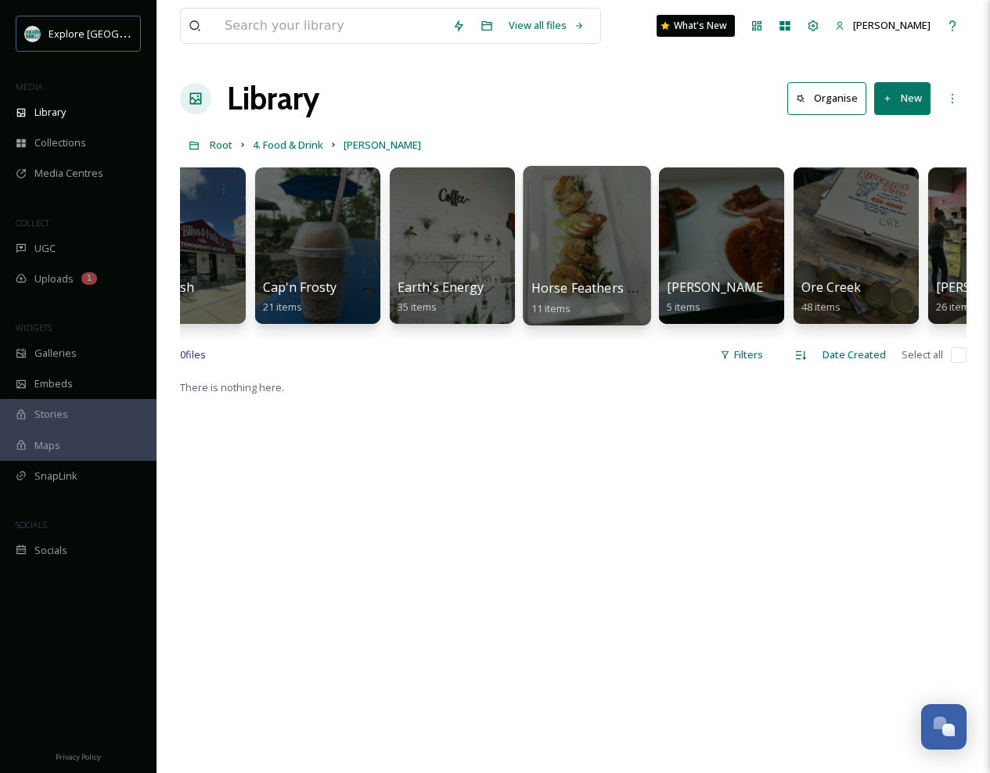
click at [573, 224] on div at bounding box center [587, 246] width 128 height 160
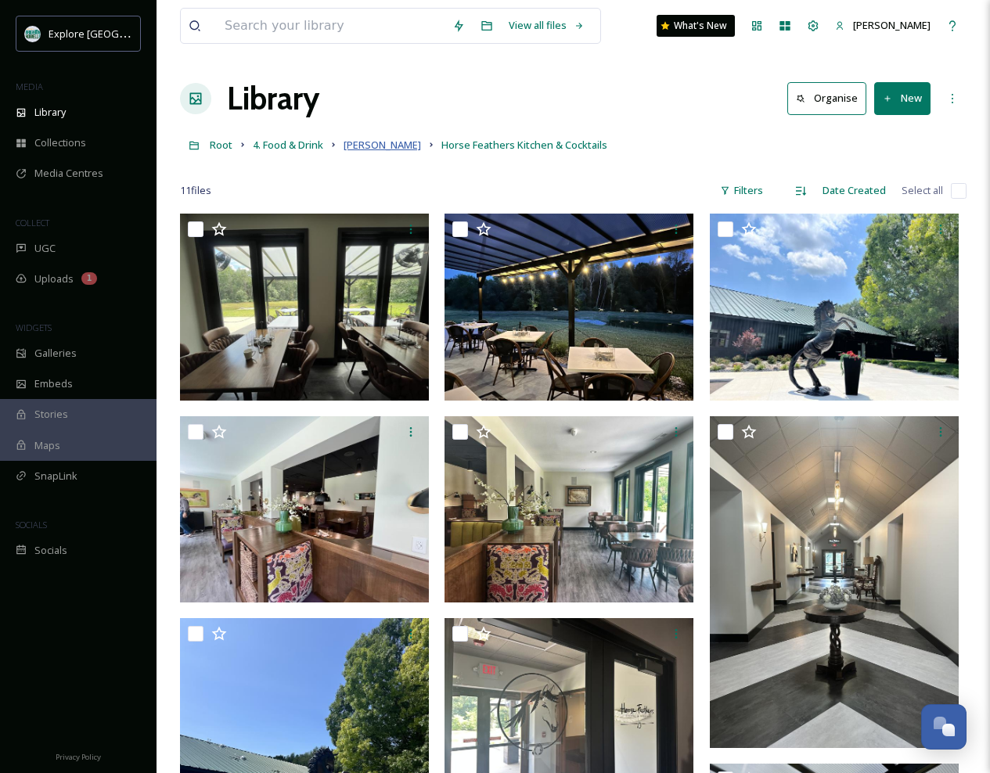
click at [369, 147] on span "[PERSON_NAME]" at bounding box center [383, 145] width 78 height 14
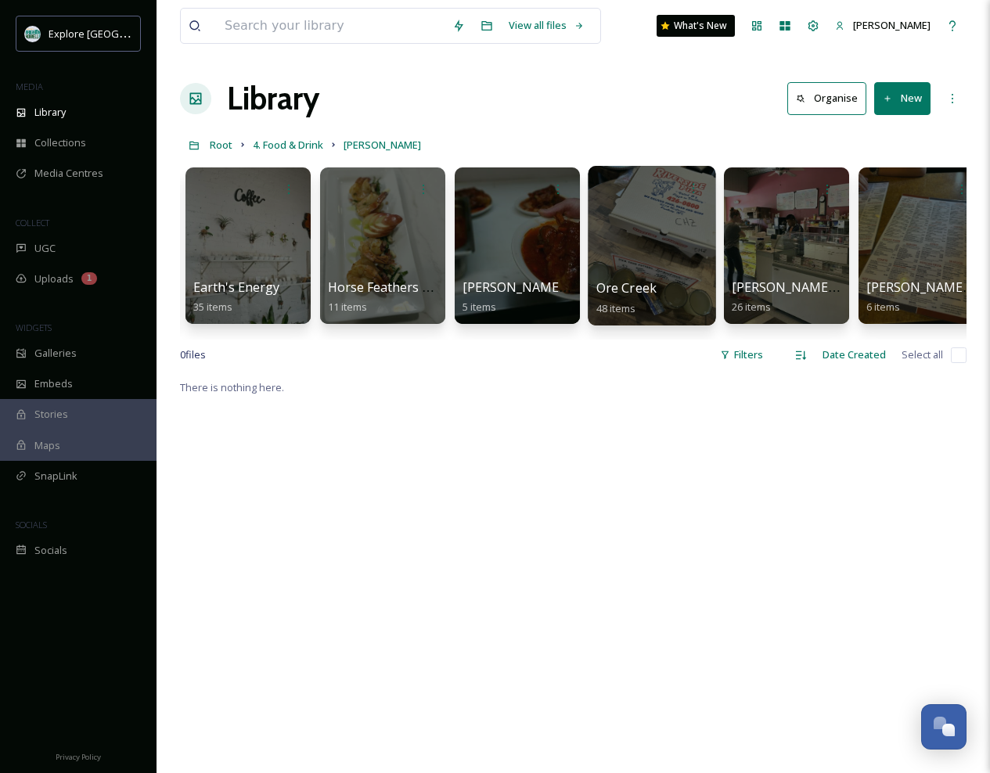
scroll to position [0, 271]
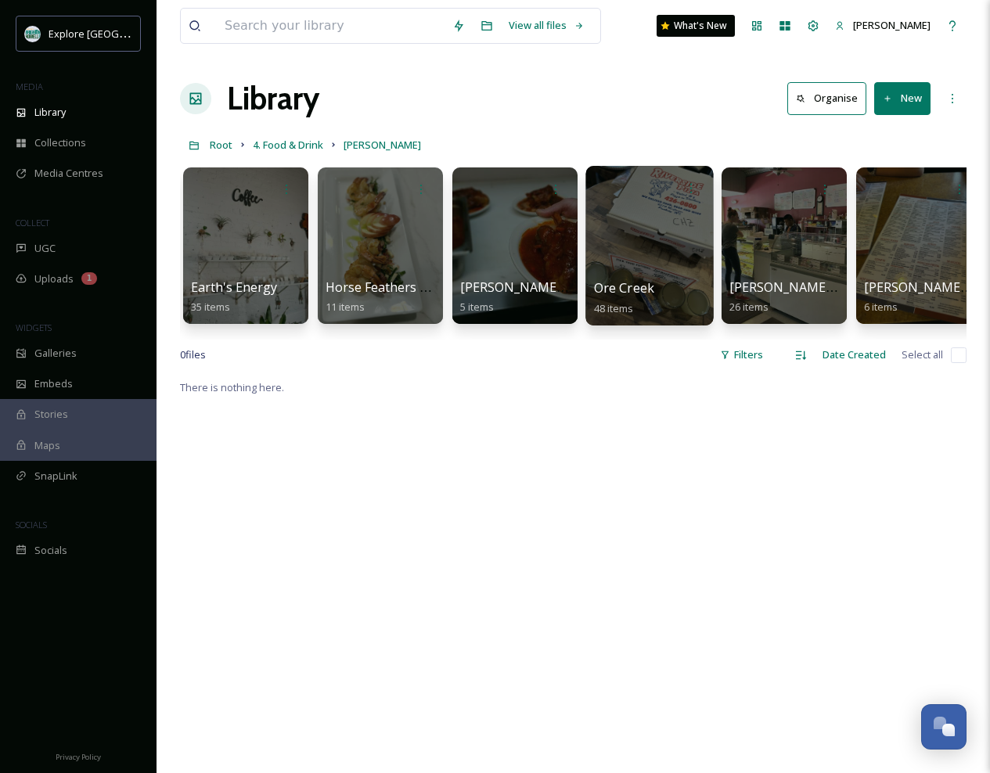
click at [673, 248] on div at bounding box center [650, 246] width 128 height 160
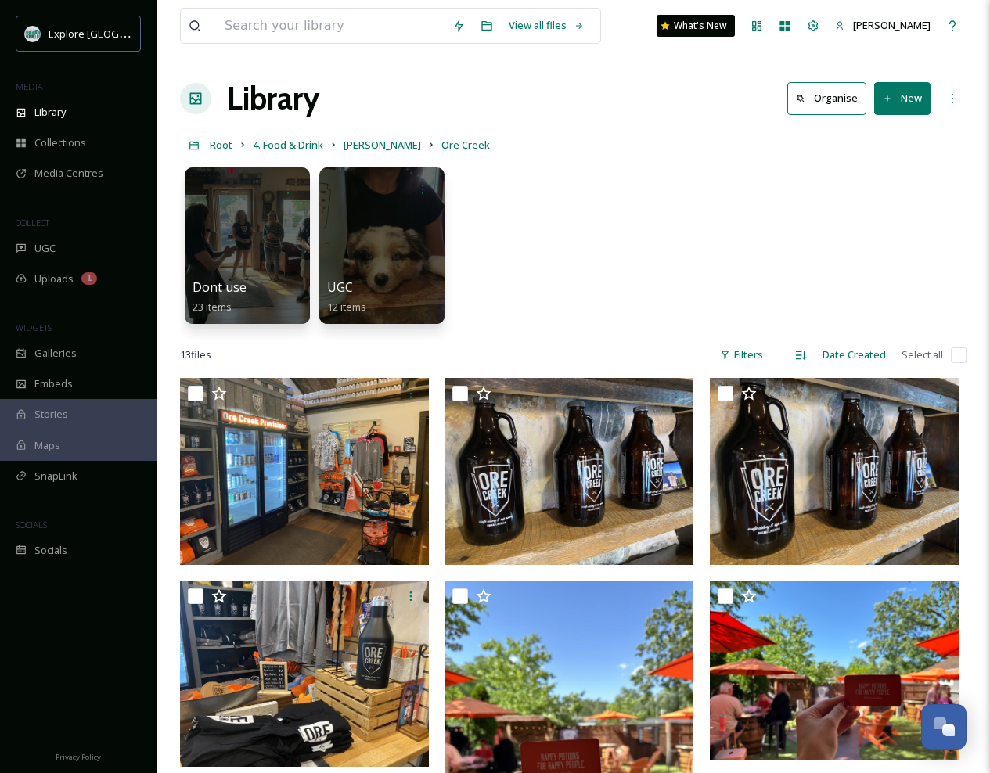
drag, startPoint x: 296, startPoint y: 146, endPoint x: 983, endPoint y: 501, distance: 773.8
click at [224, 146] on span "Root" at bounding box center [221, 145] width 23 height 14
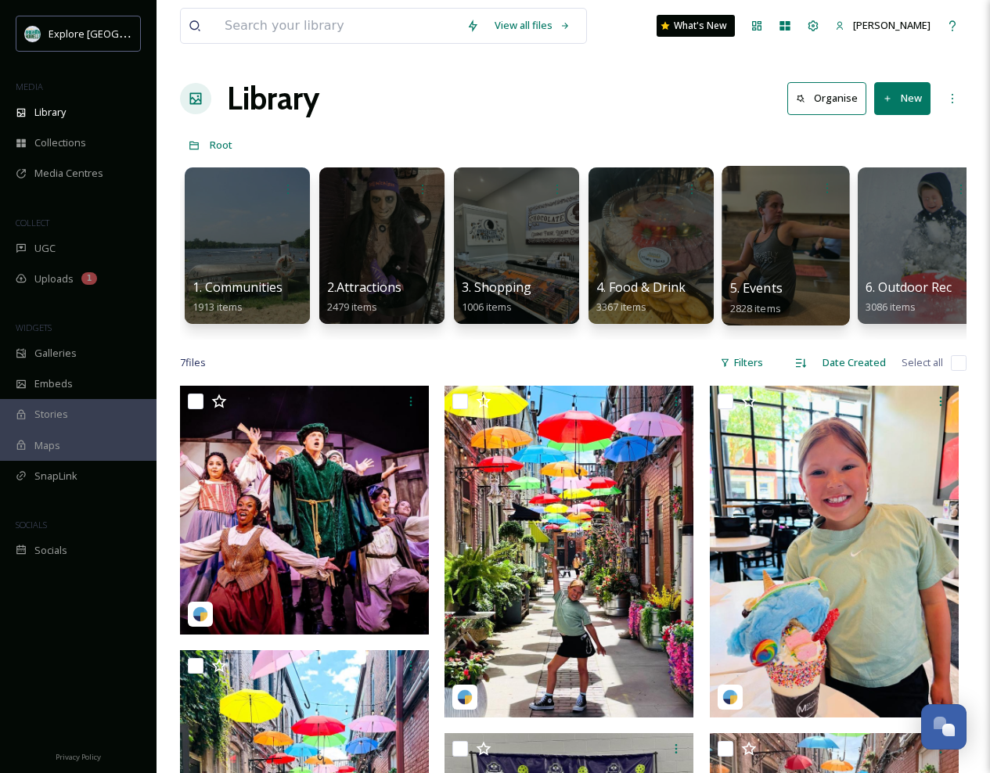
click at [784, 256] on div at bounding box center [786, 246] width 128 height 160
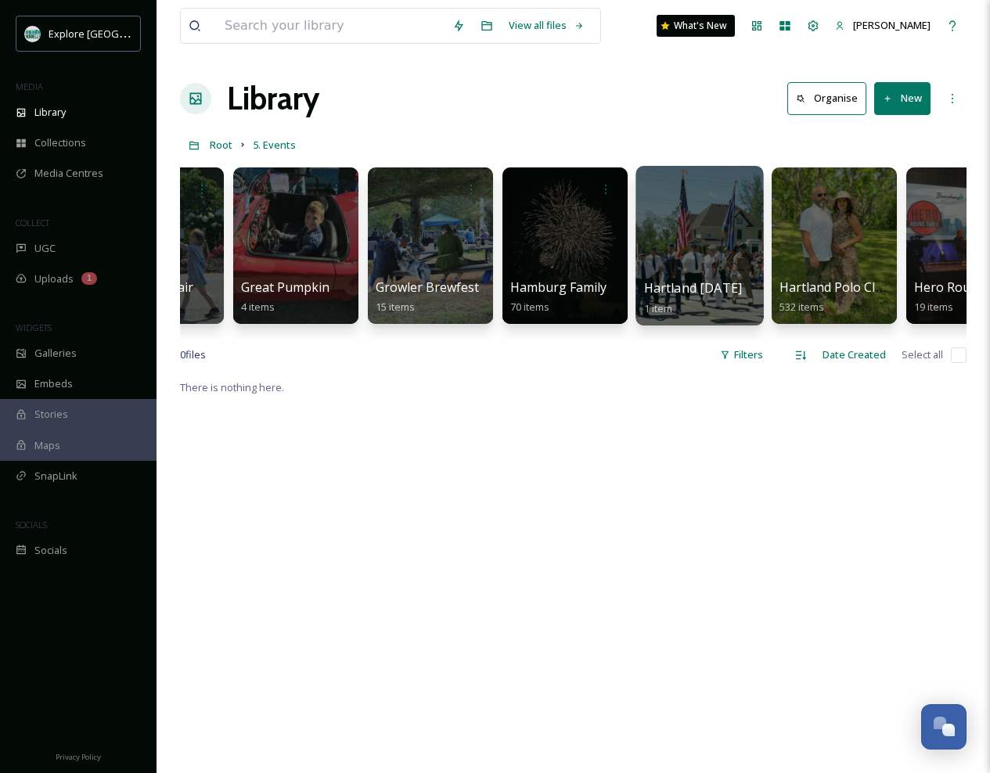
scroll to position [0, 2769]
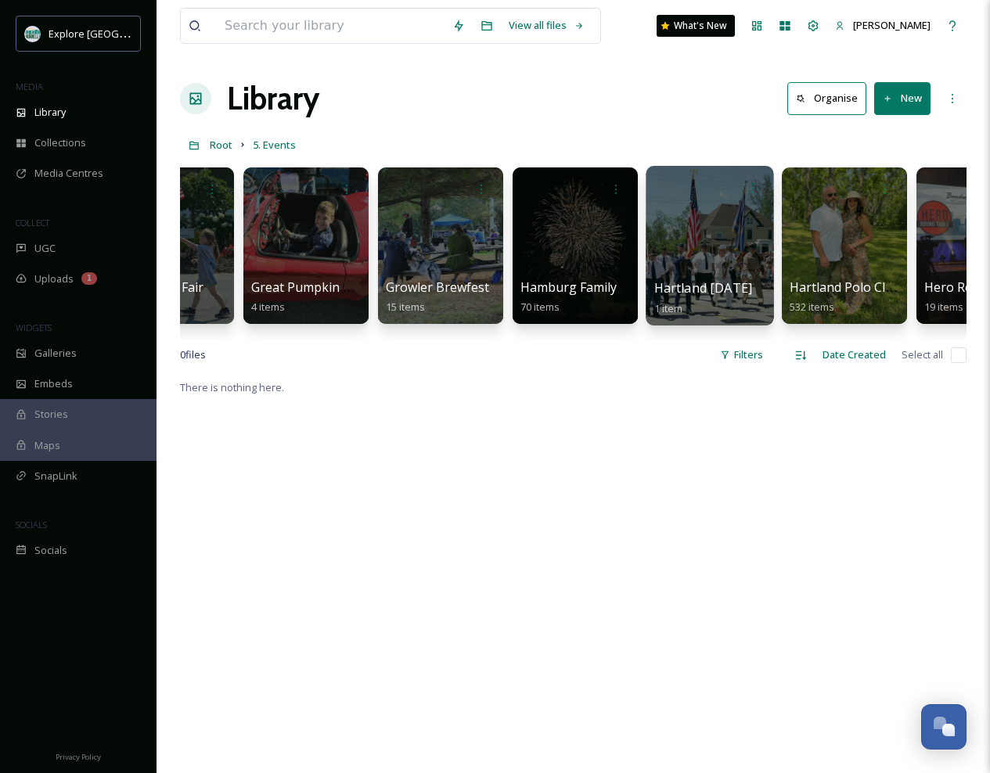
click at [729, 265] on div at bounding box center [710, 246] width 128 height 160
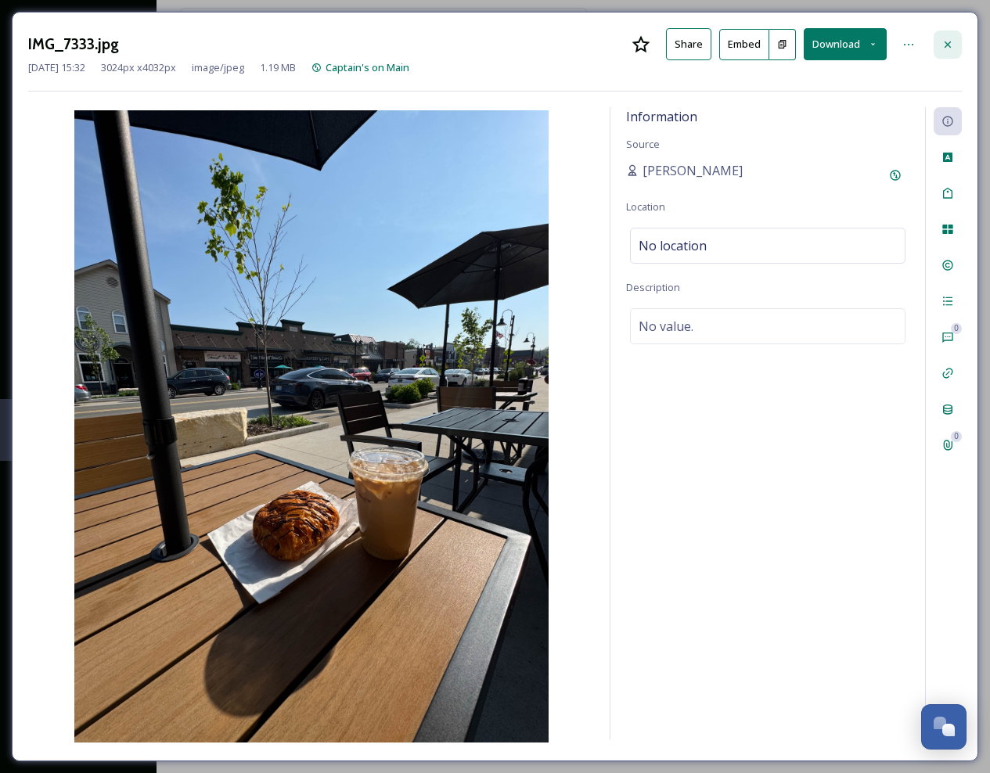
click at [950, 42] on icon at bounding box center [948, 44] width 13 height 13
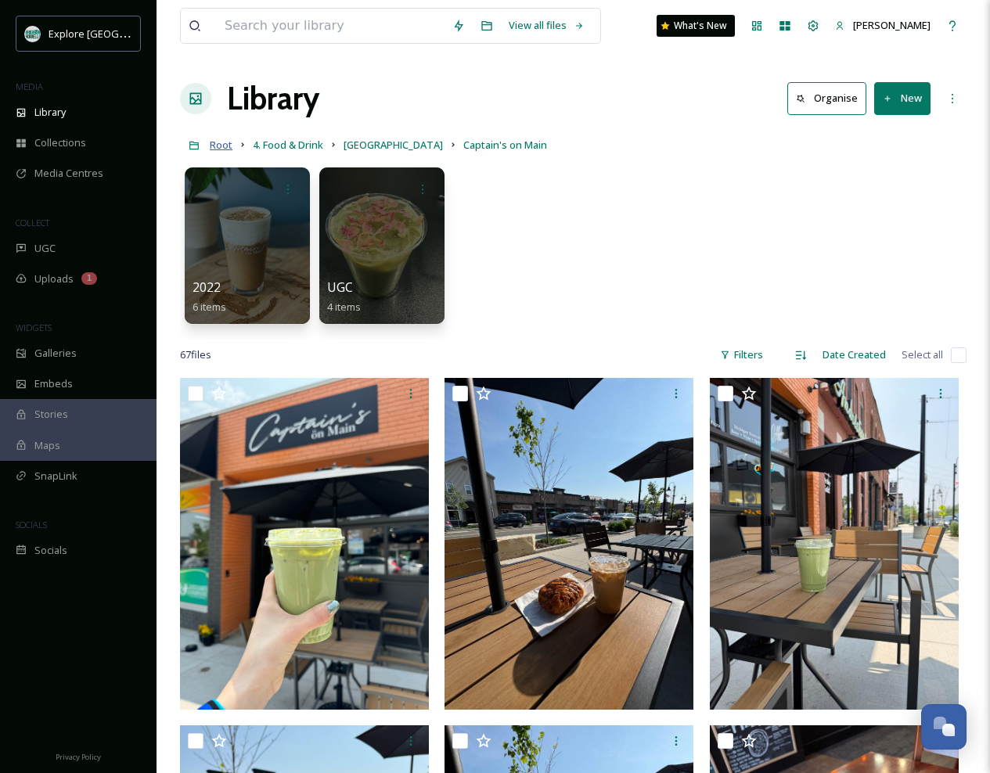
click at [222, 149] on span "Root" at bounding box center [221, 145] width 23 height 14
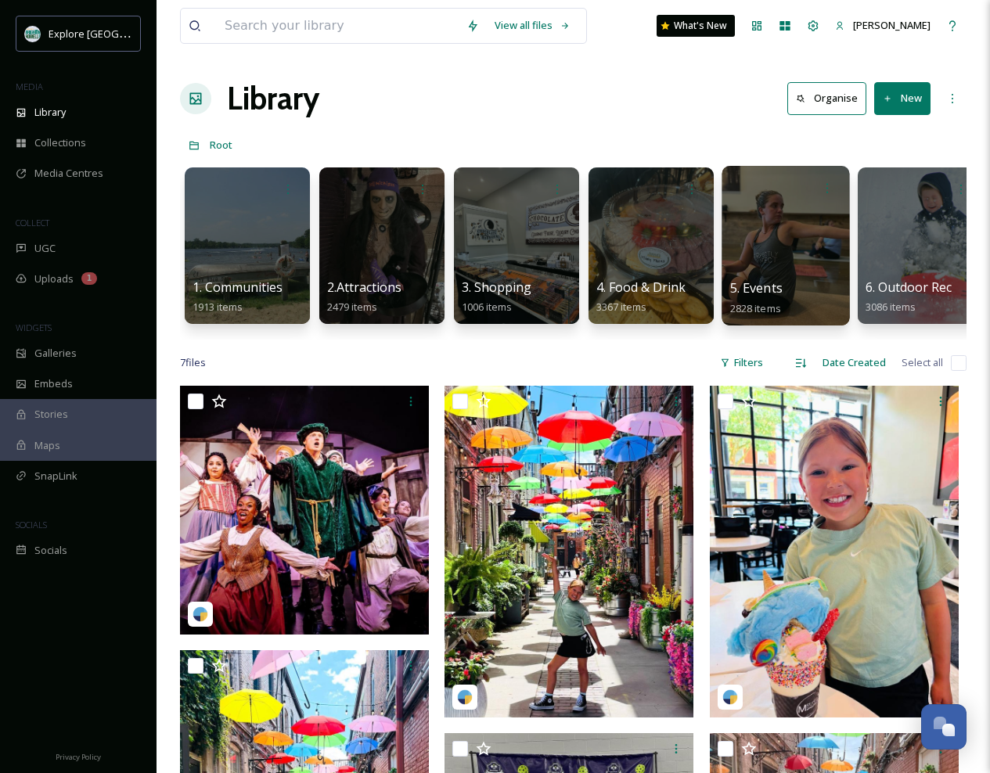
click at [772, 237] on div at bounding box center [786, 246] width 128 height 160
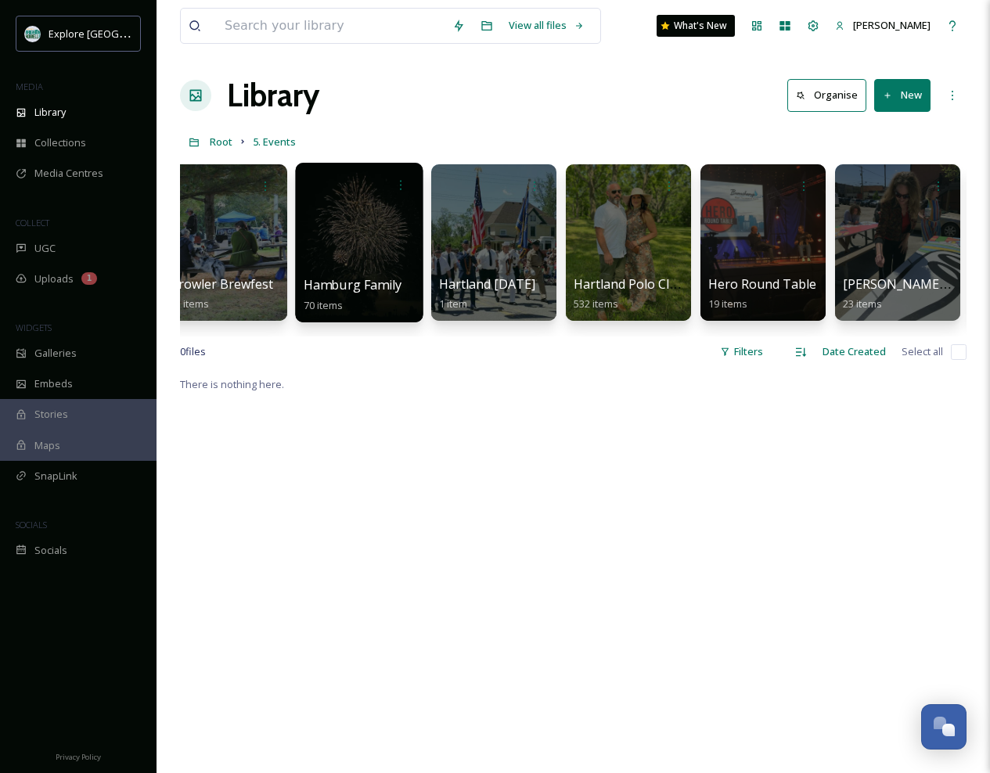
scroll to position [0, 2986]
click at [365, 252] on div at bounding box center [358, 243] width 128 height 160
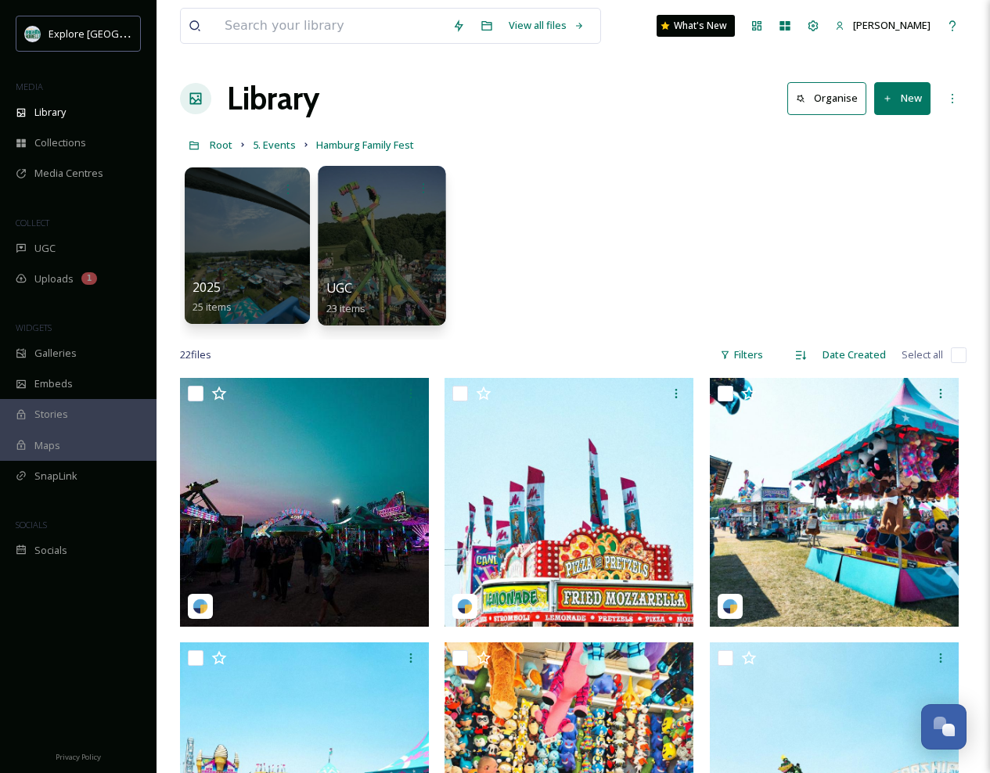
click at [370, 258] on div at bounding box center [382, 246] width 128 height 160
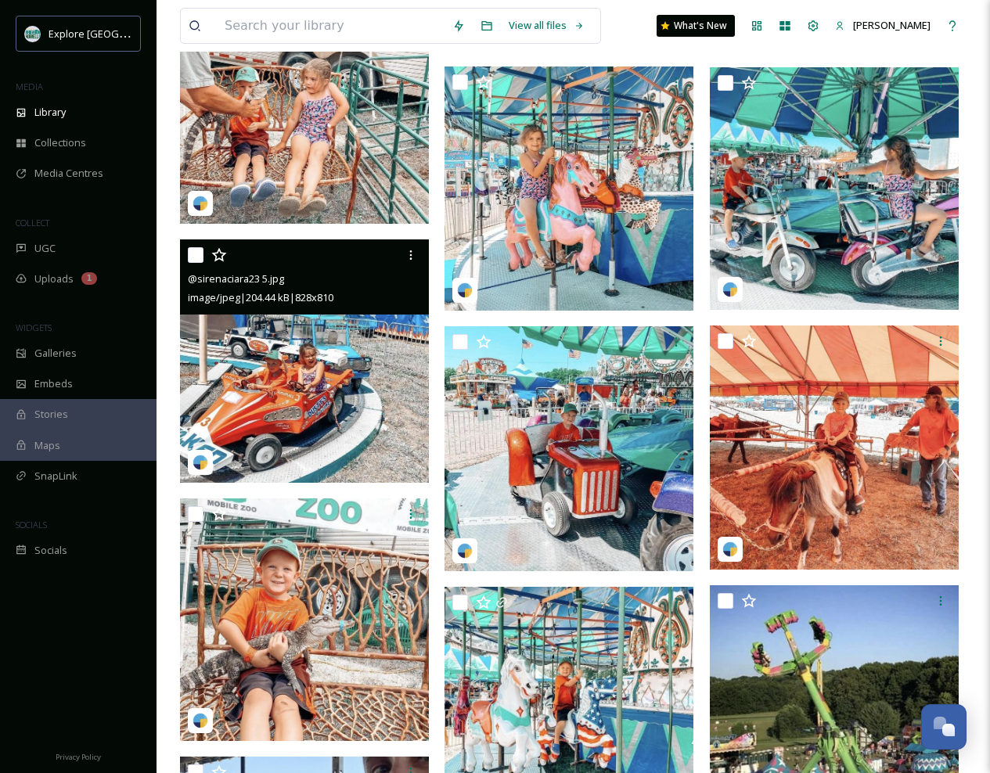
scroll to position [576, 0]
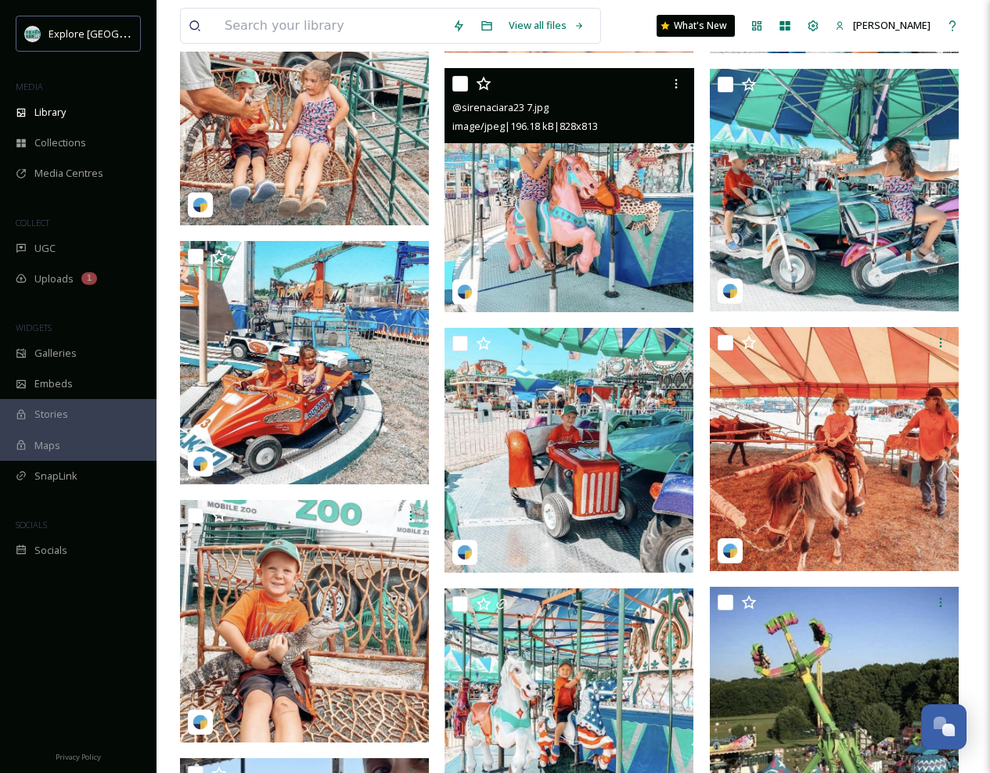
click at [575, 211] on img at bounding box center [569, 190] width 249 height 244
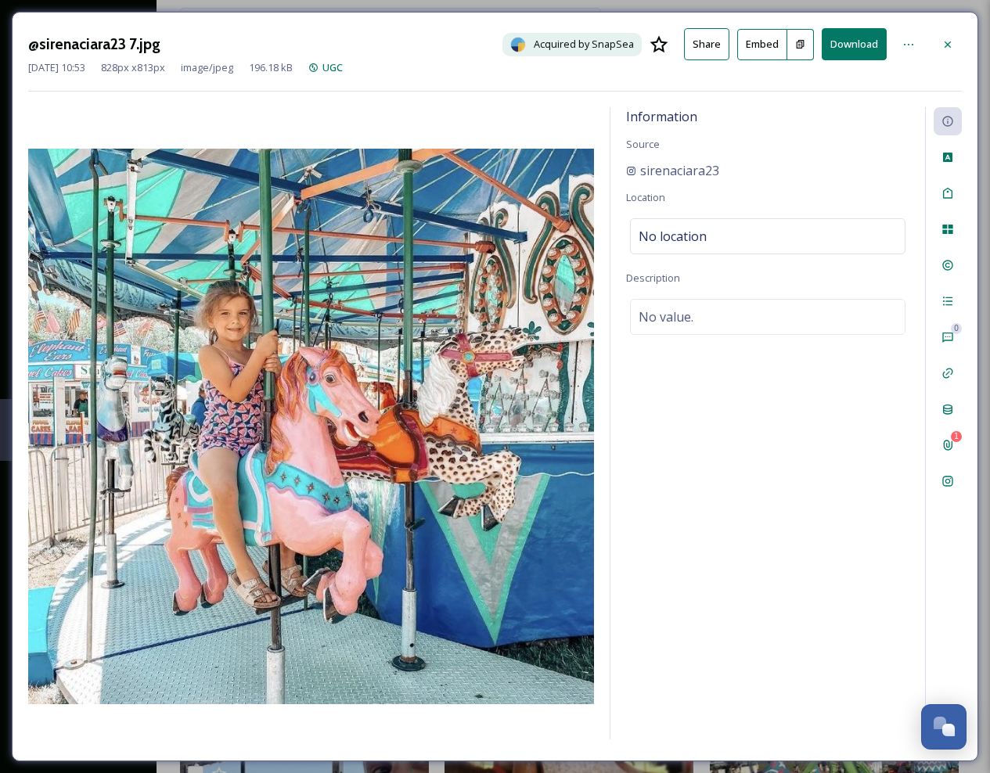
click at [838, 44] on button "Download" at bounding box center [854, 44] width 65 height 32
click at [947, 38] on icon at bounding box center [948, 44] width 13 height 13
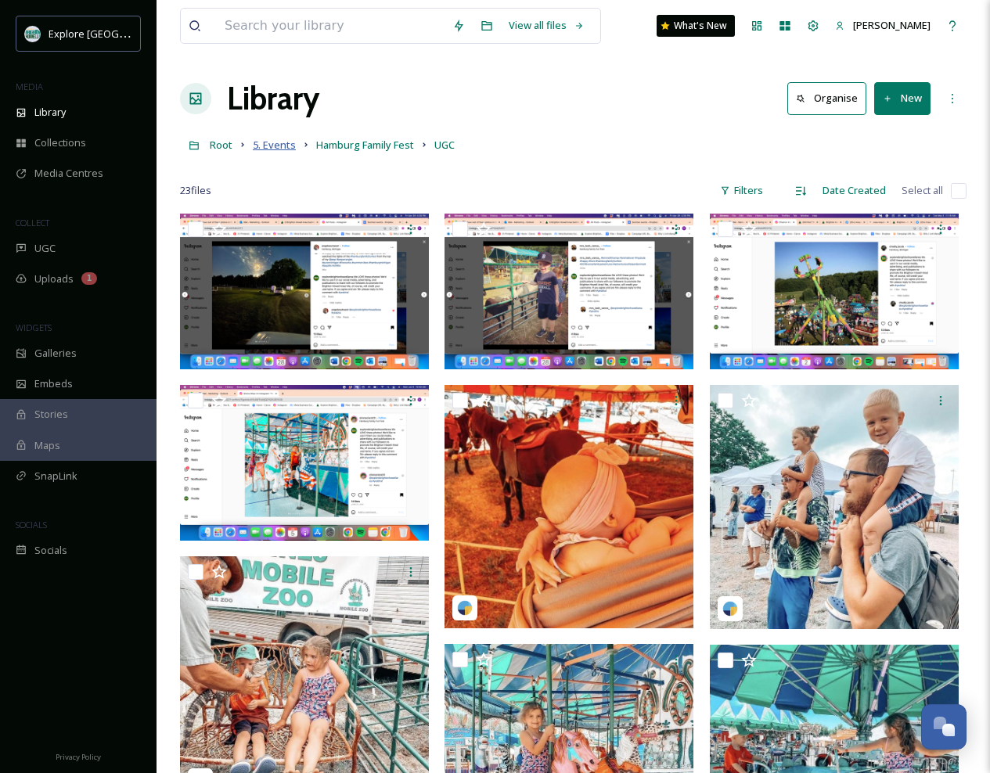
click at [279, 145] on span "5. Events" at bounding box center [274, 145] width 43 height 14
